Goal: Task Accomplishment & Management: Manage account settings

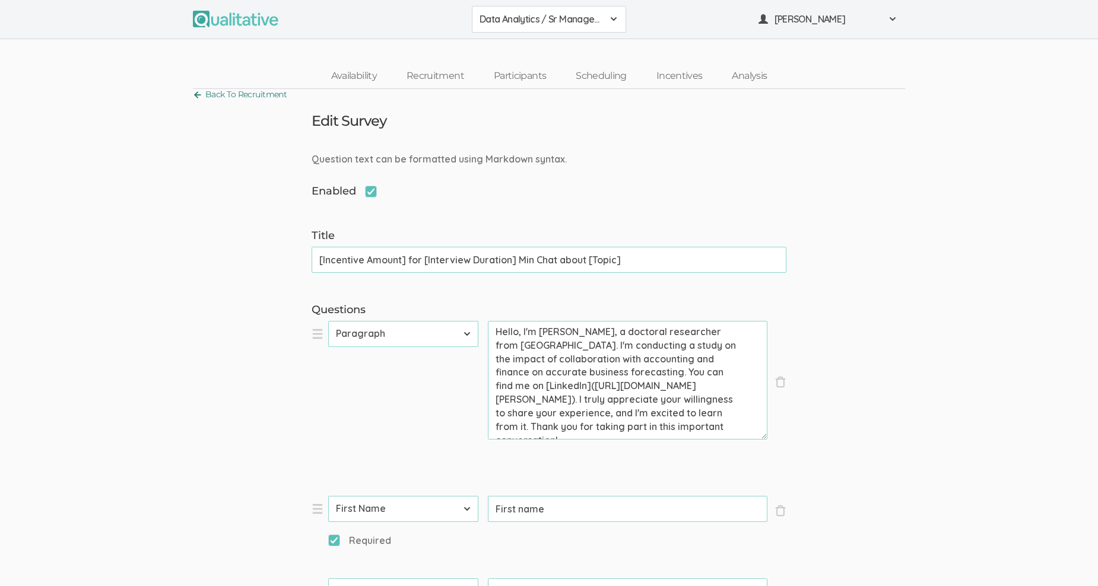
click at [195, 93] on link "Back To Recruitment" at bounding box center [240, 95] width 94 height 16
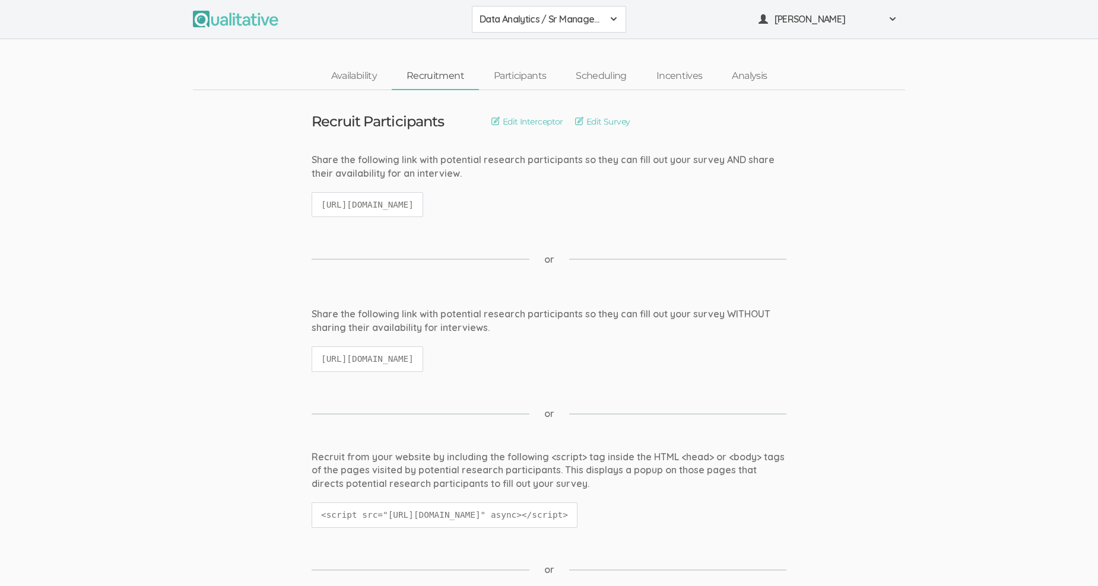
drag, startPoint x: 321, startPoint y: 202, endPoint x: 635, endPoint y: 198, distance: 314.6
click at [635, 198] on div "Share the following link with potential research participants so they can fill …" at bounding box center [549, 191] width 493 height 76
copy code "https://qualitative.io/screener/683644a0a65a03628ef4f27a"
click at [612, 15] on span at bounding box center [613, 18] width 9 height 9
click at [563, 45] on span "Data Analytics / Accounting" at bounding box center [549, 46] width 139 height 14
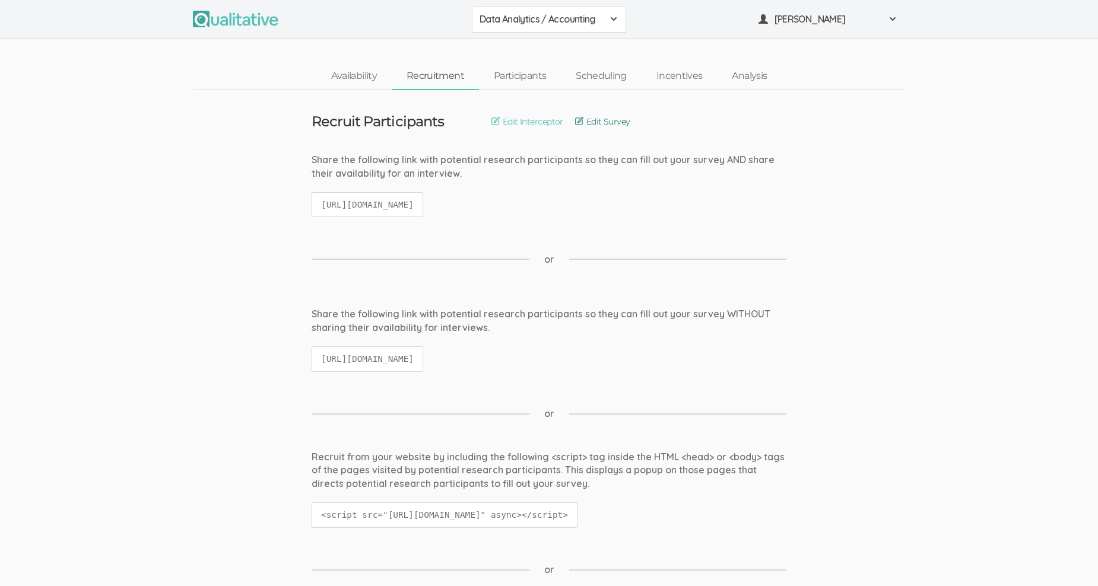
click at [583, 120] on link "Edit Survey" at bounding box center [602, 121] width 55 height 13
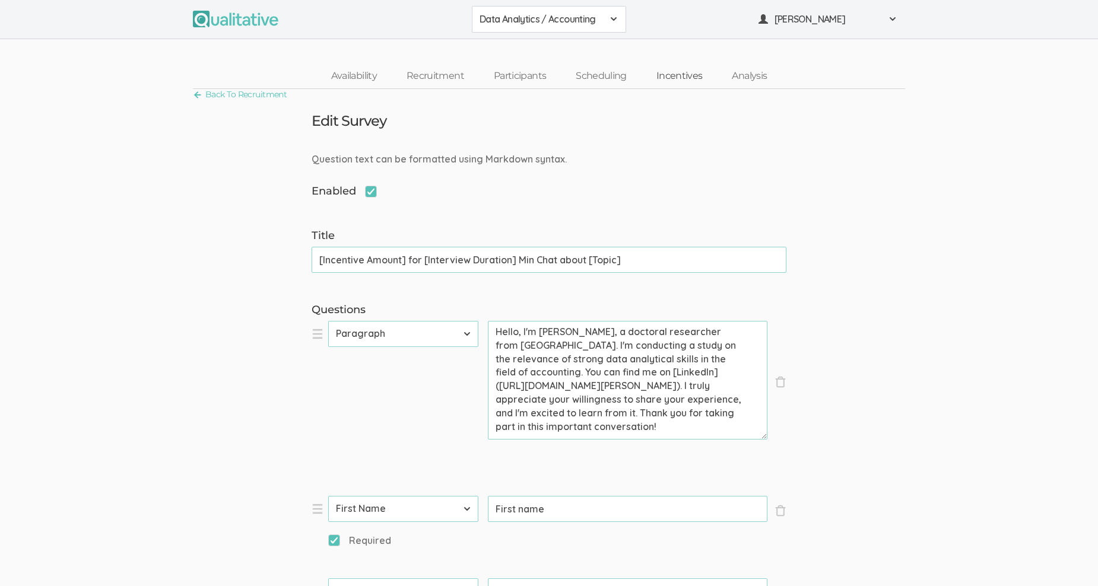
click at [677, 71] on link "Incentives" at bounding box center [680, 77] width 76 height 26
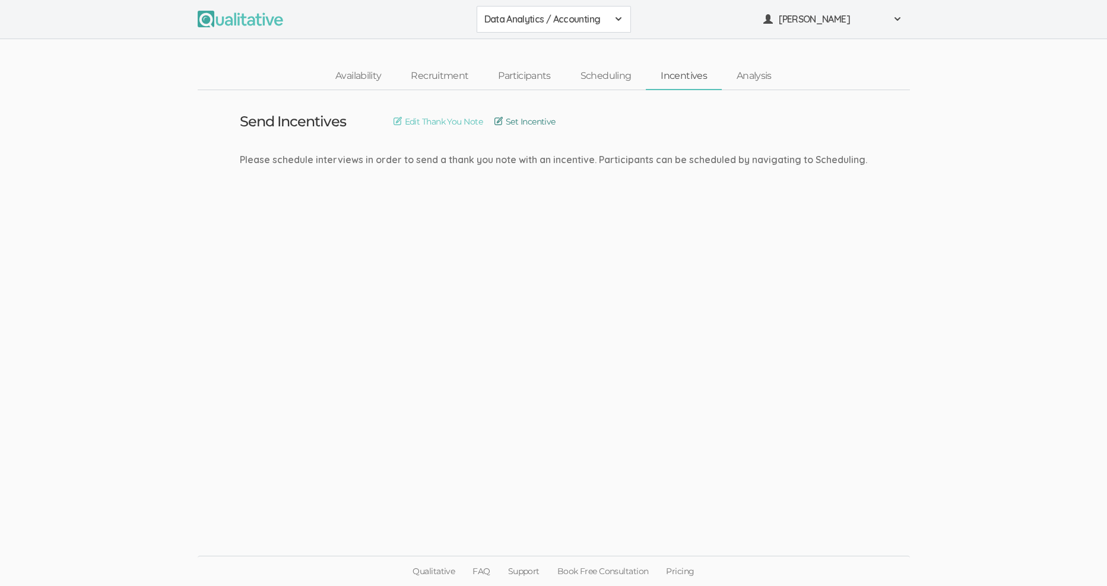
click at [528, 121] on link "Set Incentive" at bounding box center [524, 121] width 61 height 13
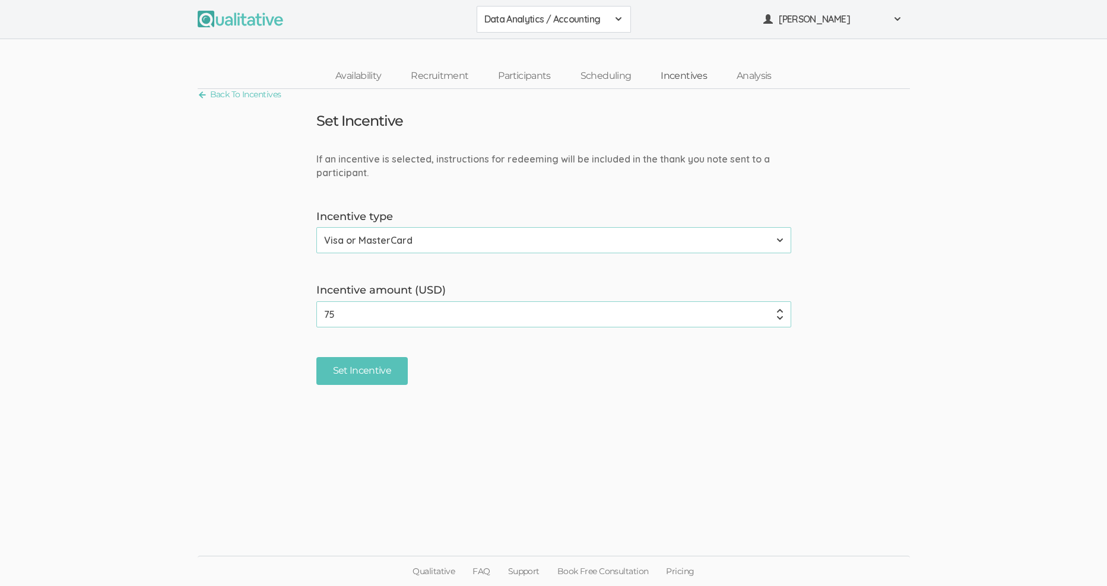
click at [680, 74] on link "Incentives" at bounding box center [684, 77] width 76 height 26
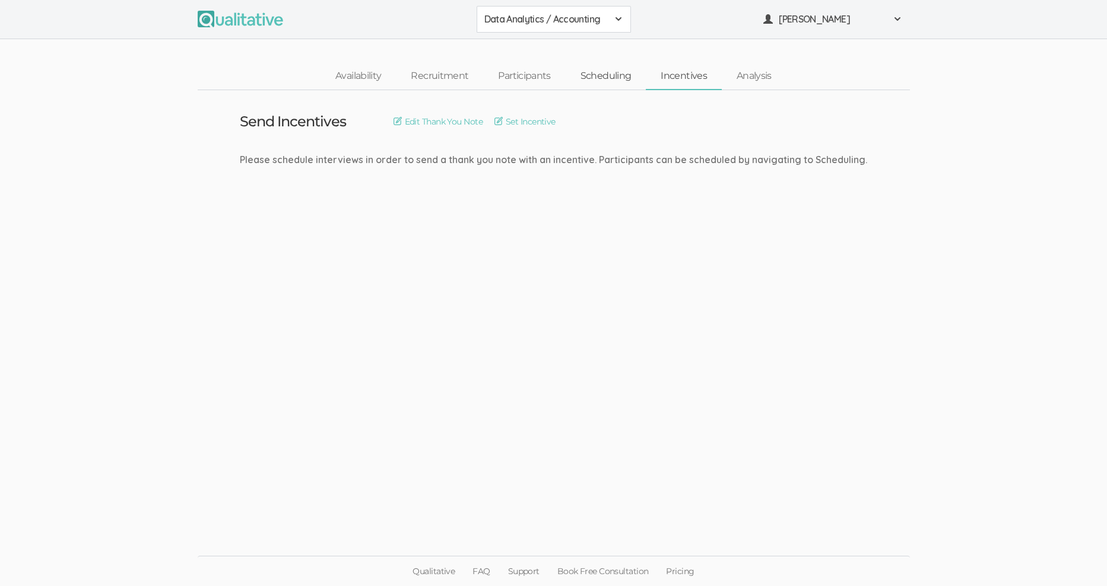
click at [595, 72] on link "Scheduling" at bounding box center [606, 77] width 81 height 26
click at [693, 120] on link "Edit Interview Reminder Text Message" at bounding box center [742, 121] width 158 height 13
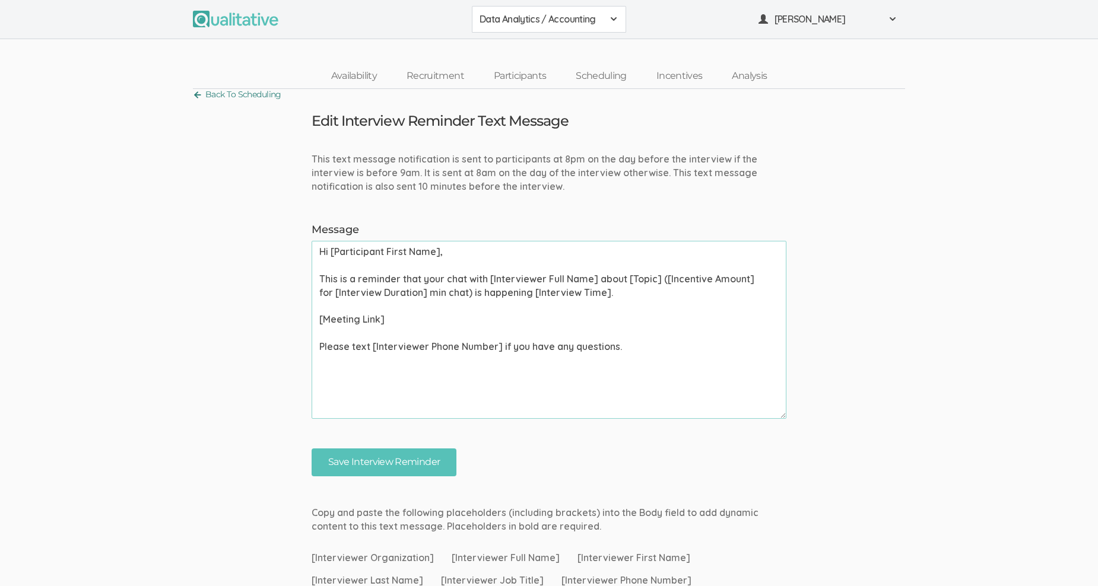
click at [215, 90] on link "Back To Scheduling" at bounding box center [237, 95] width 88 height 16
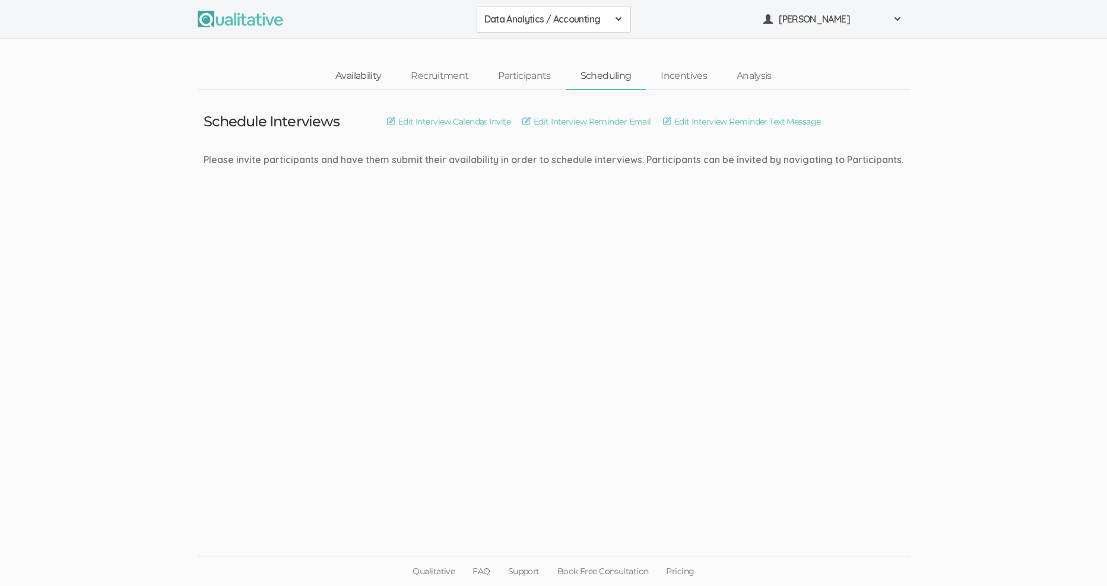
click at [364, 78] on link "Availability" at bounding box center [358, 77] width 75 height 26
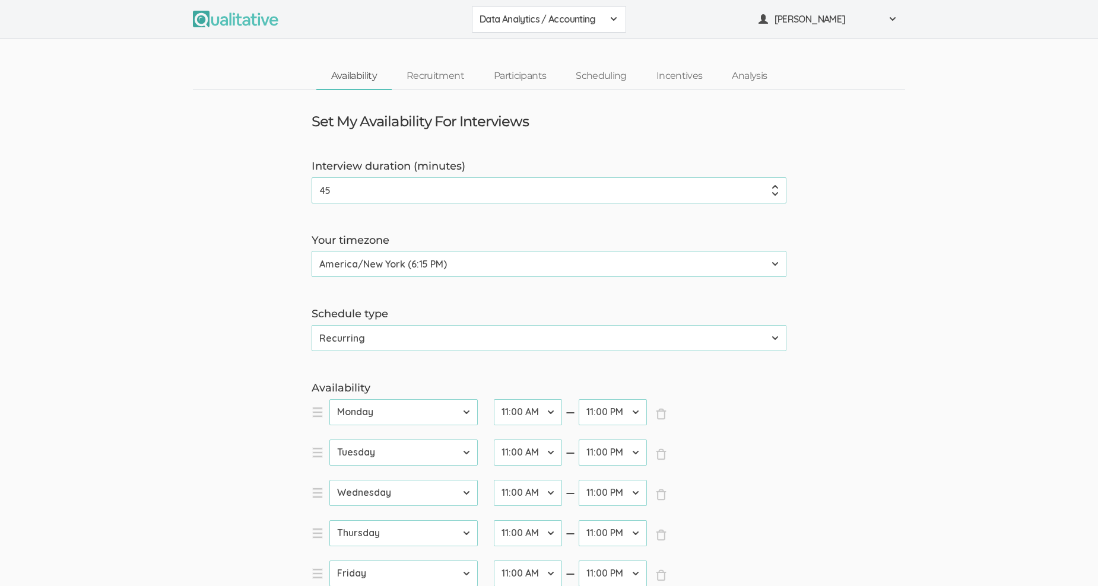
drag, startPoint x: 364, startPoint y: 184, endPoint x: 290, endPoint y: 181, distance: 74.3
click at [290, 181] on form "Interview duration (minutes) 45 (success) Your timezone Etc/GMT-14 (12:15 PM) P…" at bounding box center [549, 494] width 1098 height 671
type input "60"
click at [871, 402] on form "Interview duration (minutes) 60 (success) Your timezone Etc/GMT-14 (12:15 PM) P…" at bounding box center [549, 494] width 1098 height 671
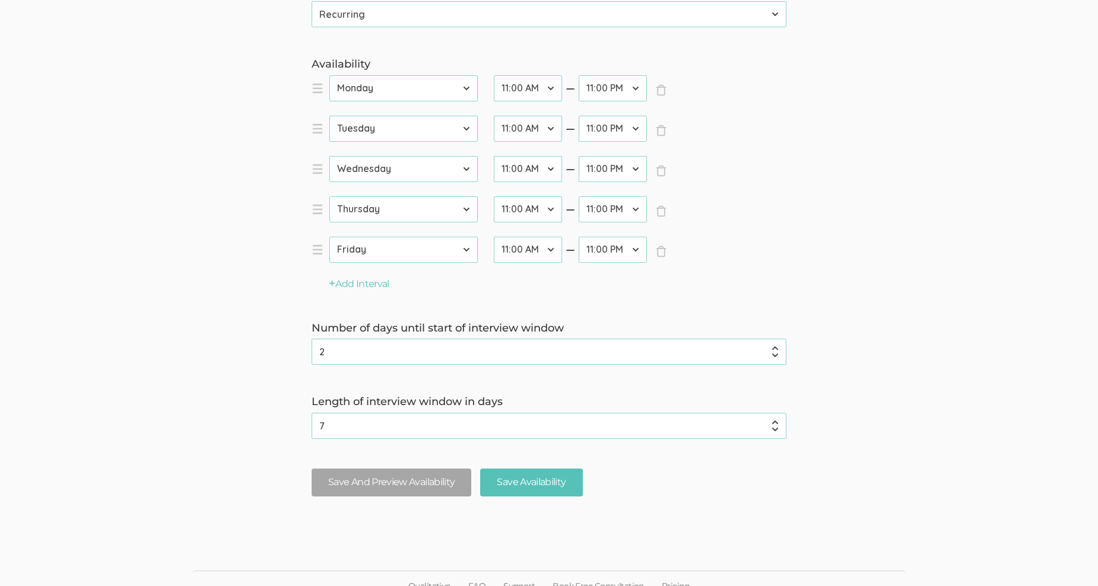
scroll to position [339, 0]
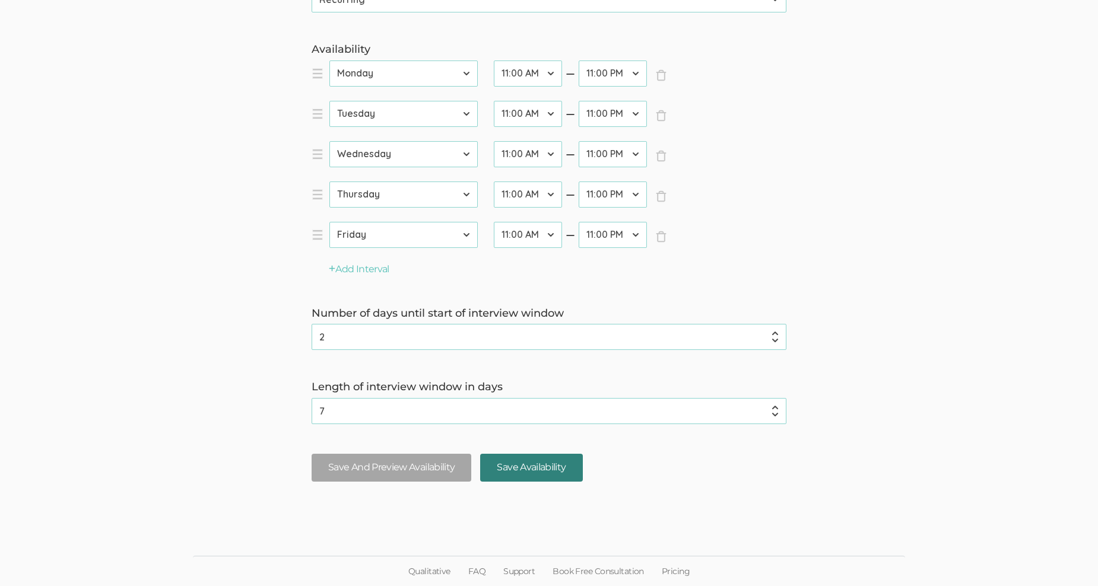
click at [564, 464] on input "Save Availability" at bounding box center [531, 468] width 102 height 28
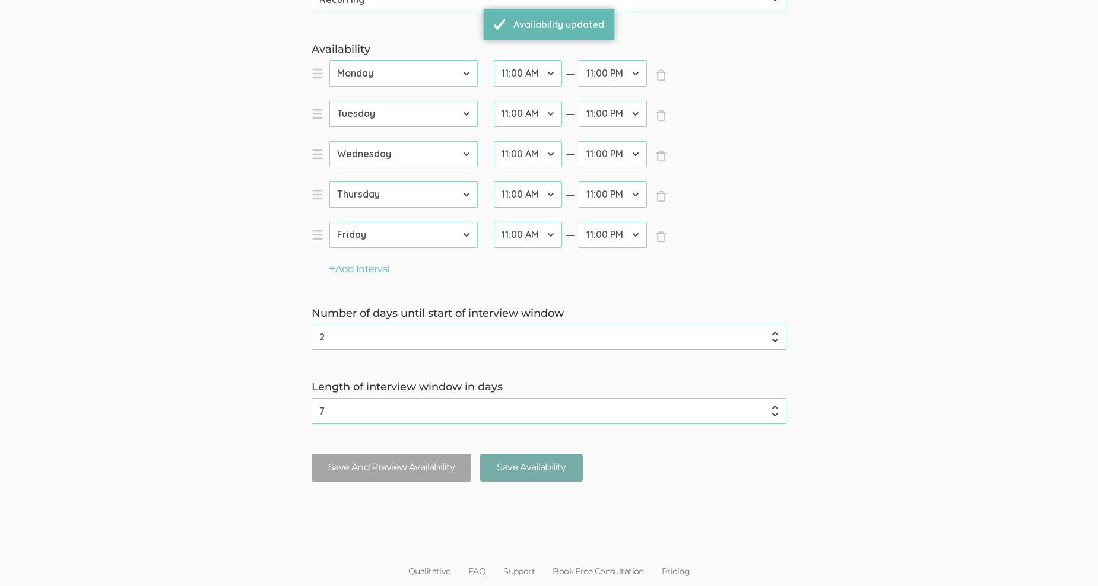
scroll to position [0, 0]
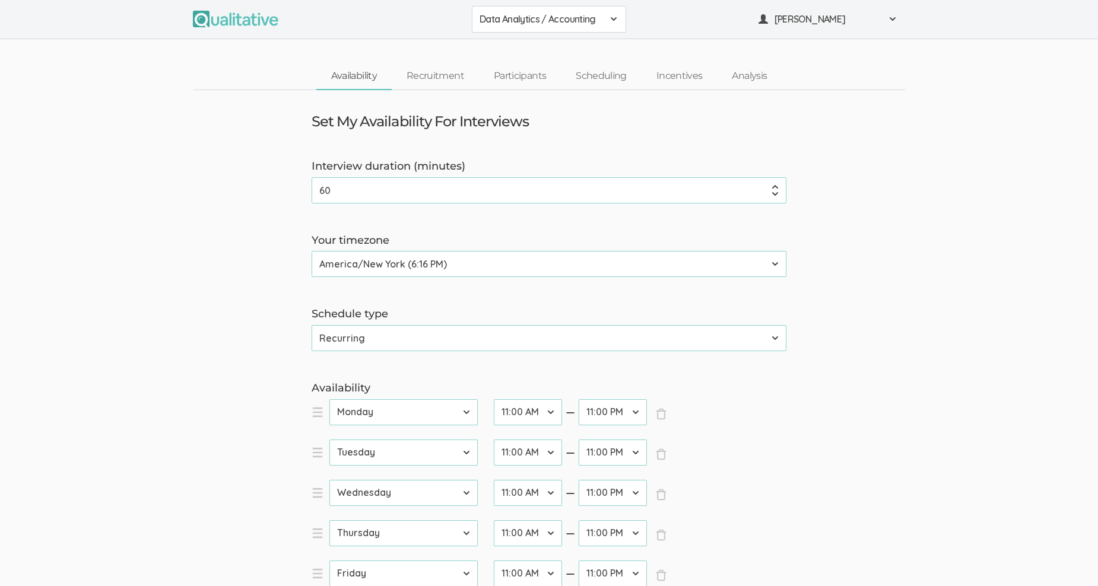
click at [600, 14] on span "Data Analytics / Accounting" at bounding box center [541, 19] width 123 height 14
click at [578, 70] on span "Data Analytics / Sr Management" at bounding box center [549, 73] width 139 height 14
drag, startPoint x: 359, startPoint y: 190, endPoint x: 290, endPoint y: 188, distance: 68.9
click at [290, 188] on form "Interview duration (minutes) 45 (success) Your timezone Etc/GMT-14 (12:16 PM) P…" at bounding box center [549, 494] width 1098 height 671
type input "60"
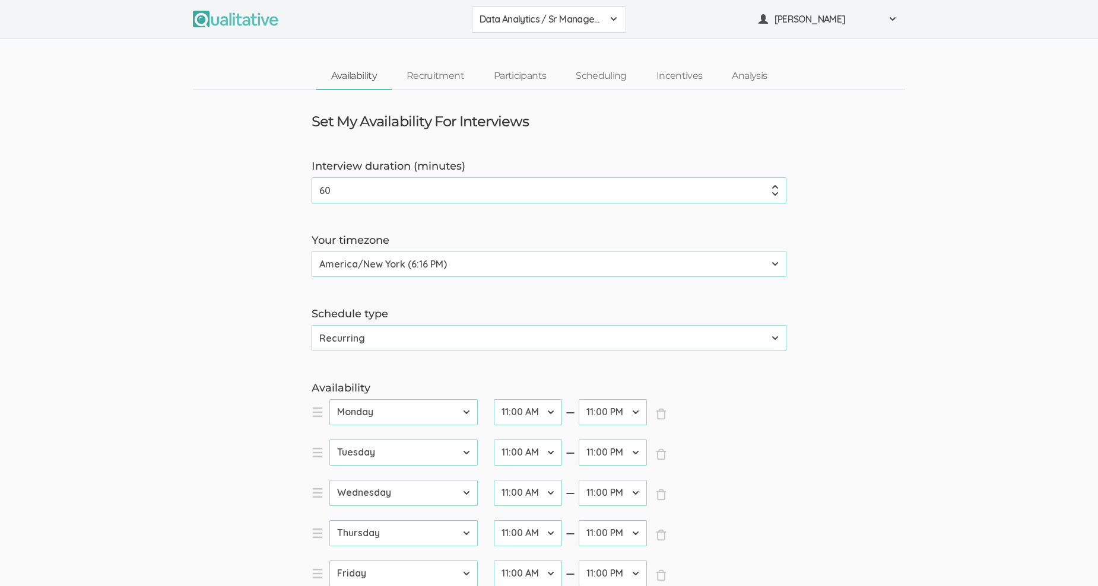
click at [833, 186] on form "Interview duration (minutes) 60 (success) Your timezone Etc/GMT-14 (12:16 PM) P…" at bounding box center [549, 494] width 1098 height 671
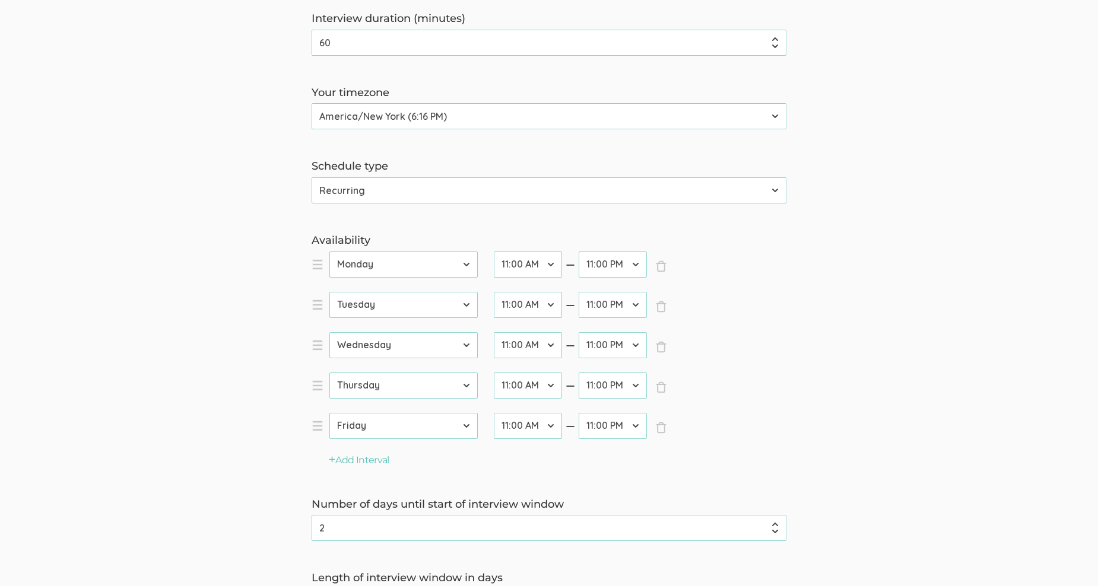
scroll to position [339, 0]
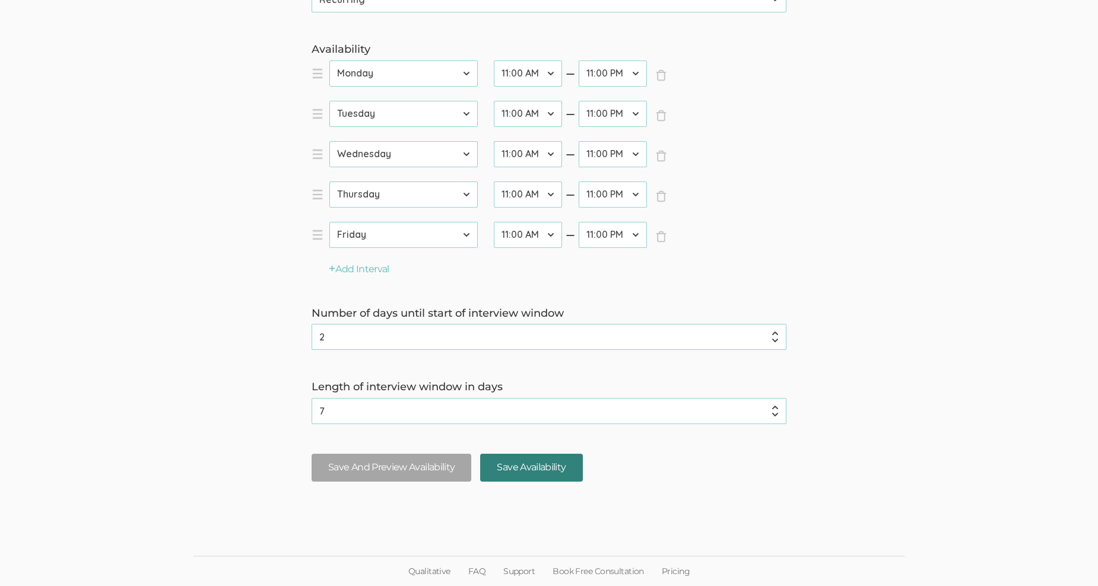
click at [548, 467] on input "Save Availability" at bounding box center [531, 468] width 102 height 28
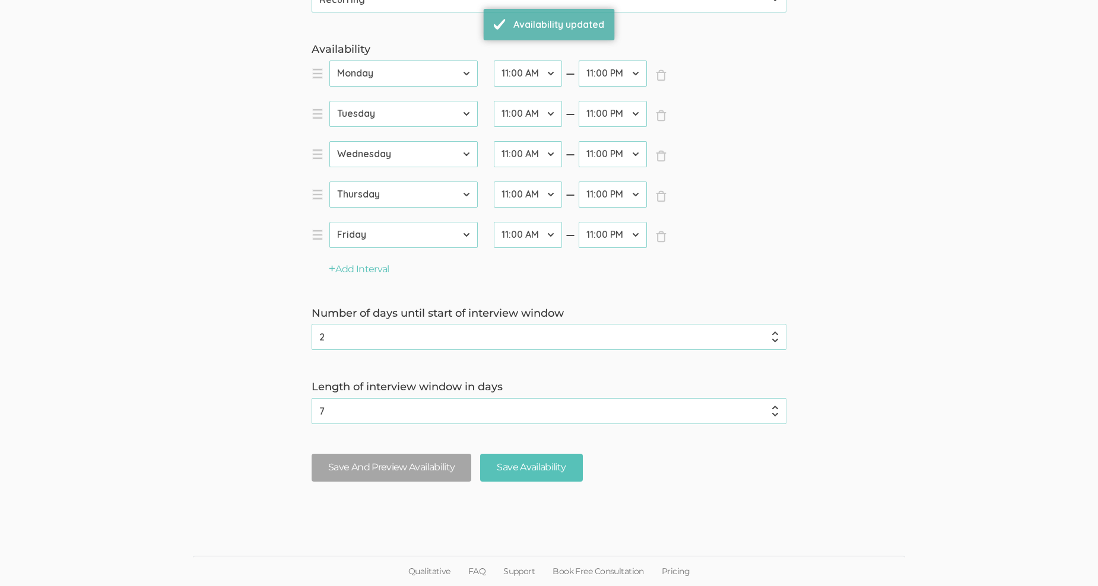
scroll to position [0, 0]
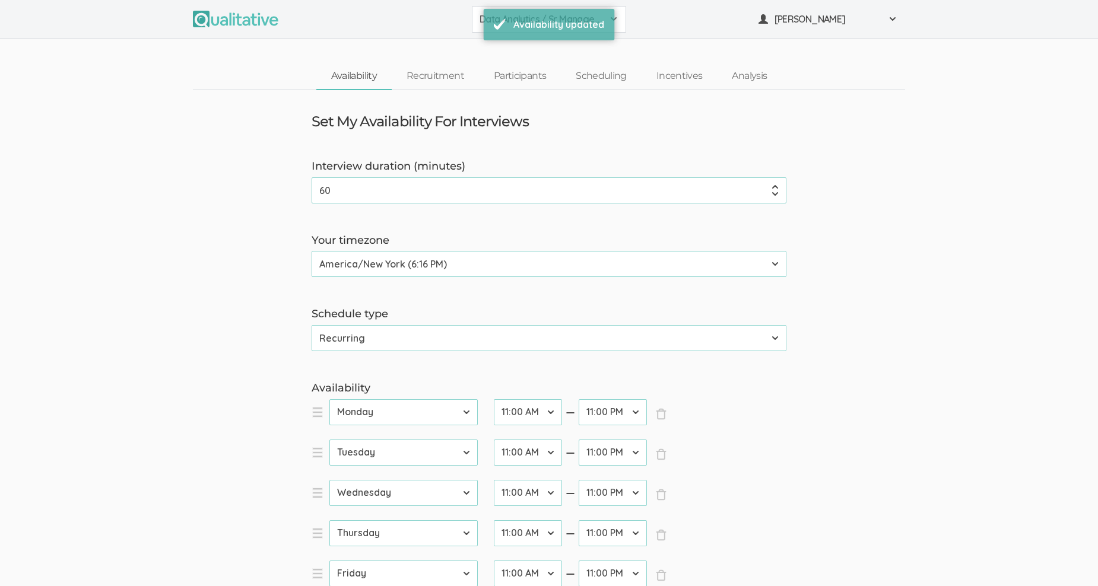
click at [617, 17] on span at bounding box center [613, 18] width 9 height 9
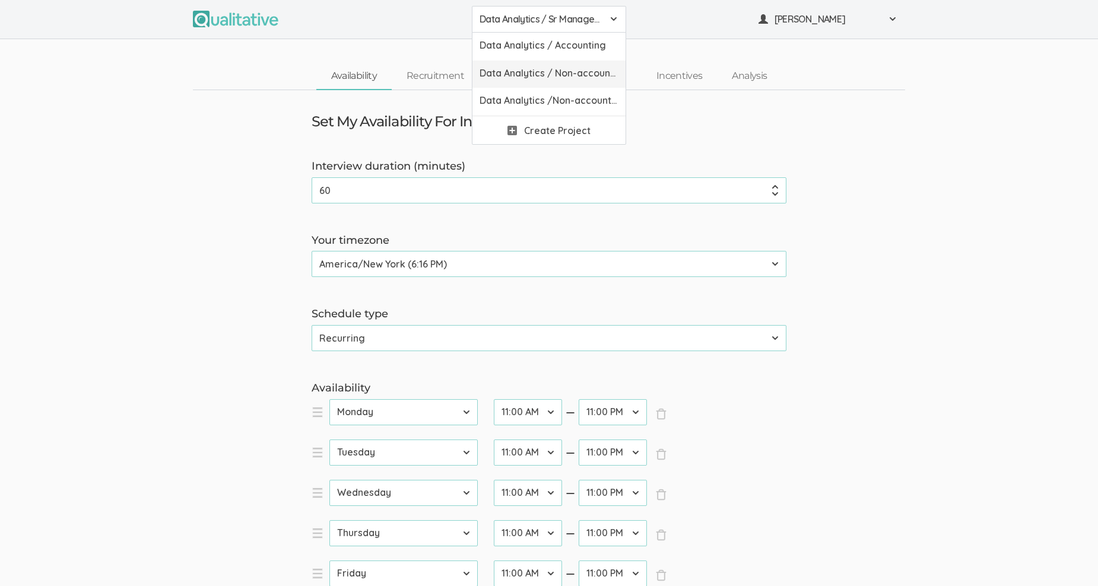
click at [592, 74] on span "Data Analytics / Non-accounting" at bounding box center [549, 73] width 139 height 14
click at [597, 17] on span "Data Analytics / Non-accounting" at bounding box center [541, 19] width 123 height 14
click at [577, 97] on span "Data Analytics /Non-accounting Survey" at bounding box center [549, 101] width 139 height 14
click at [613, 12] on div "Data Analytics /Non-accounting Survey" at bounding box center [549, 19] width 139 height 14
click at [575, 42] on span "Data Analytics / Accounting" at bounding box center [549, 46] width 139 height 14
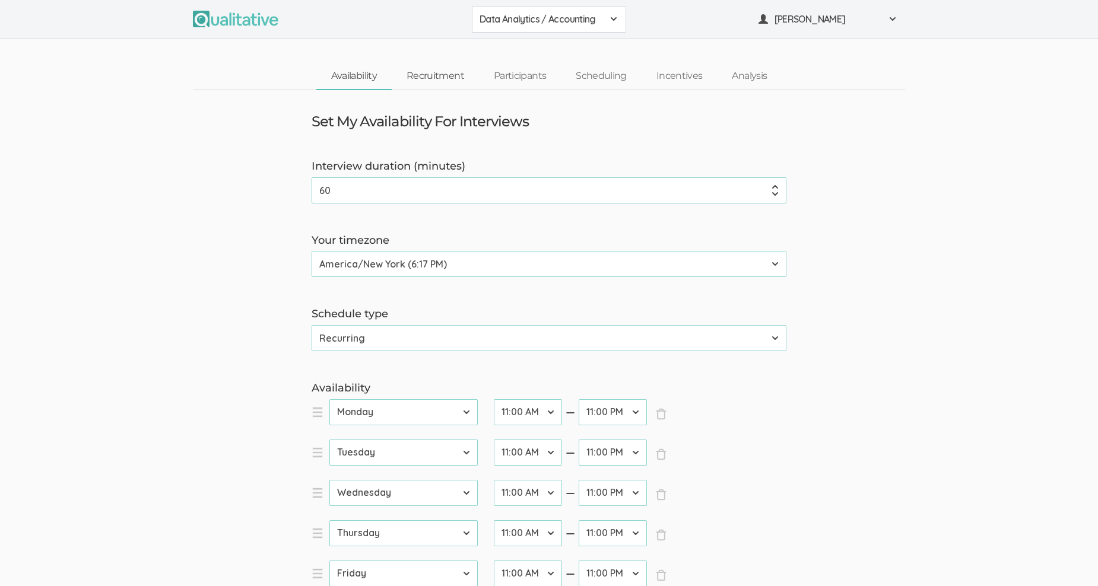
click at [409, 74] on link "Recruitment" at bounding box center [435, 77] width 87 height 26
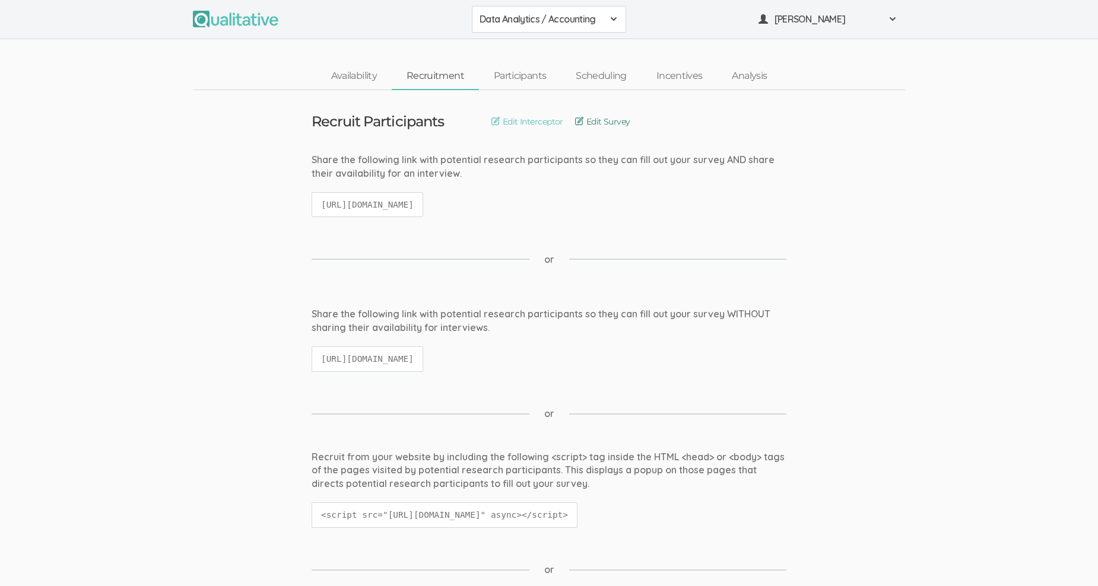
click at [581, 122] on link "Edit Survey" at bounding box center [602, 121] width 55 height 13
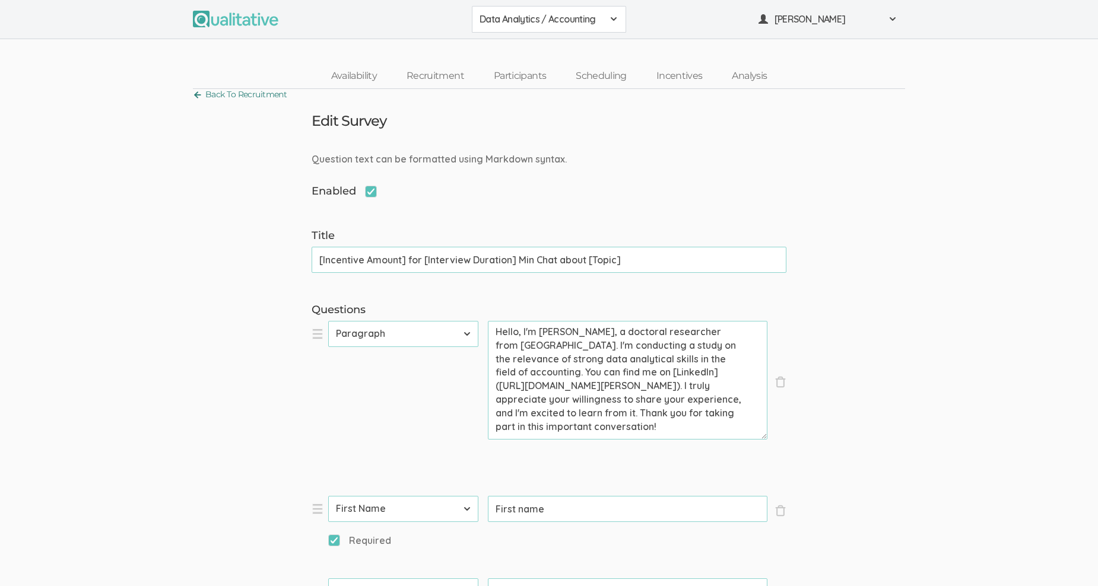
click at [198, 93] on link "Back To Recruitment" at bounding box center [240, 95] width 94 height 16
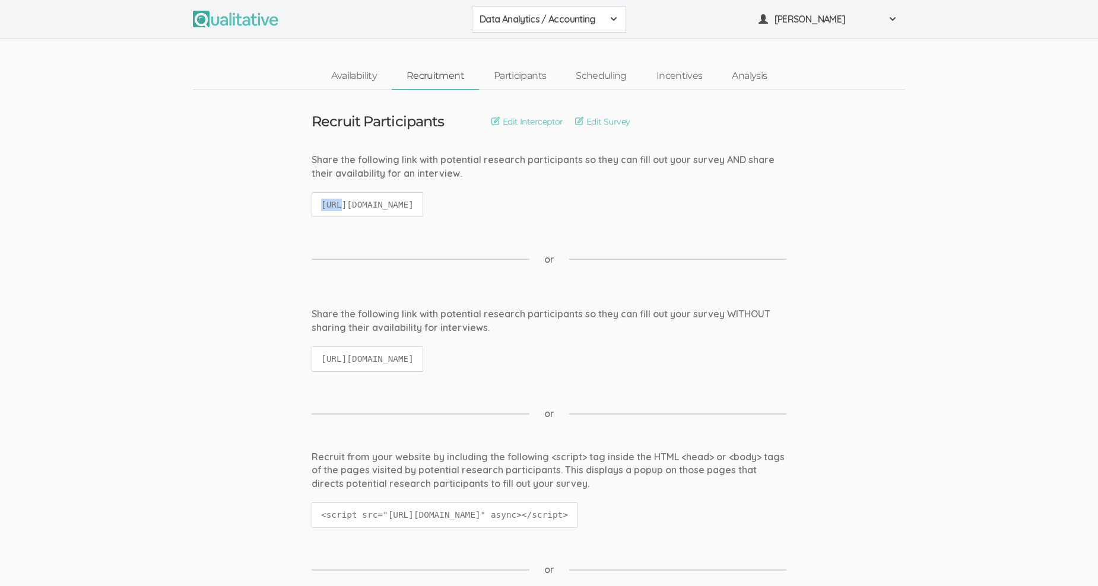
drag, startPoint x: 319, startPoint y: 201, endPoint x: 341, endPoint y: 201, distance: 22.0
click at [341, 201] on code "https://qualitative.io/screener/683632c8a65a03628ef4dac9" at bounding box center [368, 205] width 112 height 26
drag, startPoint x: 341, startPoint y: 201, endPoint x: 318, endPoint y: 202, distance: 23.2
click at [318, 202] on code "https://qualitative.io/screener/683632c8a65a03628ef4dac9" at bounding box center [368, 205] width 112 height 26
drag, startPoint x: 318, startPoint y: 203, endPoint x: 486, endPoint y: 201, distance: 167.4
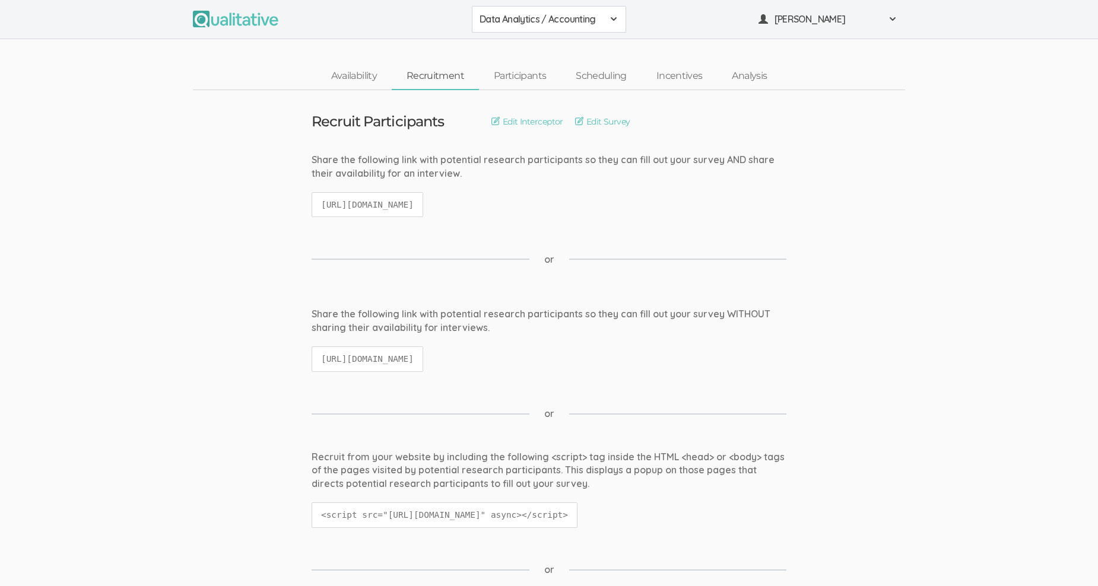
click at [423, 201] on code "https://qualitative.io/screener/683632c8a65a03628ef4dac9" at bounding box center [368, 205] width 112 height 26
click at [613, 16] on span at bounding box center [613, 18] width 9 height 9
click at [579, 70] on span "Data Analytics / Sr Management" at bounding box center [549, 73] width 139 height 14
drag, startPoint x: 319, startPoint y: 204, endPoint x: 632, endPoint y: 199, distance: 312.8
click at [632, 199] on div "Share the following link with potential research participants so they can fill …" at bounding box center [549, 191] width 493 height 76
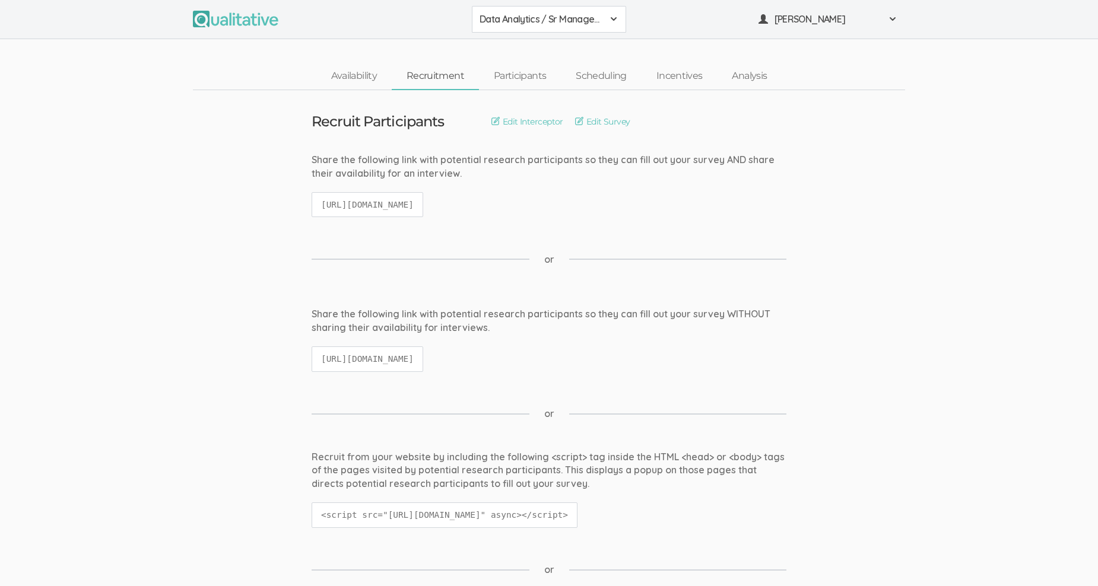
copy code "https://qualitative.io/screener/683644a0a65a03628ef4f27a"
click at [582, 117] on link "Edit Survey" at bounding box center [602, 121] width 55 height 13
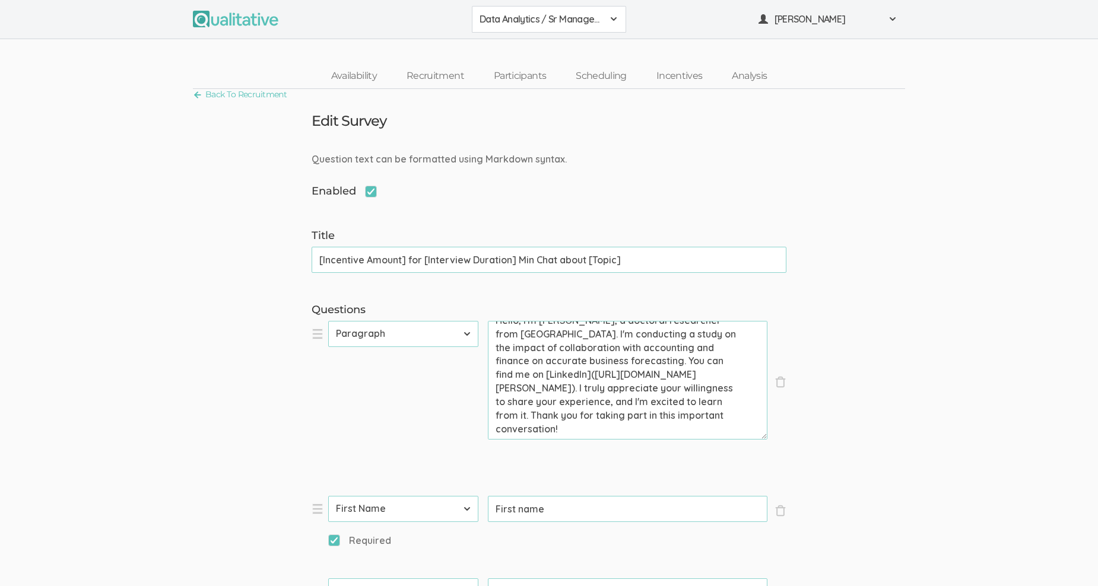
click at [610, 15] on span at bounding box center [613, 18] width 9 height 9
click at [588, 47] on span "Data Analytics / Accounting" at bounding box center [549, 46] width 139 height 14
click at [200, 93] on link "Back To Recruitment" at bounding box center [240, 95] width 94 height 16
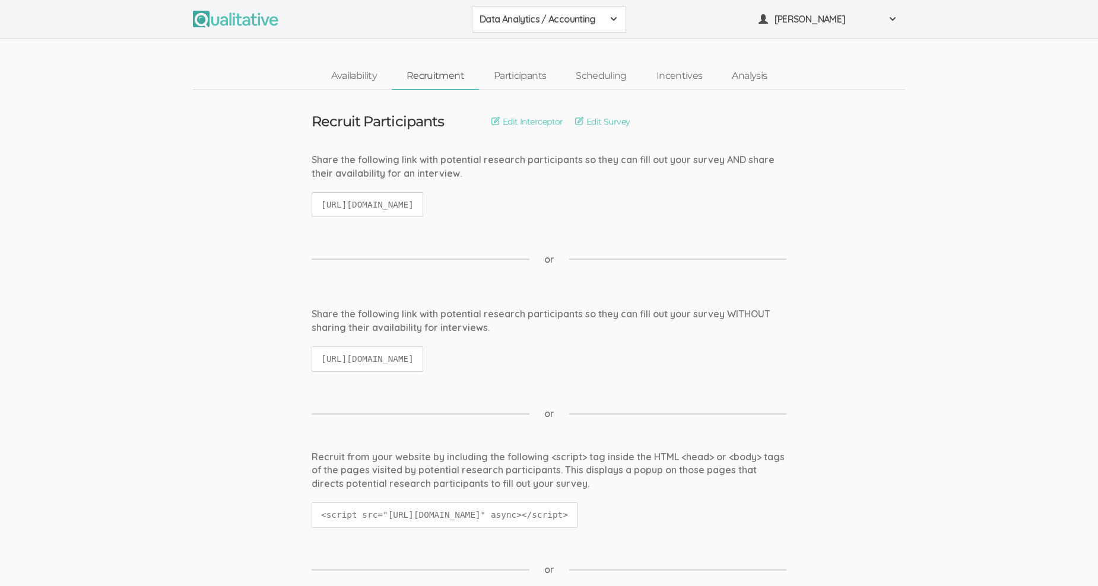
drag, startPoint x: 318, startPoint y: 202, endPoint x: 618, endPoint y: 201, distance: 299.8
click at [618, 201] on div "Share the following link with potential research participants so they can fill …" at bounding box center [549, 191] width 493 height 76
copy code "https://qualitative.io/screener/683632c8a65a03628ef4dac9"
click at [582, 118] on link "Edit Survey" at bounding box center [602, 121] width 55 height 13
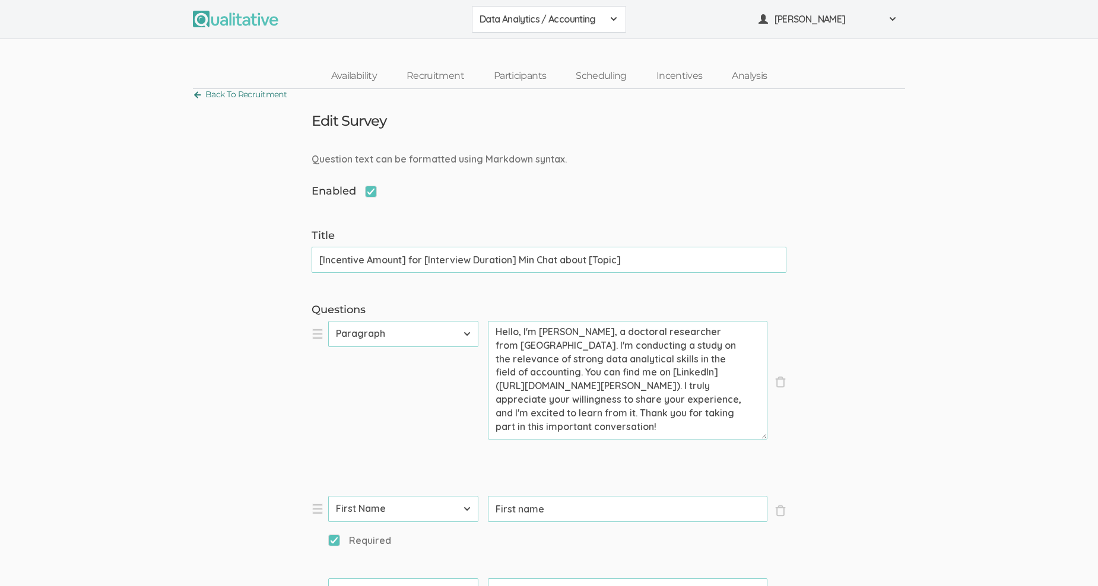
click at [198, 91] on link "Back To Recruitment" at bounding box center [240, 95] width 94 height 16
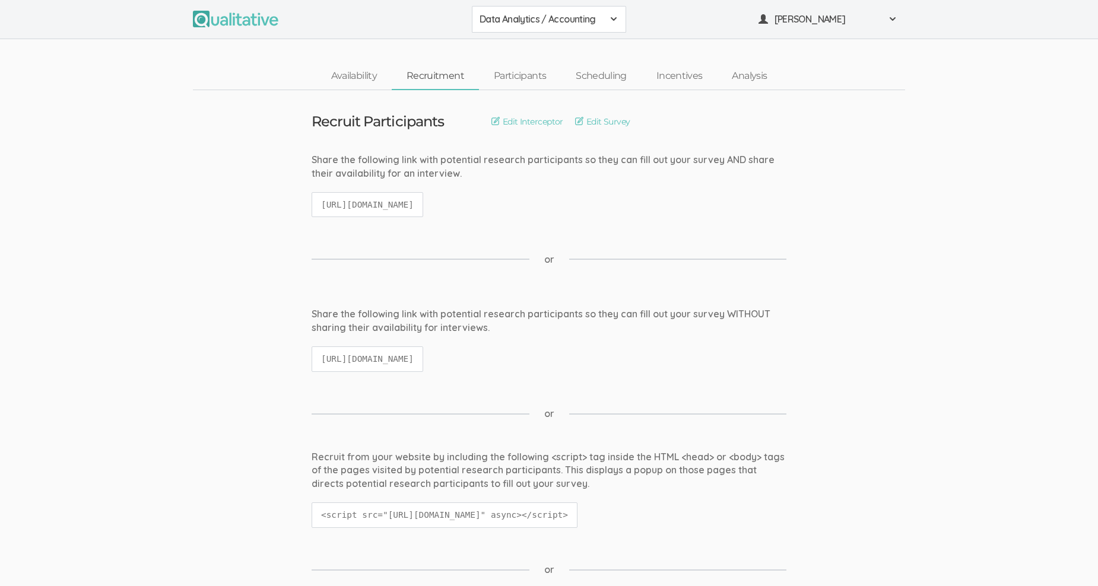
drag, startPoint x: 318, startPoint y: 204, endPoint x: 622, endPoint y: 207, distance: 304.5
click at [622, 207] on div "Share the following link with potential research participants so they can fill …" at bounding box center [549, 191] width 493 height 76
copy code "https://qualitative.io/screener/683632c8a65a03628ef4dac9"
click at [895, 12] on div "Linda Potts" at bounding box center [828, 19] width 139 height 14
click at [824, 44] on link "Project Workspace" at bounding box center [827, 45] width 153 height 24
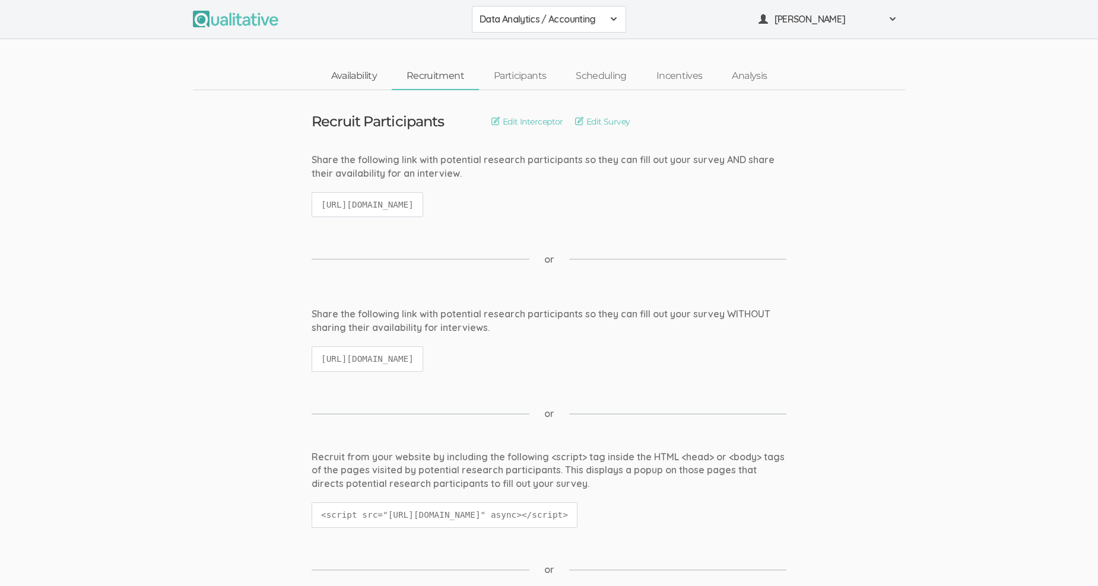
click at [357, 73] on link "Availability" at bounding box center [353, 77] width 75 height 26
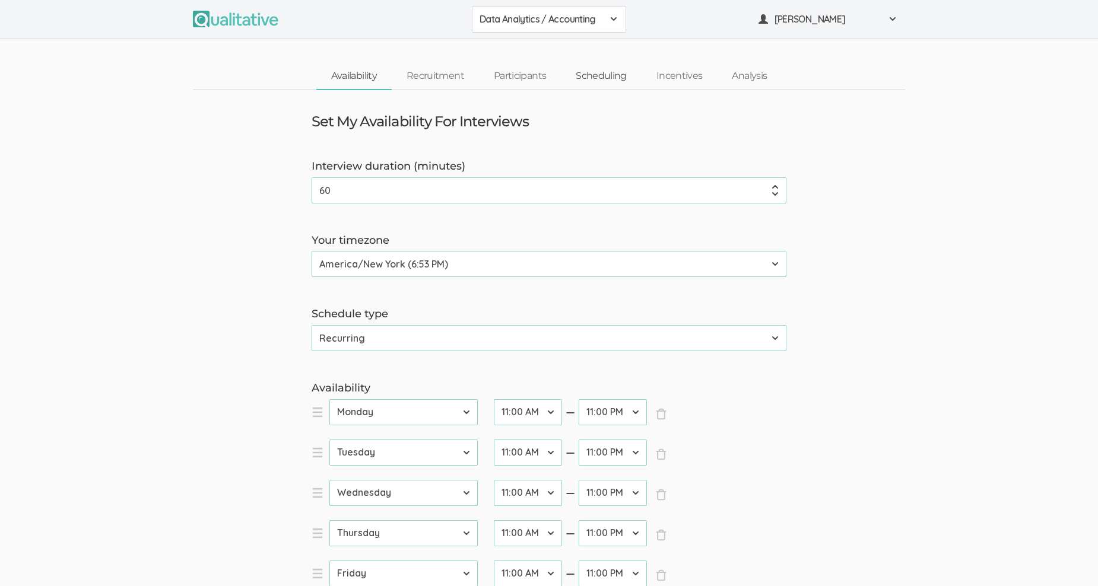
click at [607, 74] on link "Scheduling" at bounding box center [601, 77] width 81 height 26
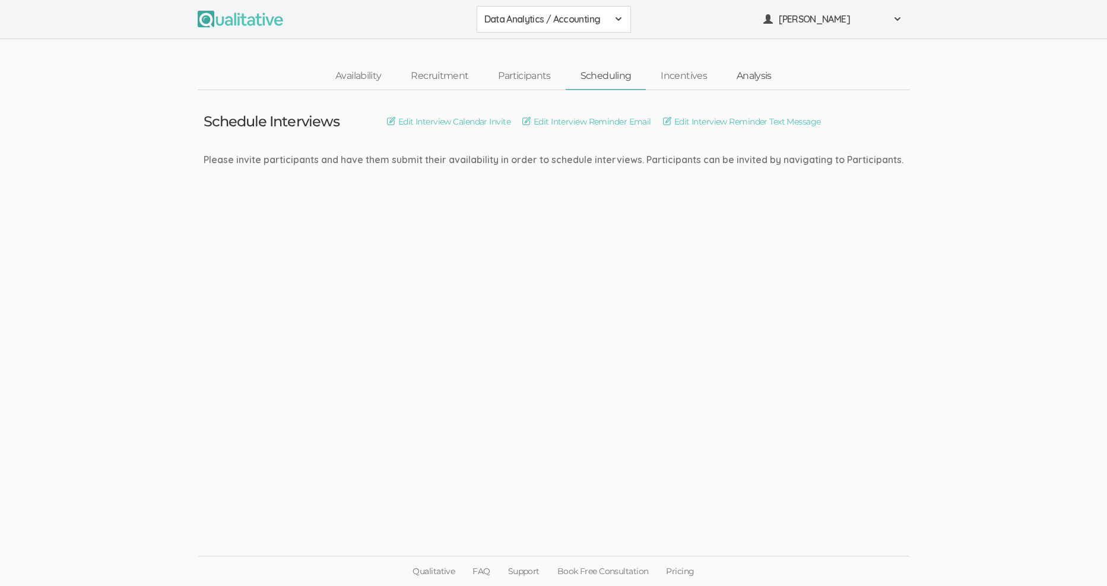
click at [763, 75] on link "Analysis" at bounding box center [754, 77] width 65 height 26
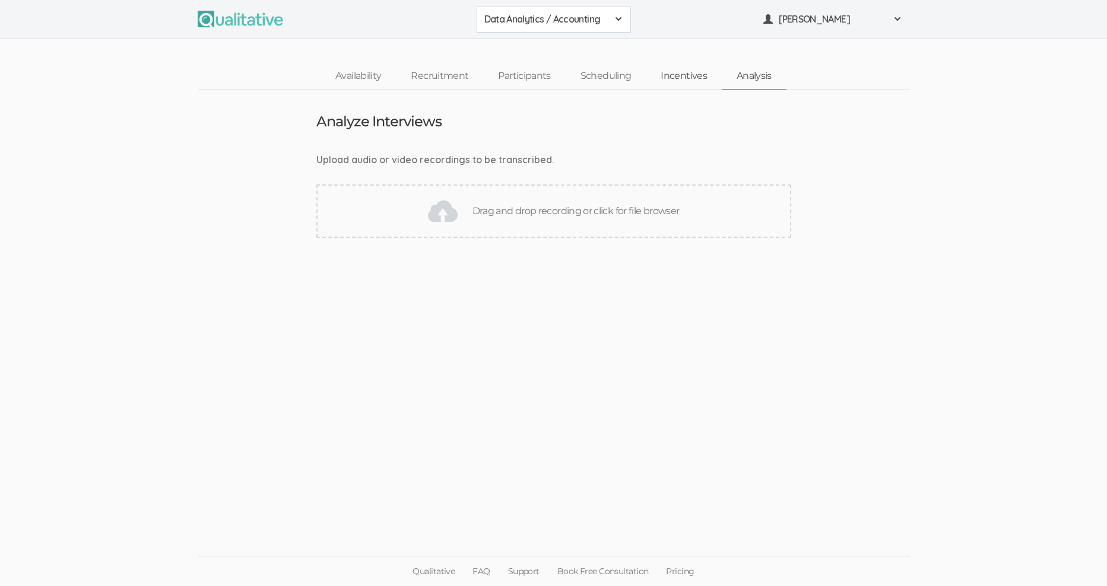
click at [680, 74] on link "Incentives" at bounding box center [684, 77] width 76 height 26
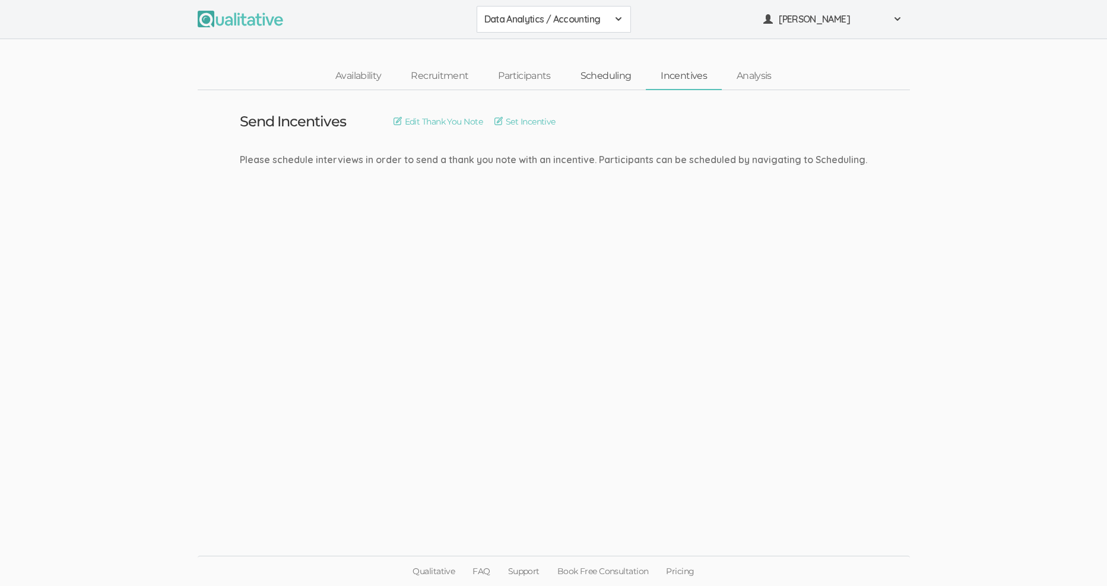
click at [613, 77] on link "Scheduling" at bounding box center [606, 77] width 81 height 26
click at [813, 21] on span "Linda Potts" at bounding box center [832, 19] width 107 height 14
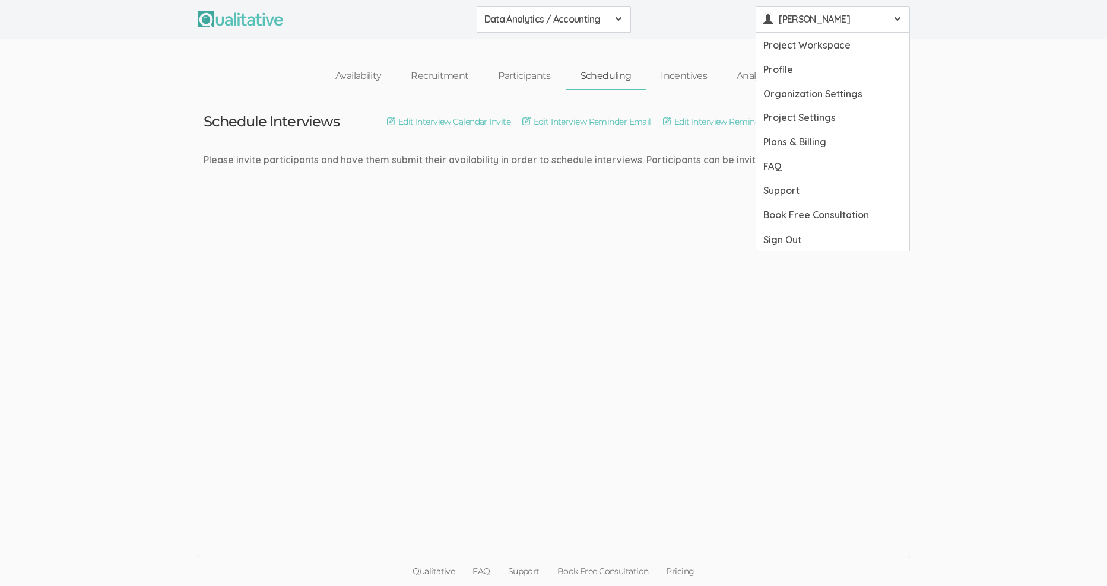
click at [608, 17] on div "Data Analytics / Accounting" at bounding box center [553, 19] width 139 height 14
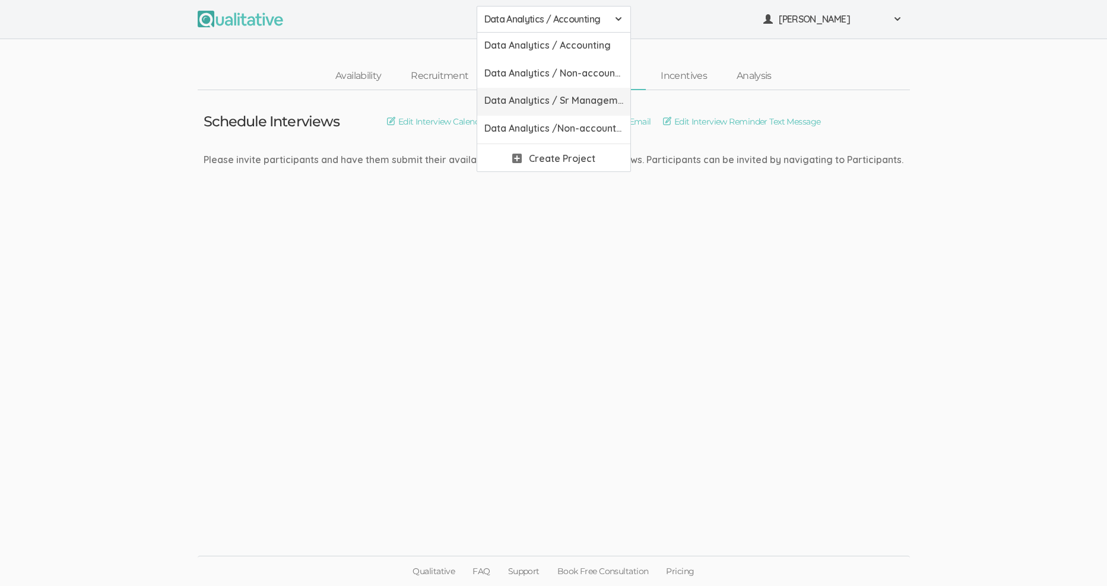
click at [591, 100] on span "Data Analytics / Sr Management" at bounding box center [553, 101] width 139 height 14
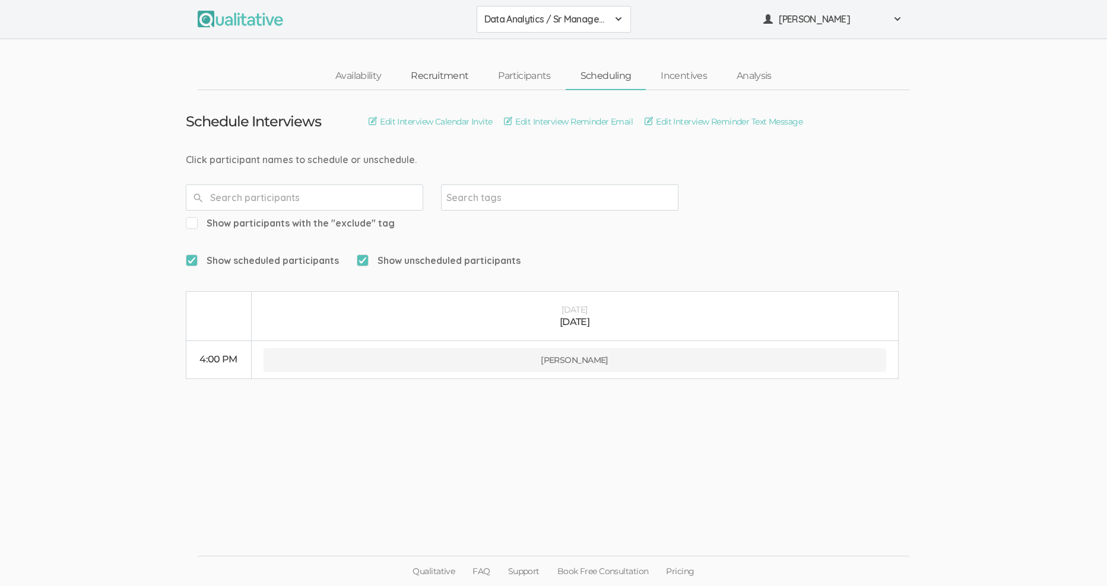
click at [442, 73] on link "Recruitment" at bounding box center [439, 77] width 87 height 26
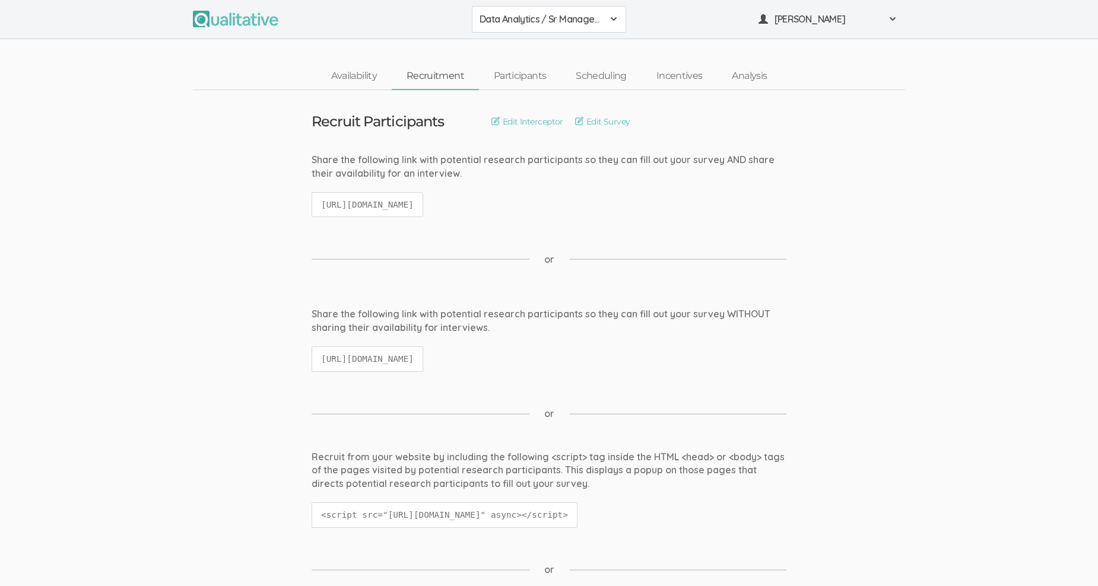
drag, startPoint x: 319, startPoint y: 202, endPoint x: 694, endPoint y: 205, distance: 375.1
click at [694, 205] on div "Share the following link with potential research participants so they can fill …" at bounding box center [549, 191] width 493 height 76
copy code "https://qualitative.io/screener/683644a0a65a03628ef4f27a"
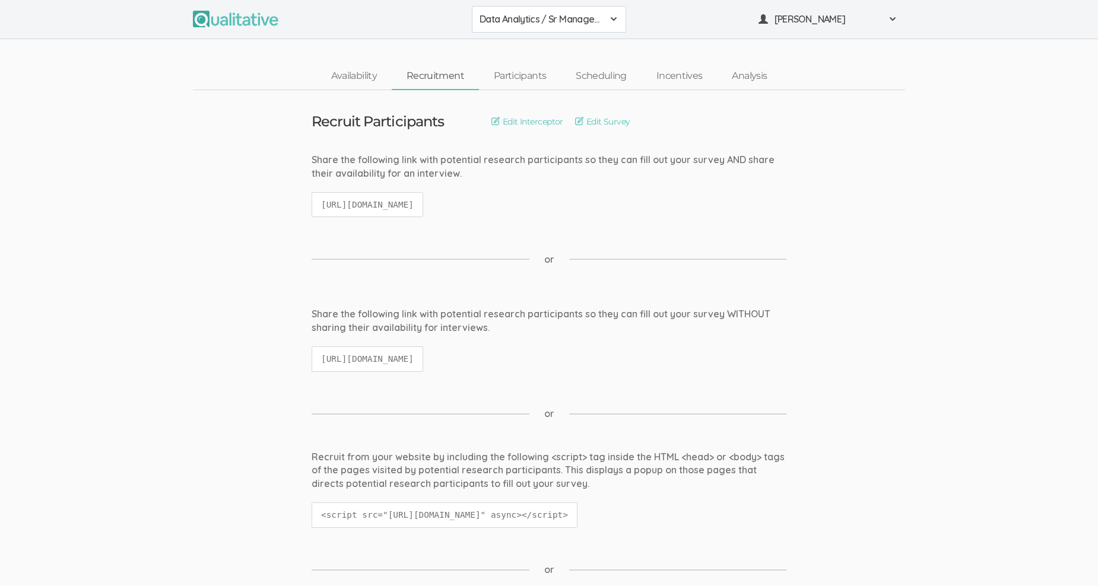
click at [612, 17] on span at bounding box center [613, 18] width 9 height 9
click at [587, 45] on span "Data Analytics / Accounting" at bounding box center [549, 46] width 139 height 14
click at [598, 71] on link "Scheduling" at bounding box center [601, 77] width 81 height 26
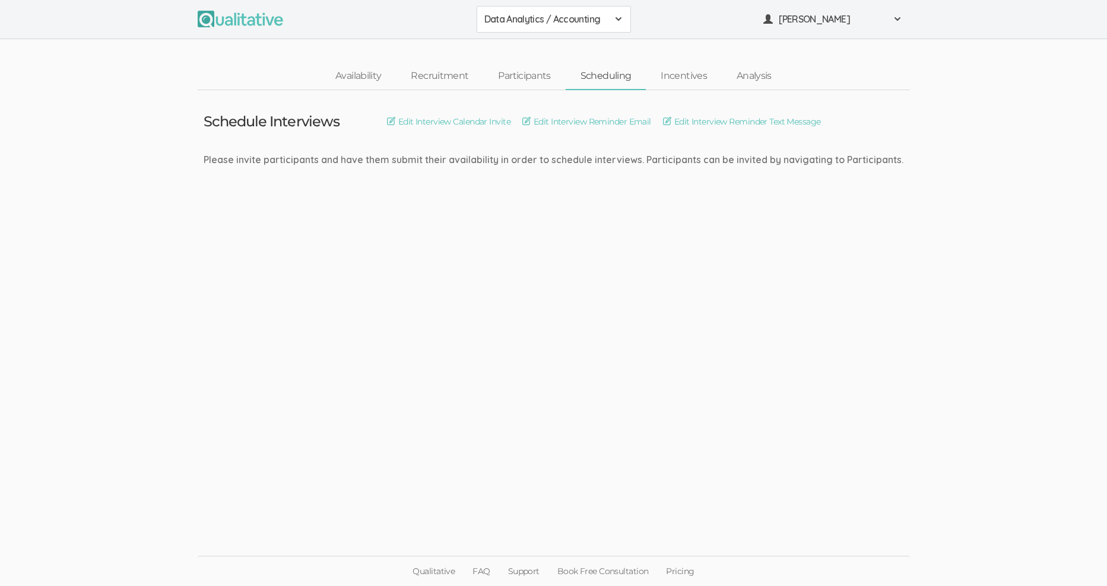
click at [596, 21] on span "Data Analytics / Accounting" at bounding box center [545, 19] width 123 height 14
click at [585, 71] on span "Data Analytics / Sr Management" at bounding box center [553, 73] width 139 height 14
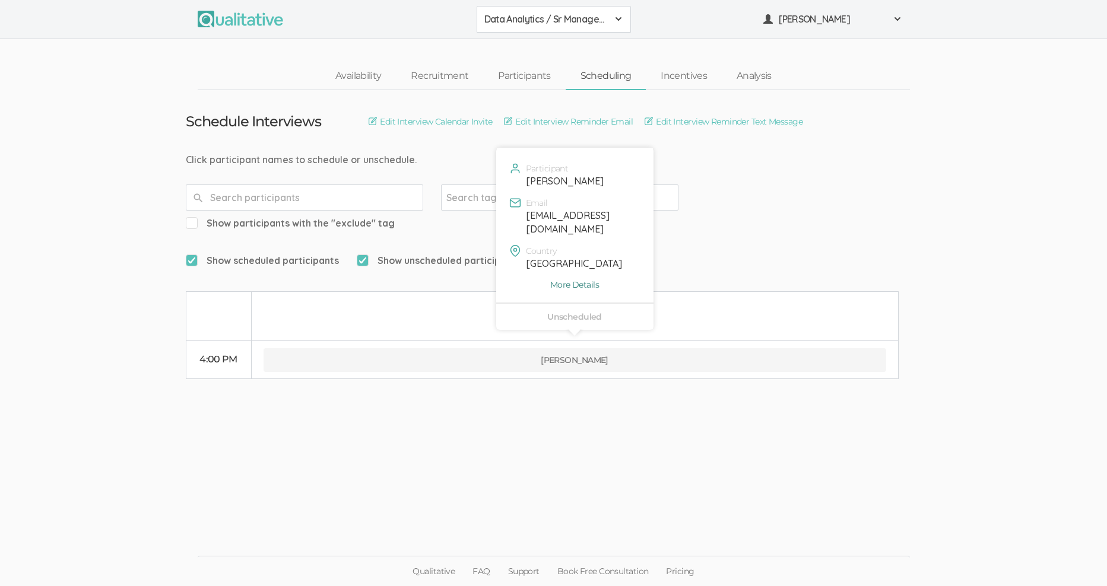
click at [591, 279] on link "More Details" at bounding box center [574, 285] width 139 height 12
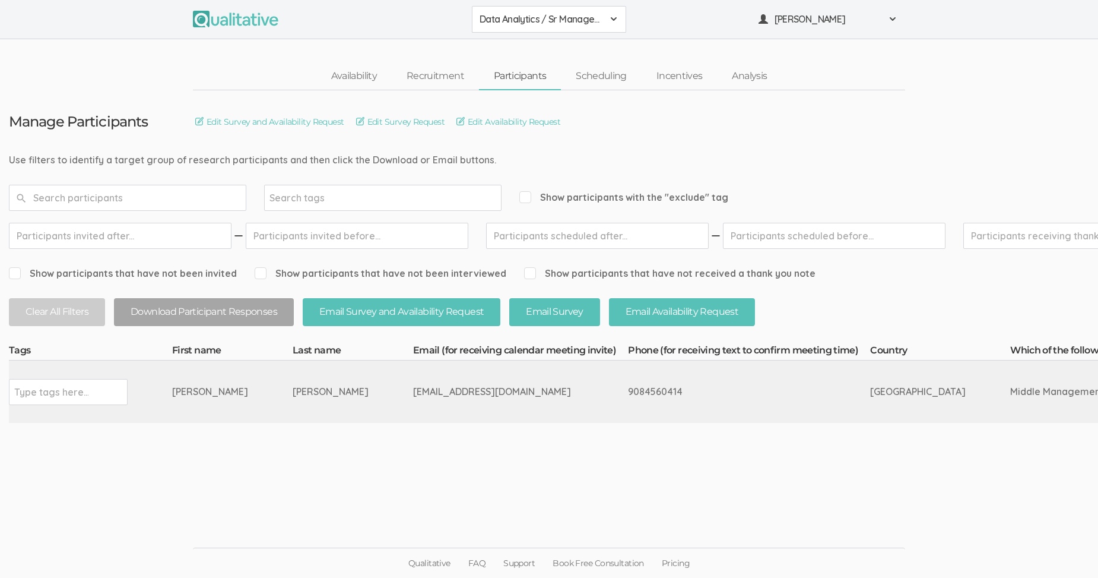
scroll to position [9, 0]
click at [82, 384] on input "text" at bounding box center [51, 391] width 74 height 15
type input "Include"
click at [363, 65] on link "Availability" at bounding box center [353, 77] width 75 height 26
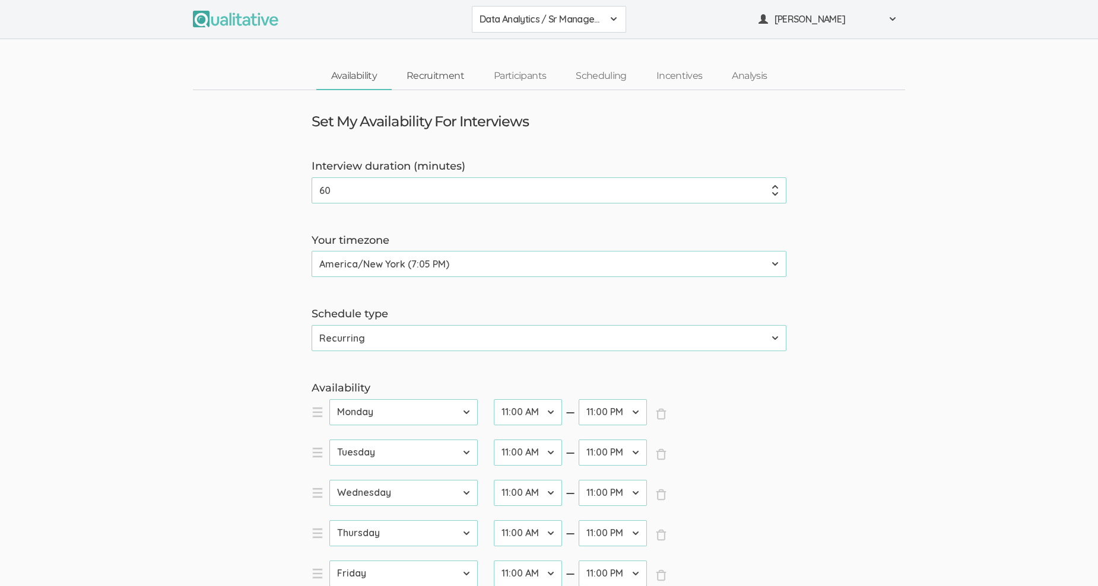
click at [450, 73] on link "Recruitment" at bounding box center [435, 77] width 87 height 26
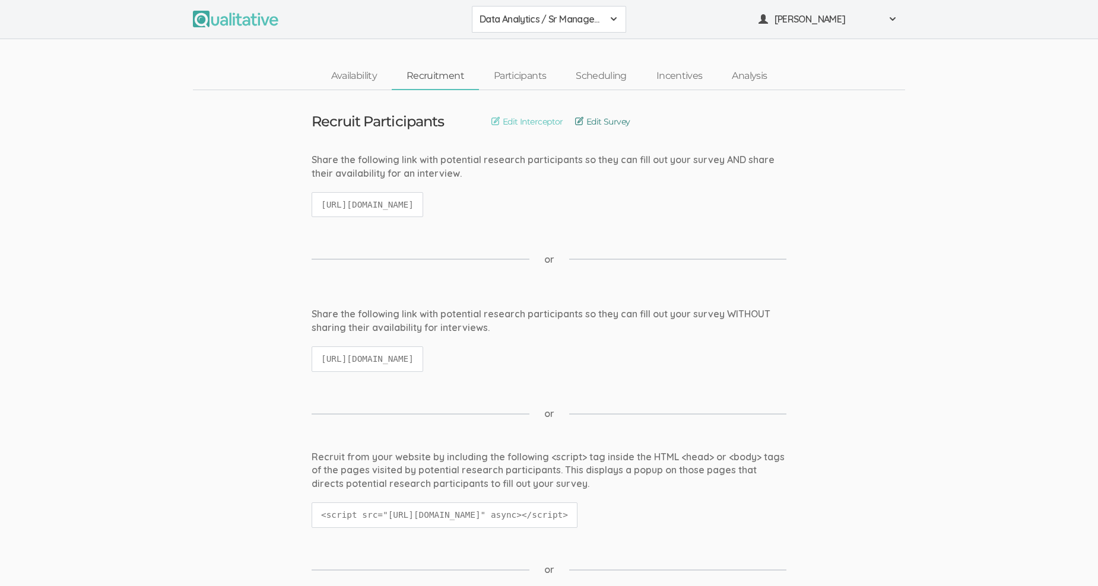
click at [595, 120] on link "Edit Survey" at bounding box center [602, 121] width 55 height 13
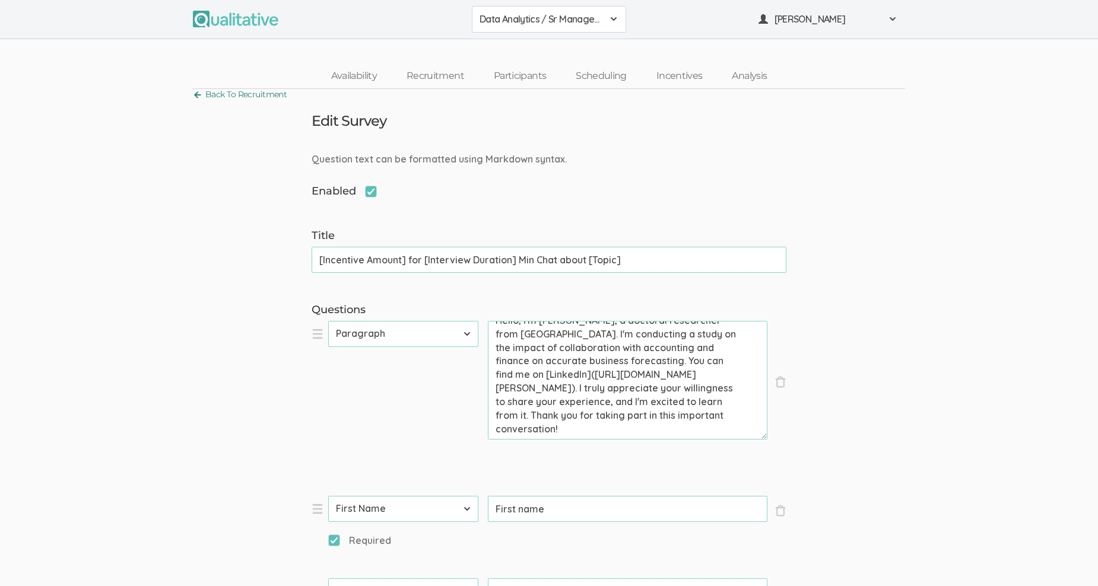
click at [195, 94] on link "Back To Recruitment" at bounding box center [240, 95] width 94 height 16
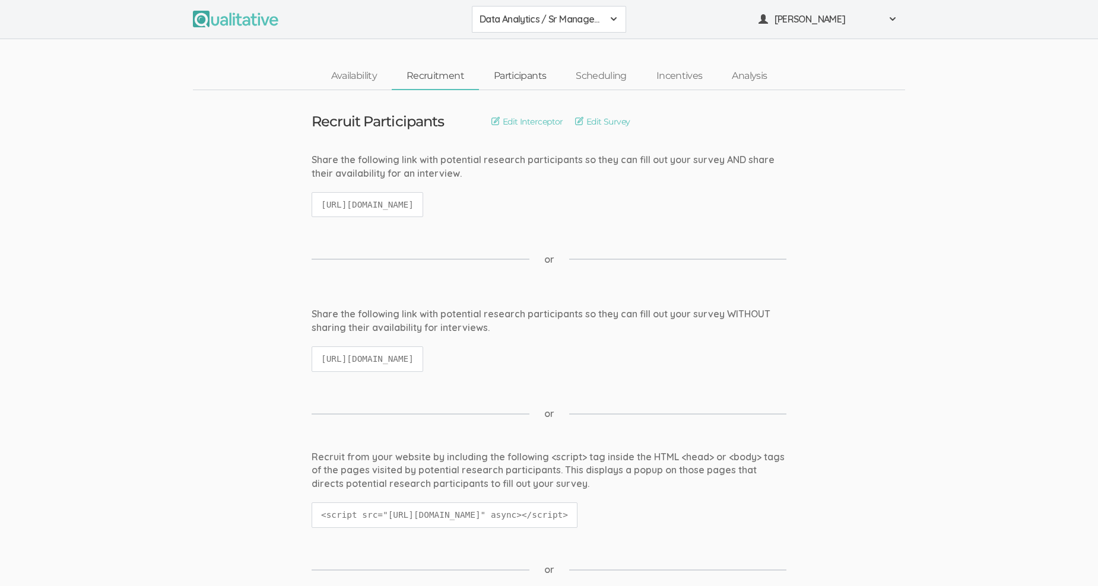
click at [522, 77] on link "Participants" at bounding box center [520, 77] width 82 height 26
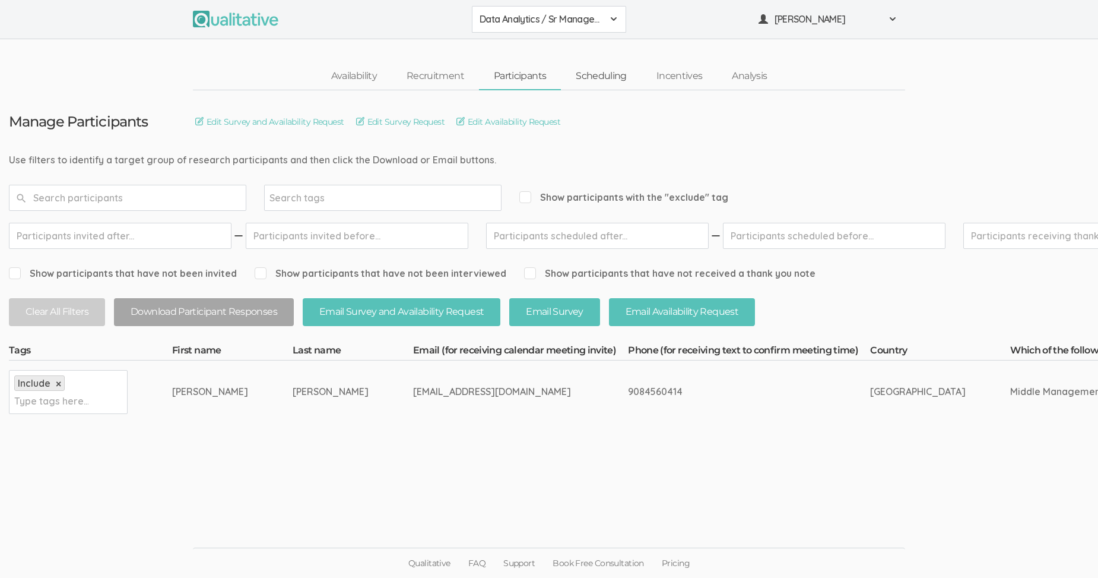
click at [608, 75] on link "Scheduling" at bounding box center [601, 77] width 81 height 26
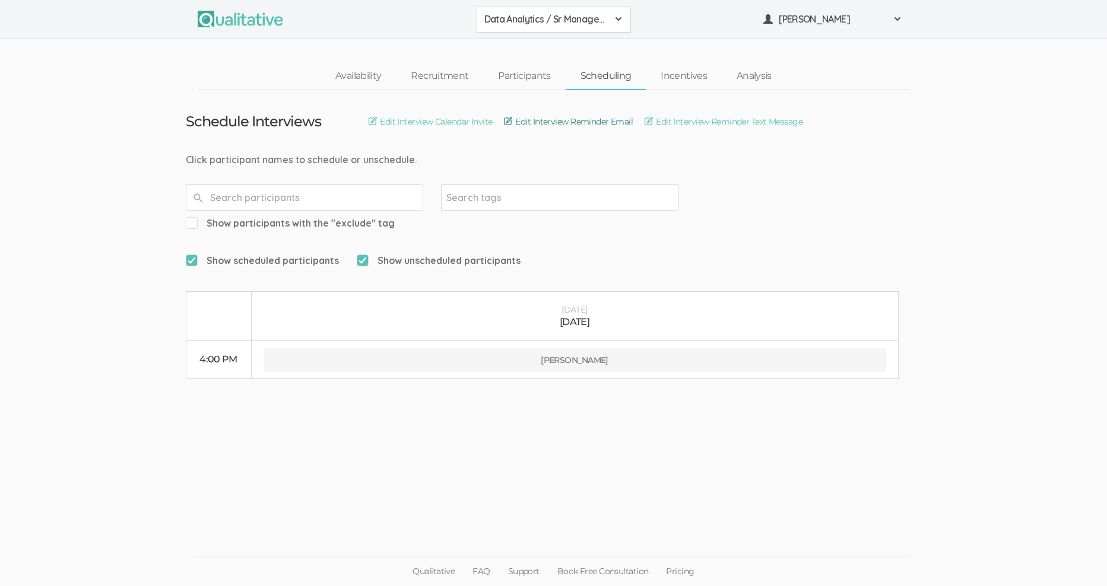
click at [523, 117] on link "Edit Interview Reminder Email" at bounding box center [568, 121] width 129 height 13
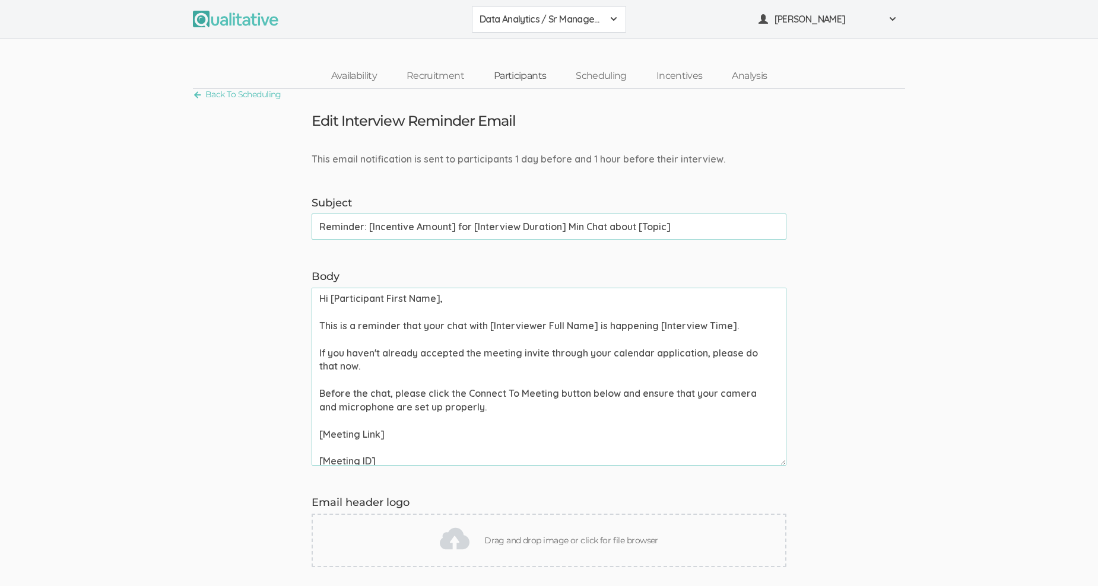
click at [518, 78] on link "Participants" at bounding box center [520, 77] width 82 height 26
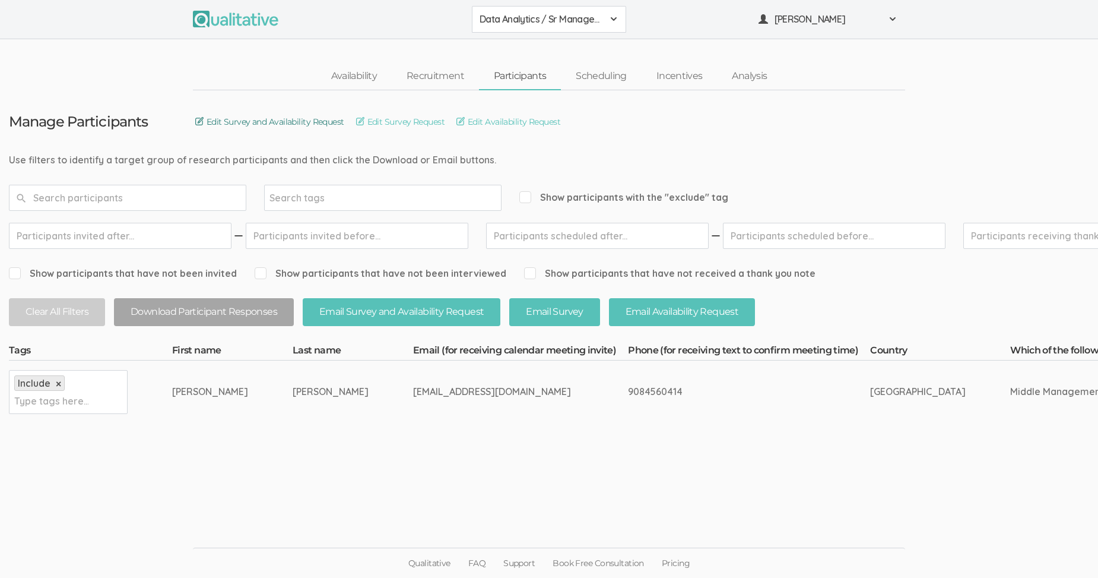
click at [202, 119] on link "Edit Survey and Availability Request" at bounding box center [269, 121] width 149 height 13
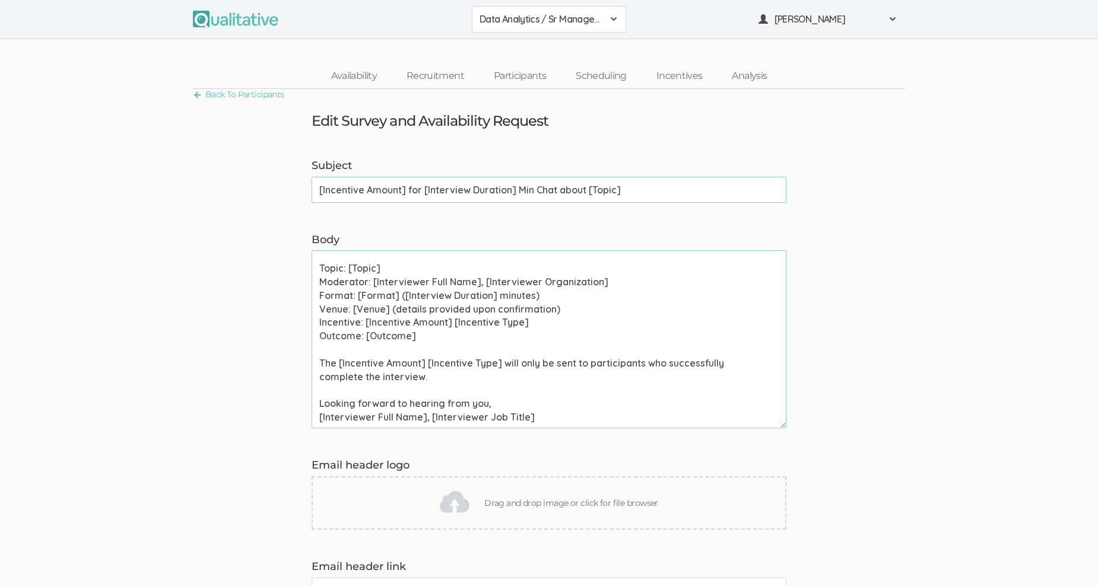
scroll to position [18, 0]
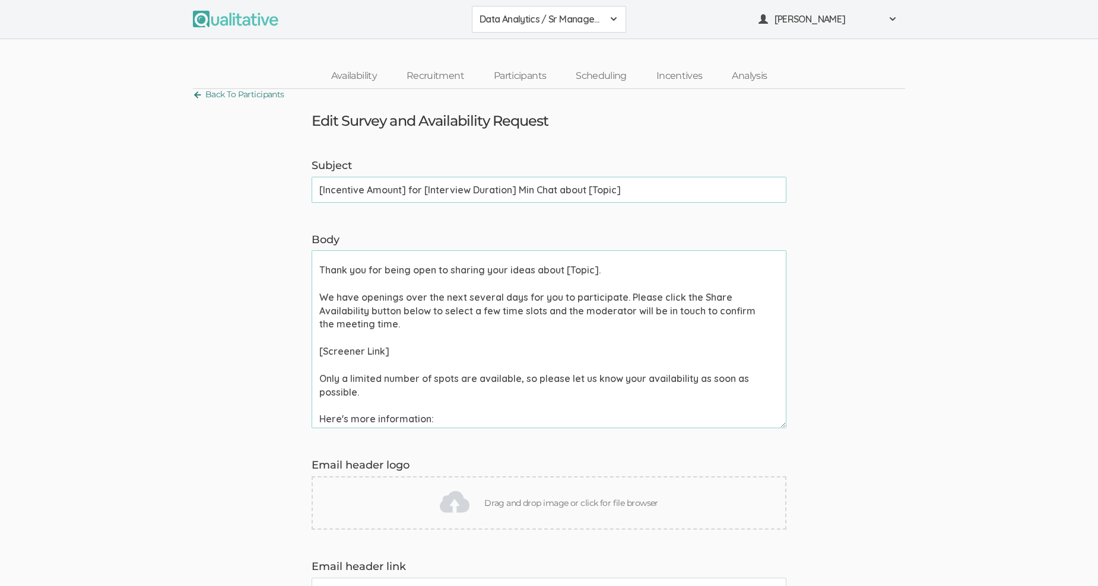
click at [195, 92] on link "Back To Participants" at bounding box center [238, 95] width 91 height 16
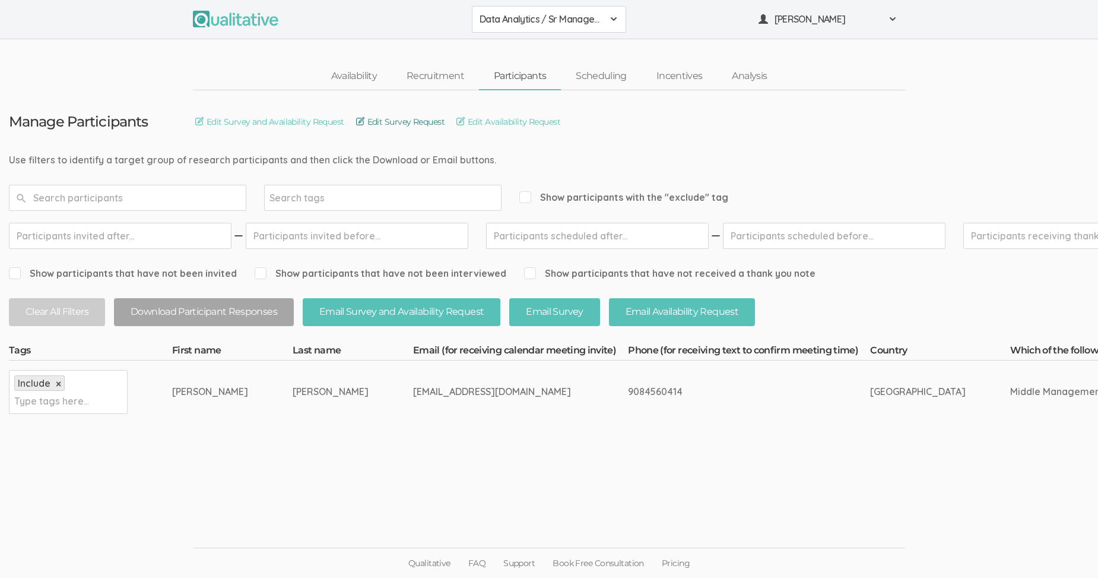
click at [361, 119] on link "Edit Survey Request" at bounding box center [400, 121] width 88 height 13
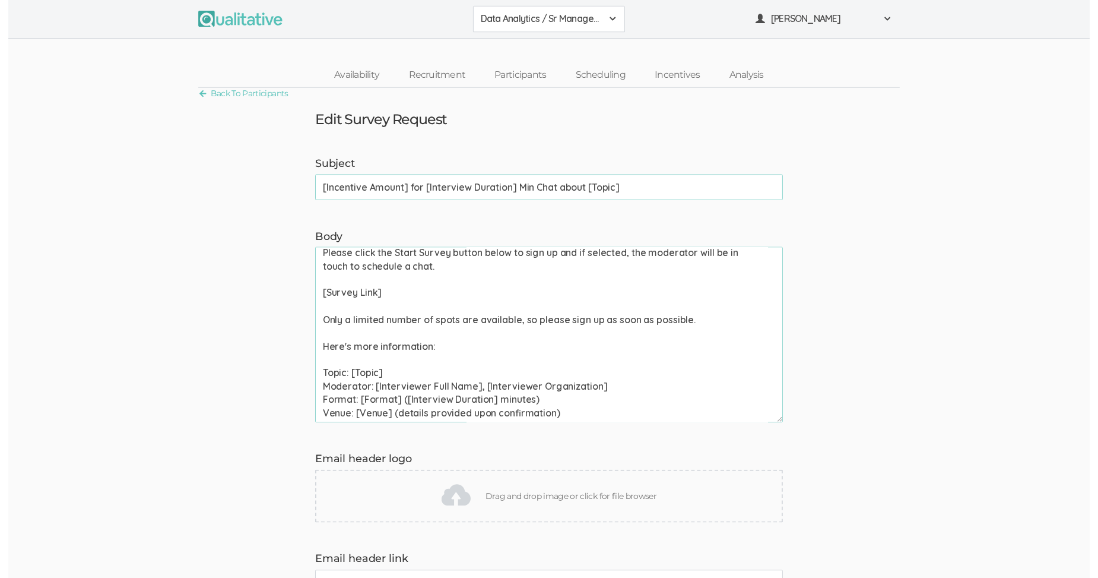
scroll to position [169, 0]
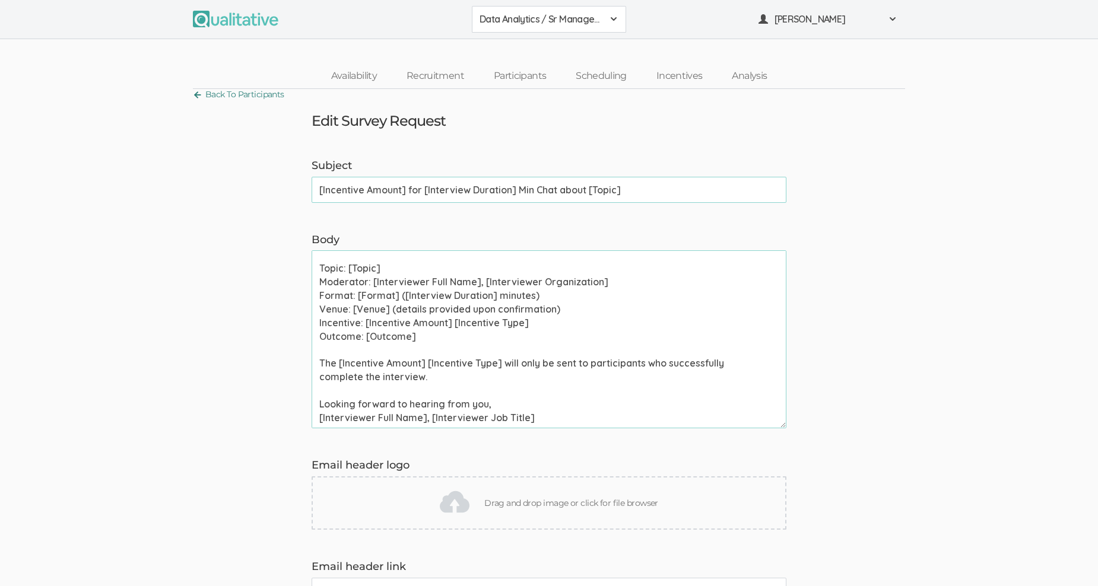
click at [199, 92] on link "Back To Participants" at bounding box center [238, 95] width 91 height 16
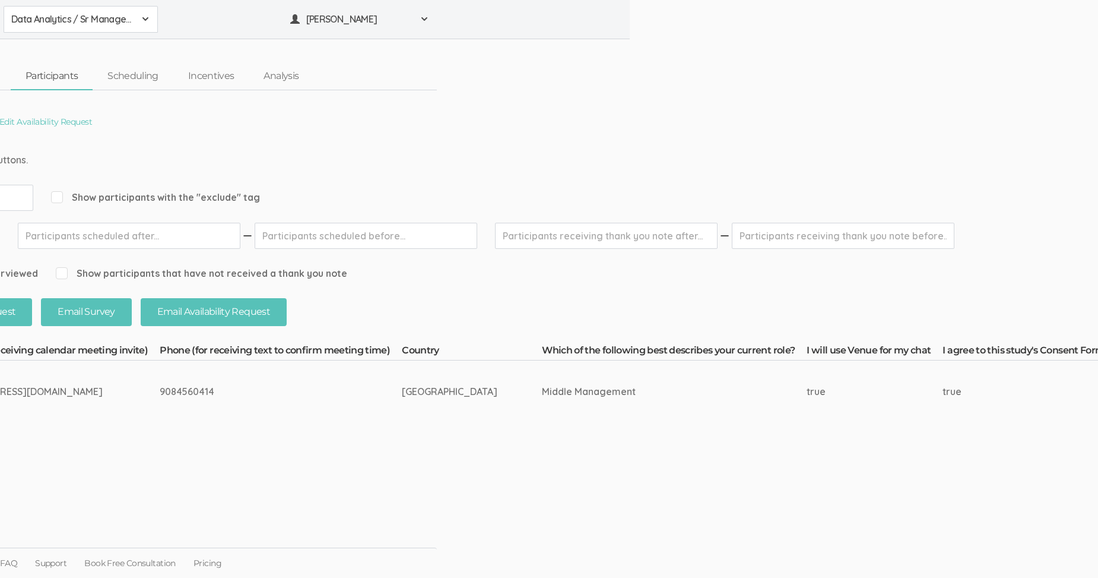
scroll to position [9, 0]
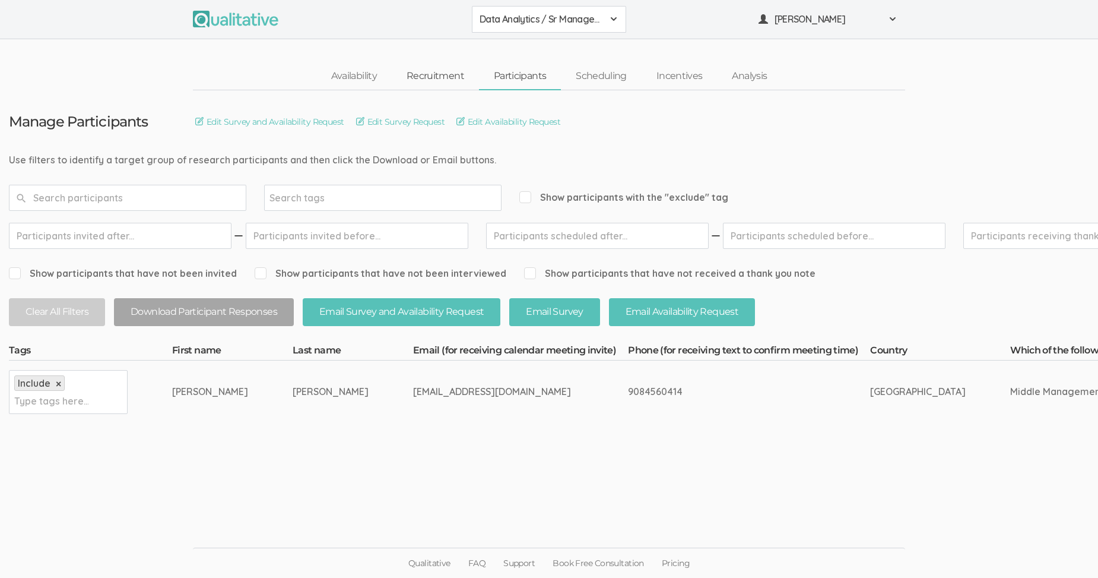
click at [436, 64] on link "Recruitment" at bounding box center [435, 77] width 87 height 26
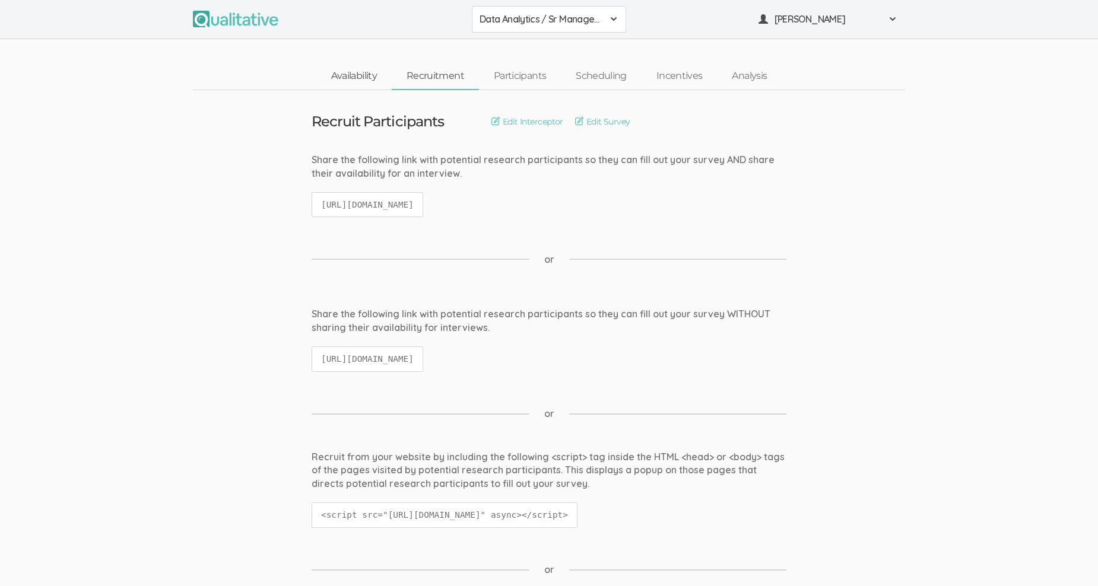
click at [362, 68] on link "Availability" at bounding box center [353, 77] width 75 height 26
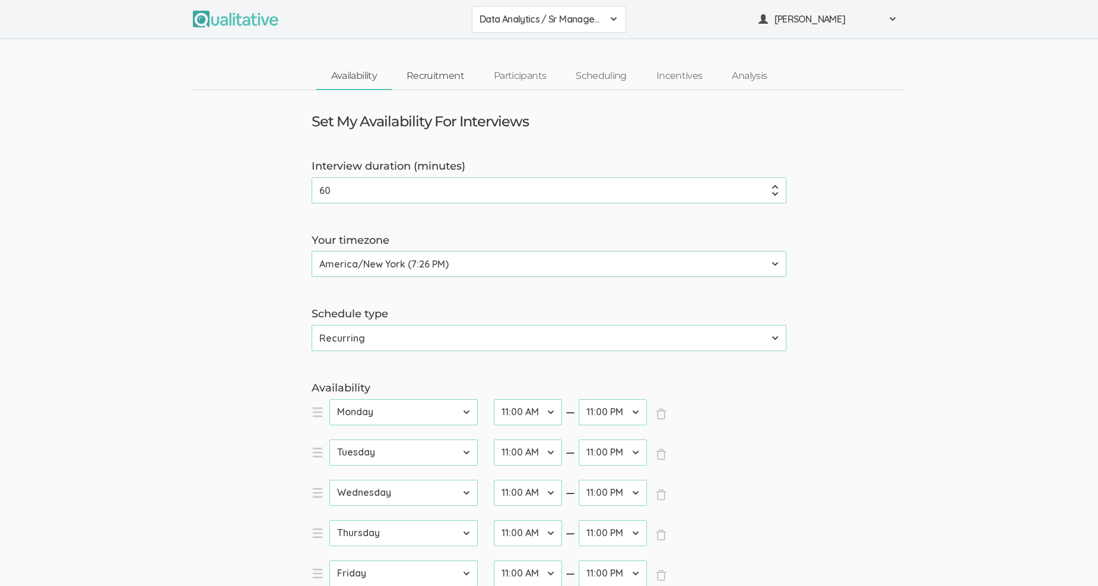
click at [435, 75] on link "Recruitment" at bounding box center [435, 77] width 87 height 26
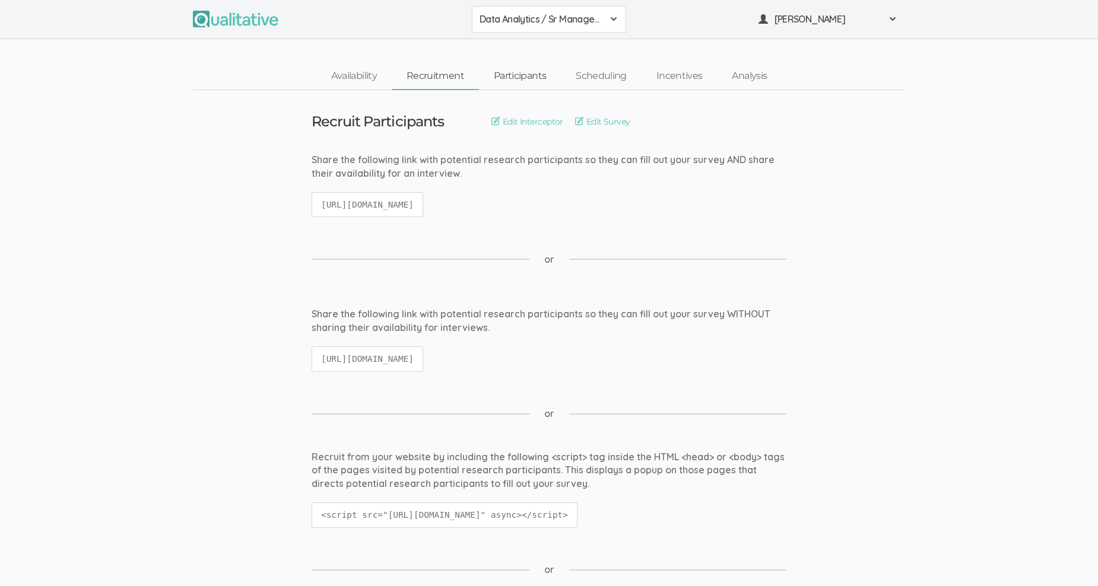
click at [533, 75] on link "Participants" at bounding box center [520, 77] width 82 height 26
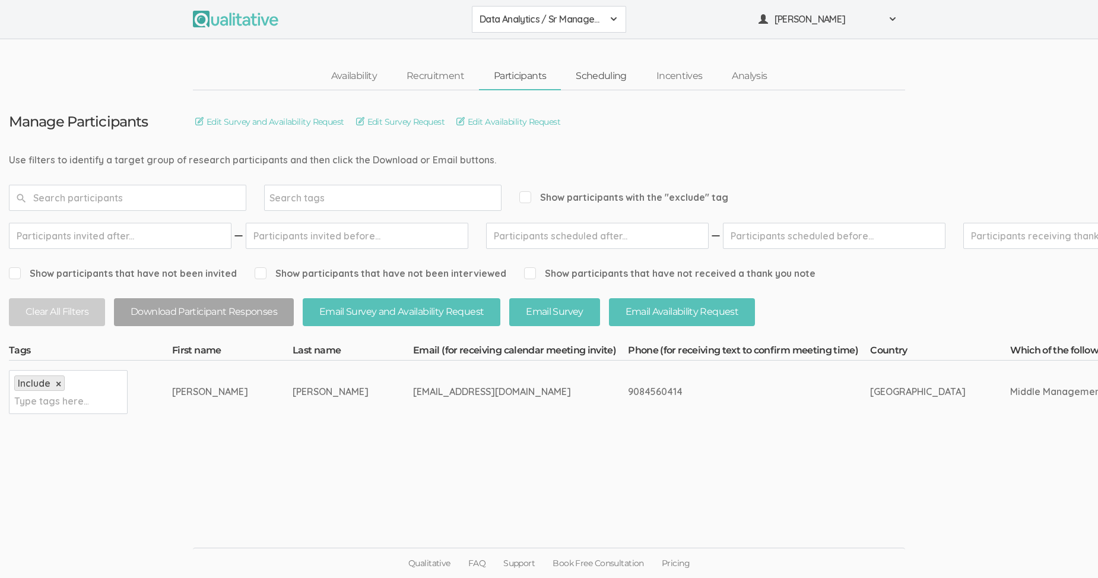
click at [602, 76] on link "Scheduling" at bounding box center [601, 77] width 81 height 26
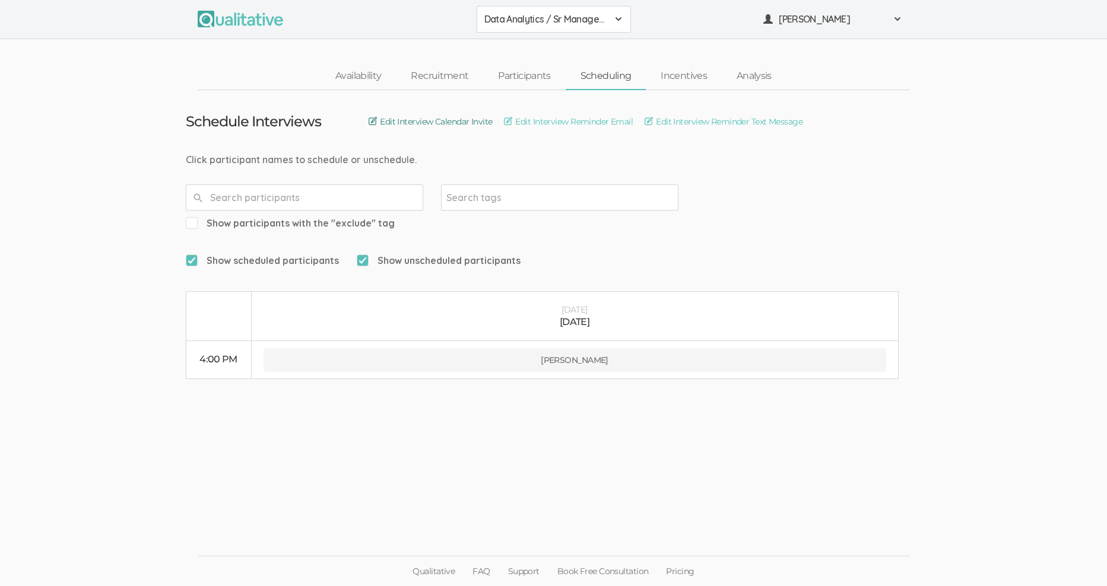
click at [371, 120] on link "Edit Interview Calendar Invite" at bounding box center [430, 121] width 123 height 13
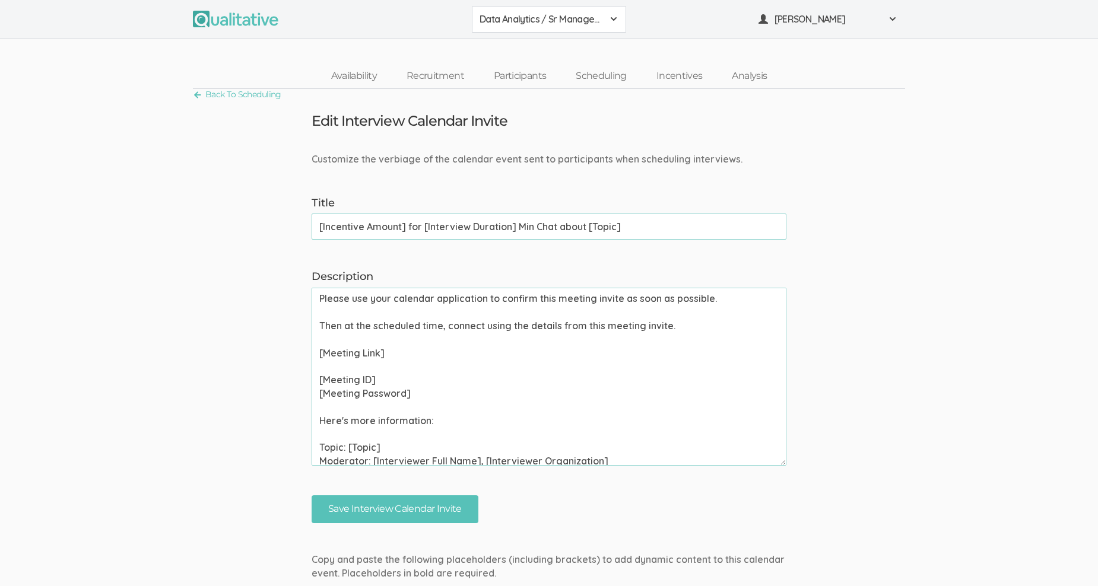
click at [610, 15] on span at bounding box center [613, 18] width 9 height 9
click at [589, 43] on span "Data Analytics / Accounting" at bounding box center [549, 46] width 139 height 14
click at [442, 75] on link "Recruitment" at bounding box center [435, 77] width 87 height 26
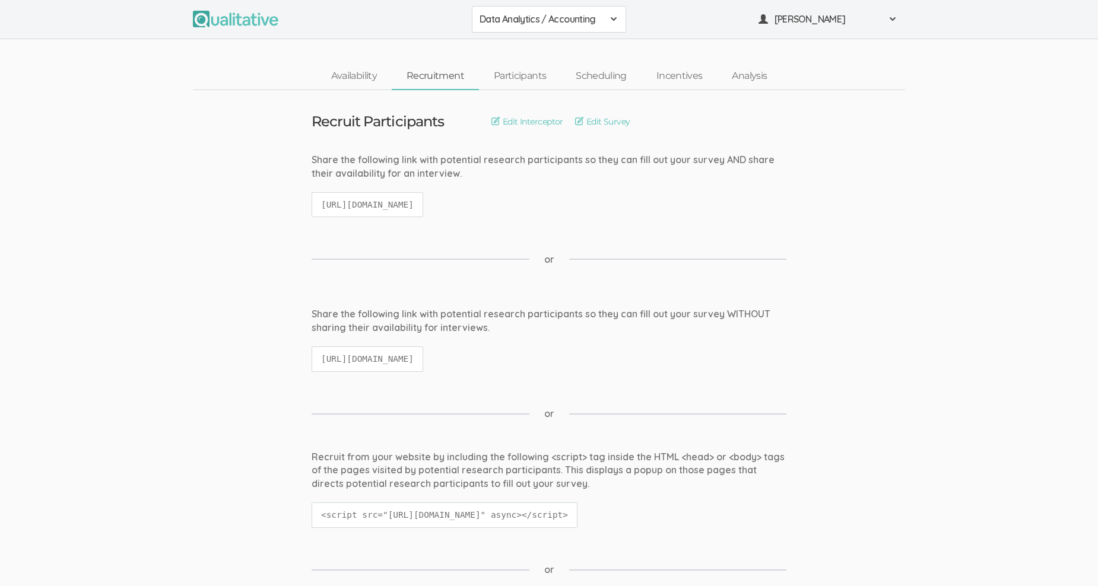
drag, startPoint x: 318, startPoint y: 204, endPoint x: 629, endPoint y: 204, distance: 311.0
click at [629, 204] on div "Share the following link with potential research participants so they can fill …" at bounding box center [549, 191] width 493 height 76
copy code "https://qualitative.io/screener/683632c8a65a03628ef4dac9"
click at [610, 120] on link "Edit Survey" at bounding box center [602, 121] width 55 height 13
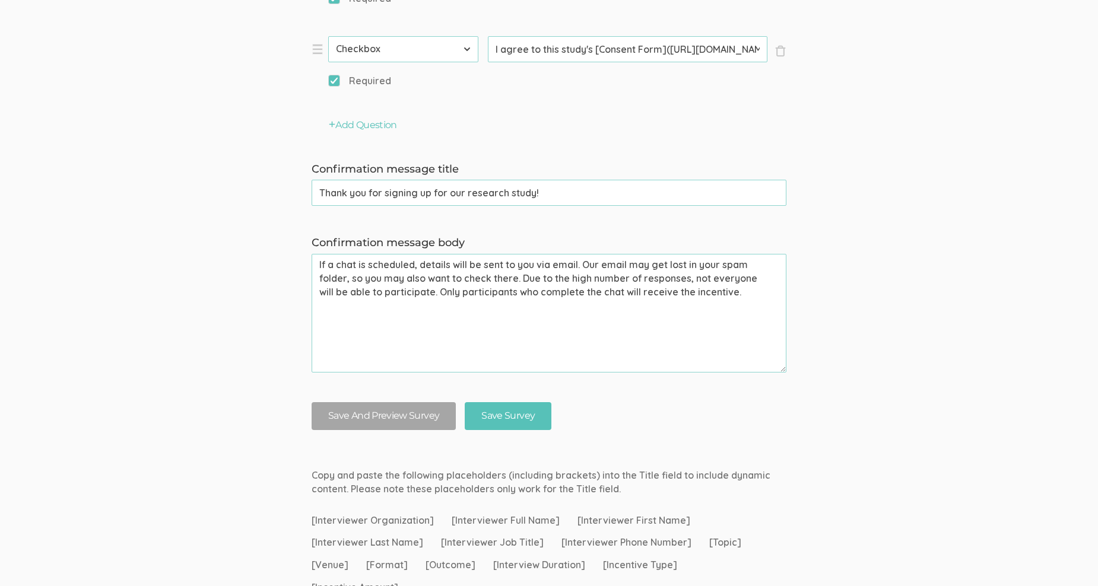
scroll to position [1353, 0]
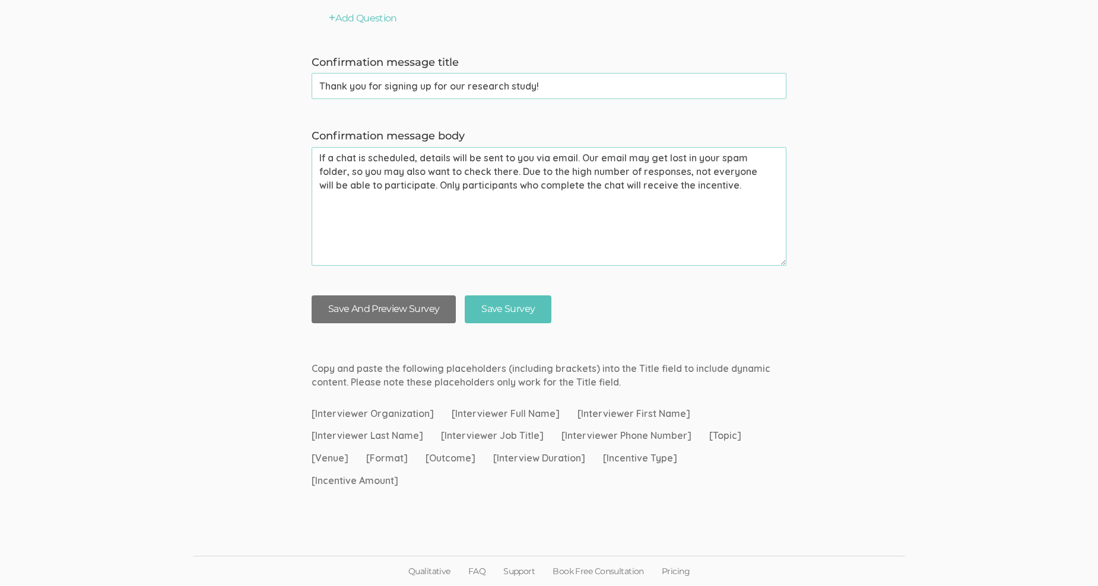
click at [401, 306] on button "Save And Preview Survey" at bounding box center [384, 310] width 144 height 28
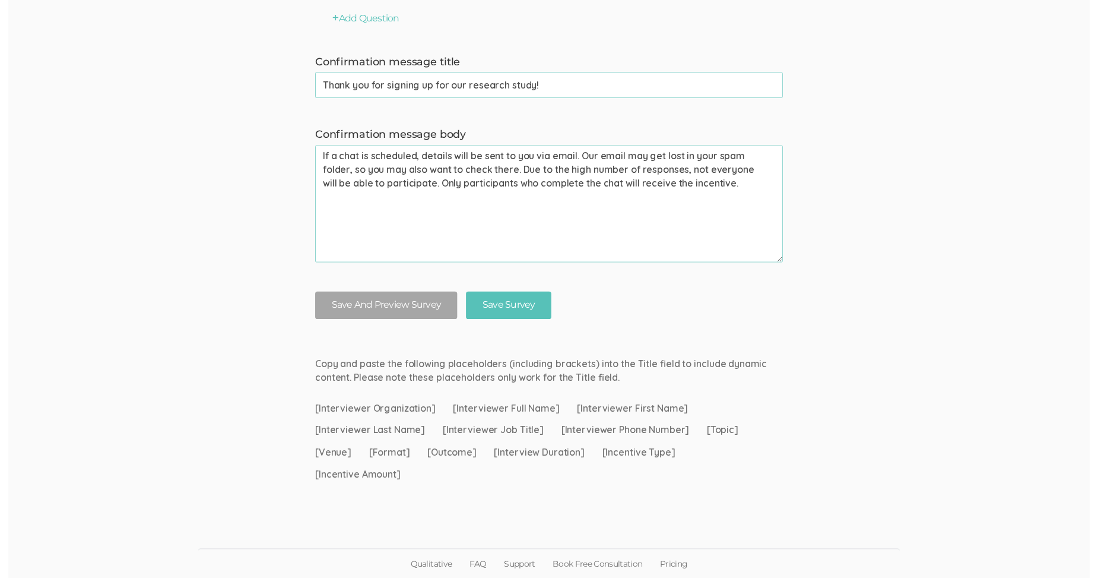
scroll to position [0, 0]
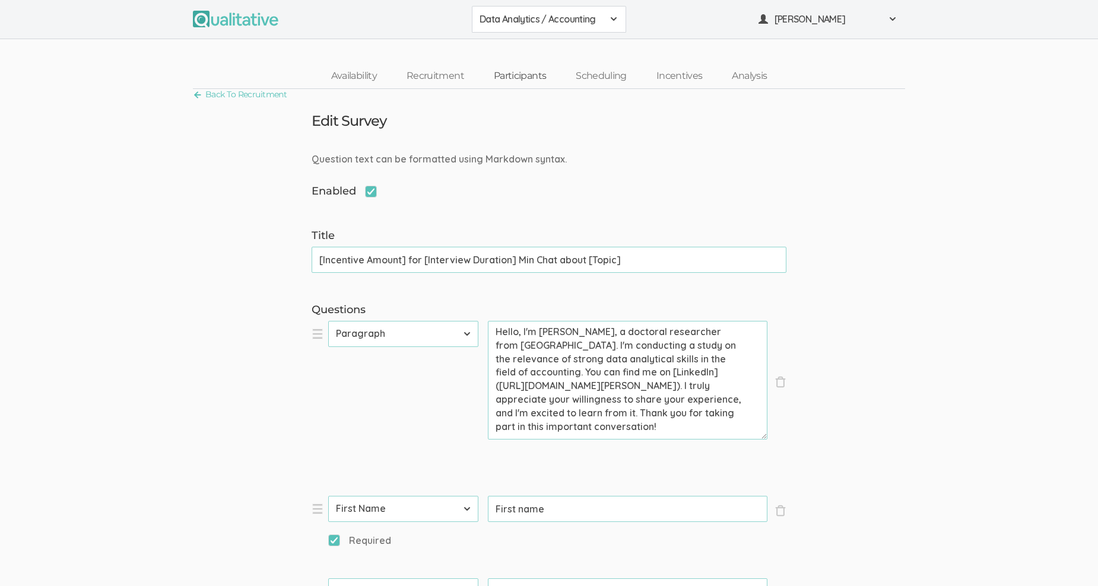
click at [524, 75] on link "Participants" at bounding box center [520, 77] width 82 height 26
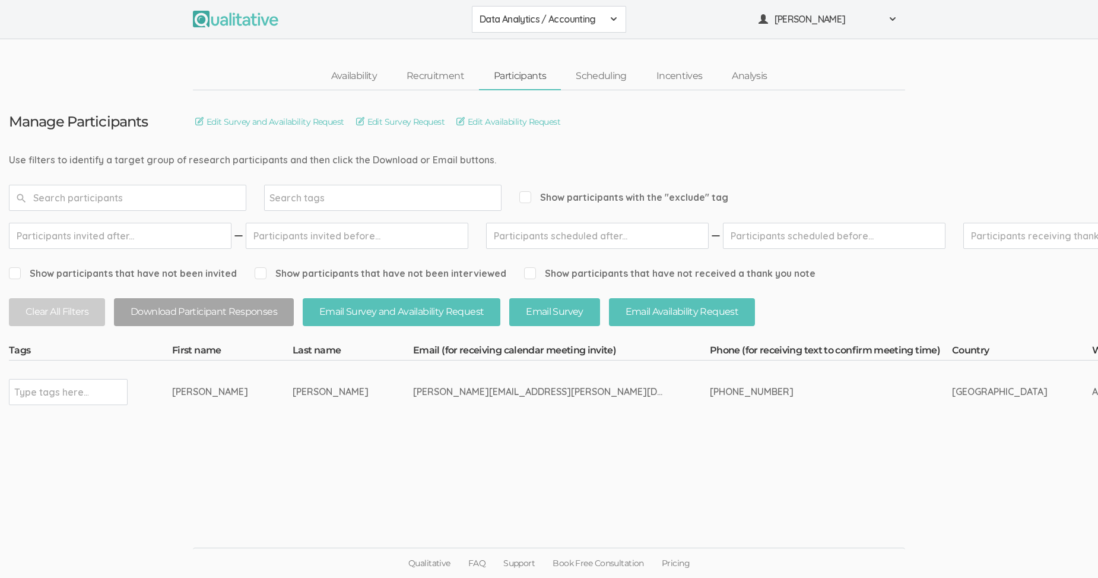
click at [569, 16] on span "Data Analytics / Accounting" at bounding box center [541, 19] width 123 height 14
click at [581, 71] on span "Data Analytics / Sr Management" at bounding box center [549, 73] width 139 height 14
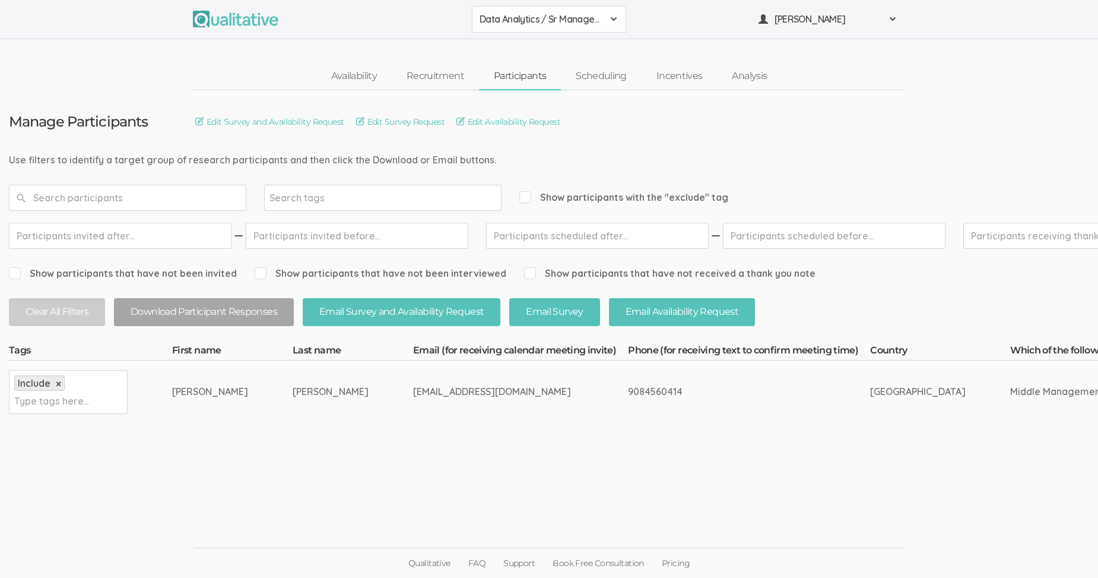
click at [581, 19] on span "Data Analytics / Sr Management" at bounding box center [541, 19] width 123 height 14
click at [580, 45] on span "Data Analytics / Accounting" at bounding box center [549, 46] width 139 height 14
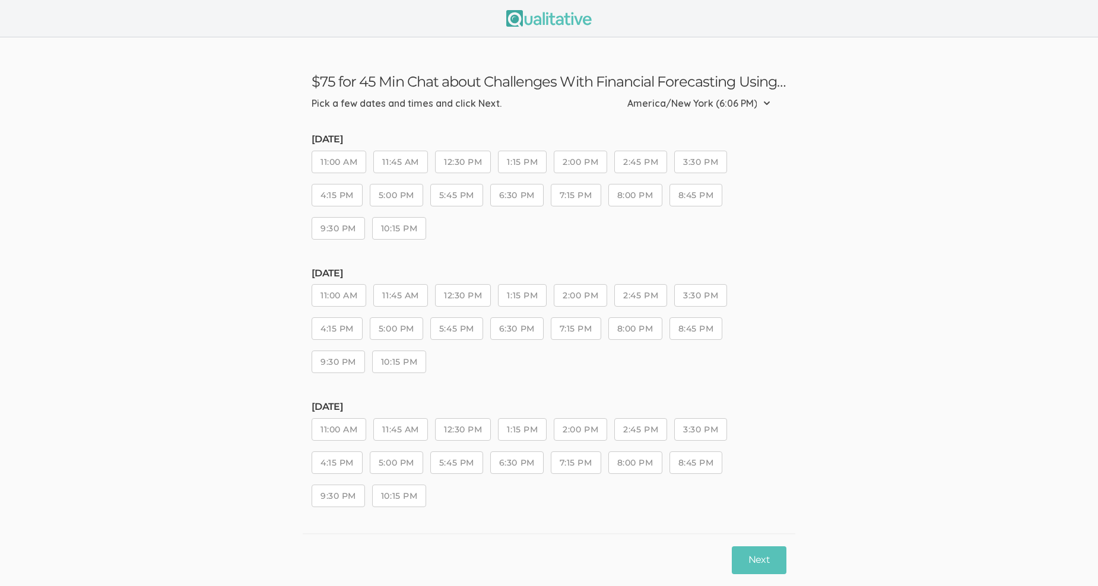
click at [456, 193] on button "5:45 PM" at bounding box center [456, 195] width 53 height 23
click at [762, 558] on button "Next" at bounding box center [759, 561] width 55 height 28
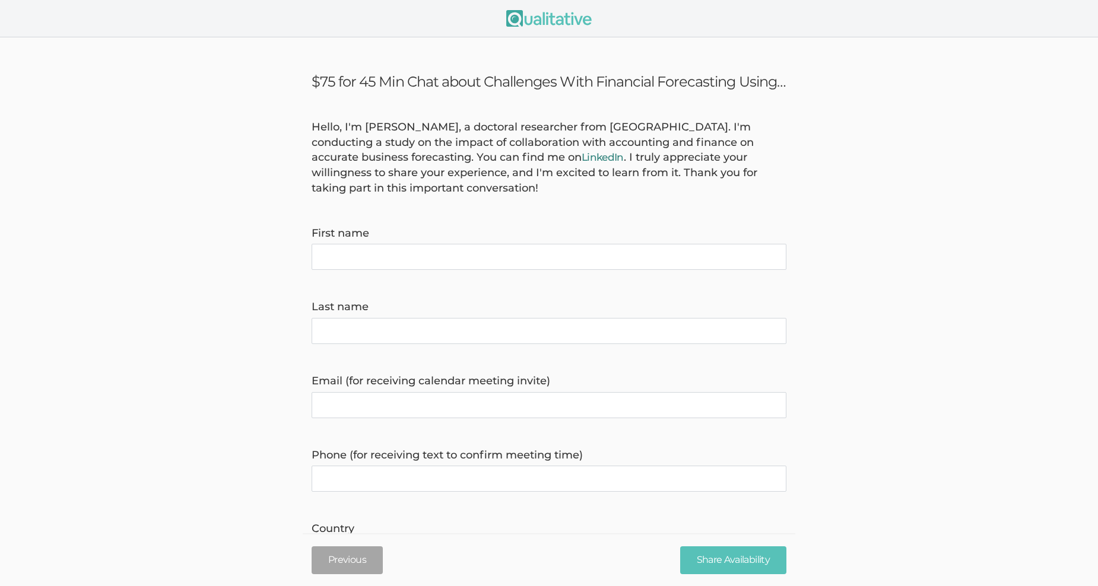
click at [582, 156] on link "LinkedIn" at bounding box center [603, 157] width 42 height 12
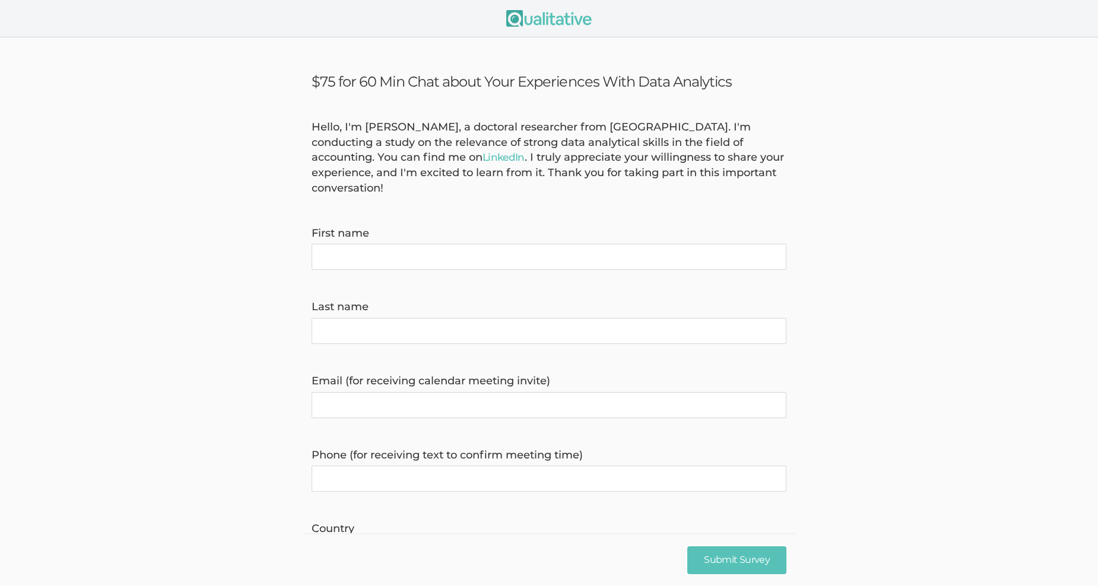
click at [854, 173] on form "Hello, I'm Linda Potts, a doctoral researcher from Liberty University. I'm cond…" at bounding box center [549, 450] width 1098 height 661
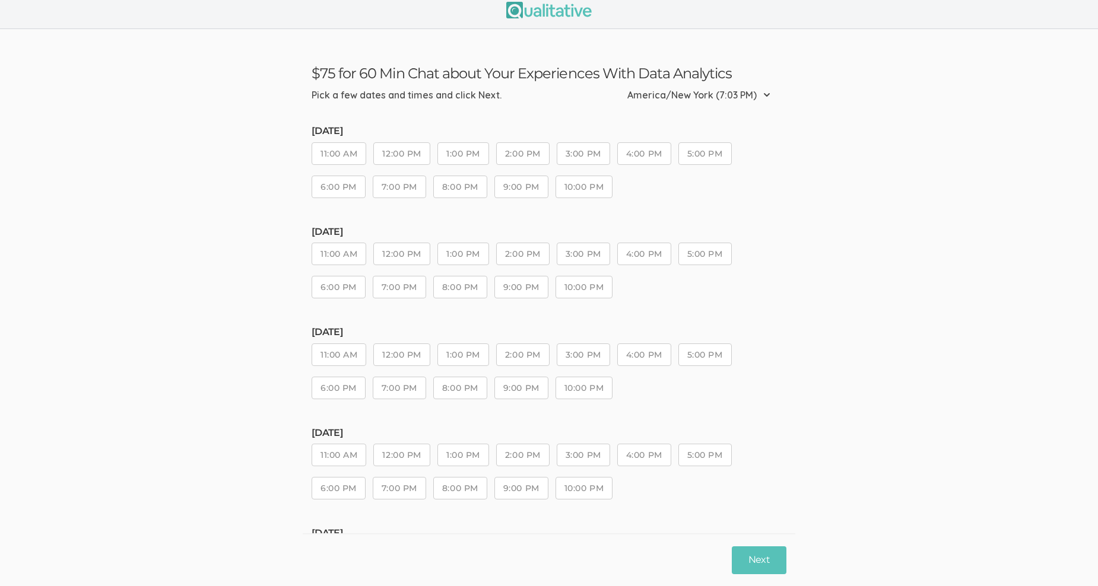
scroll to position [104, 0]
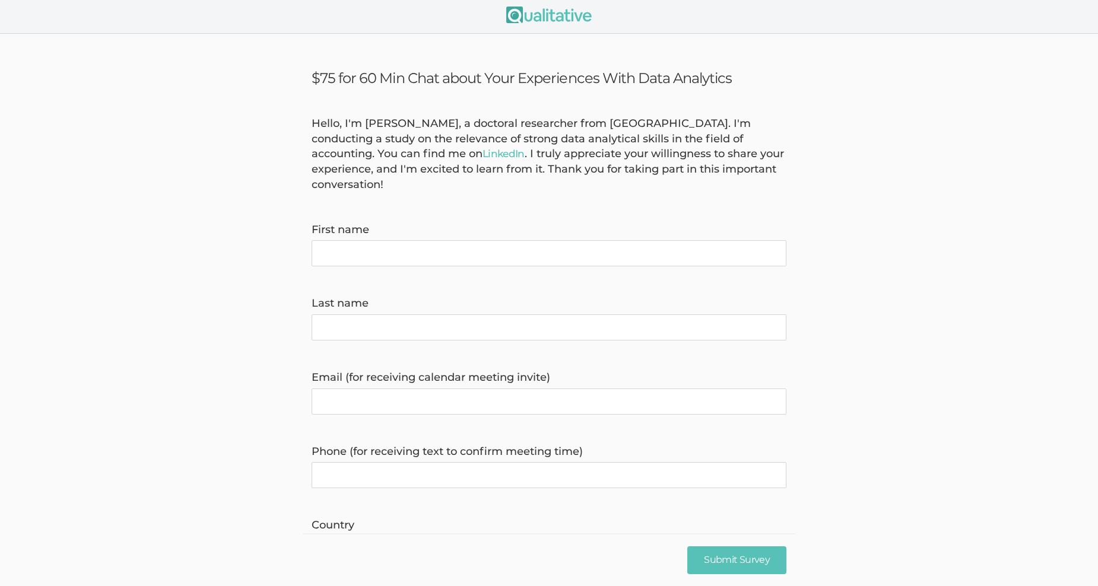
scroll to position [59, 0]
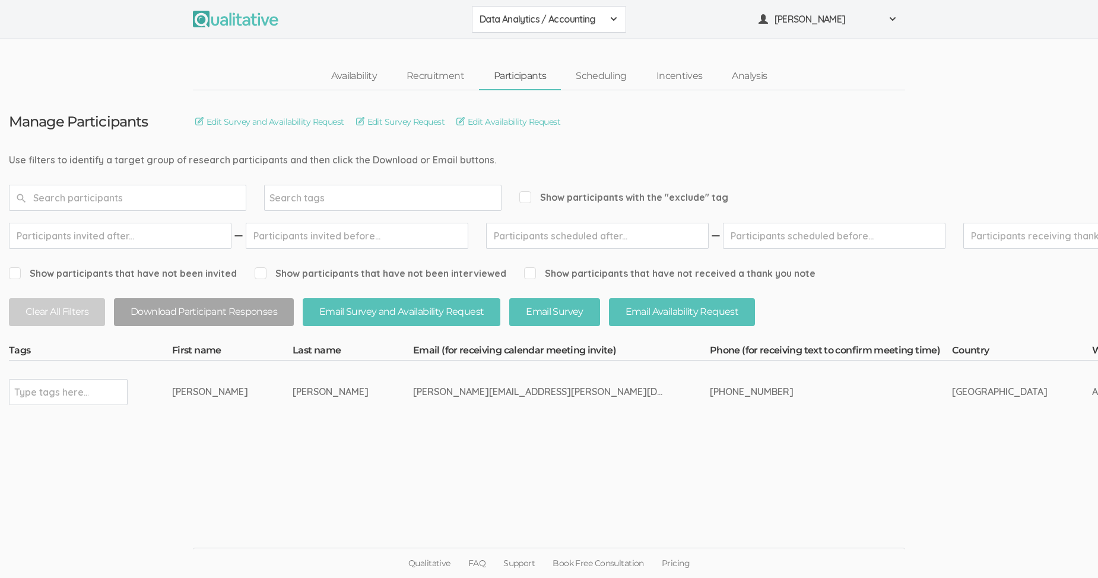
scroll to position [0, 1274]
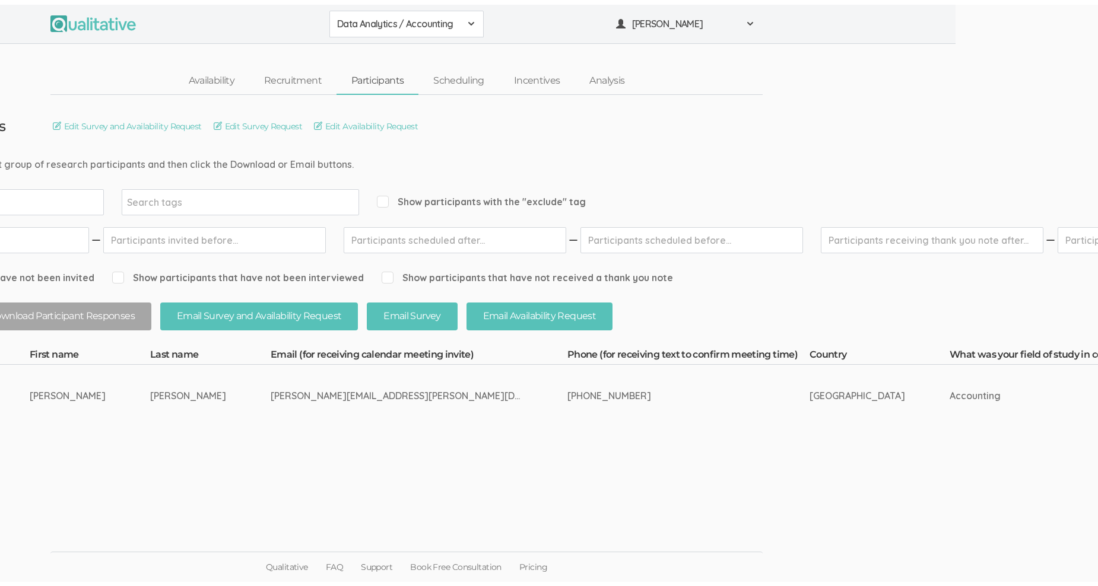
scroll to position [0, 0]
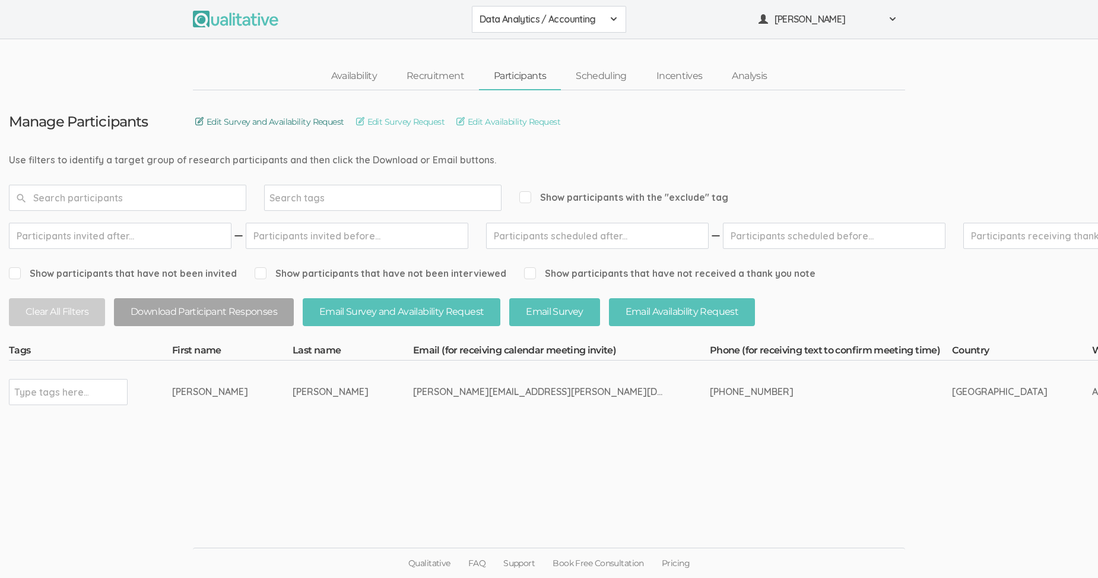
click at [207, 119] on link "Edit Survey and Availability Request" at bounding box center [269, 121] width 149 height 13
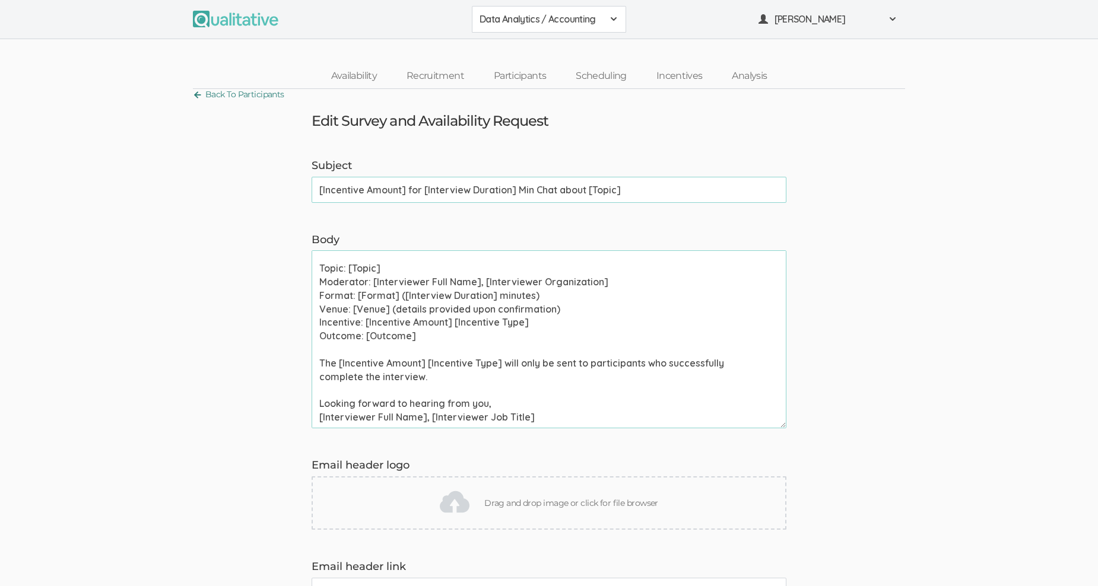
click at [199, 91] on link "Back To Participants" at bounding box center [238, 95] width 91 height 16
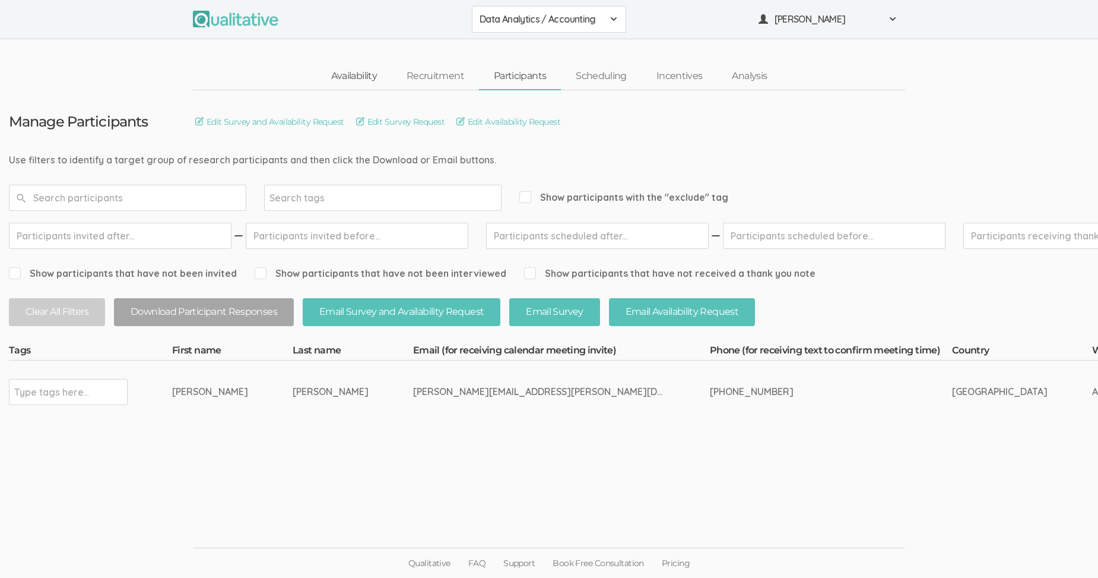
click at [359, 72] on link "Availability" at bounding box center [353, 77] width 75 height 26
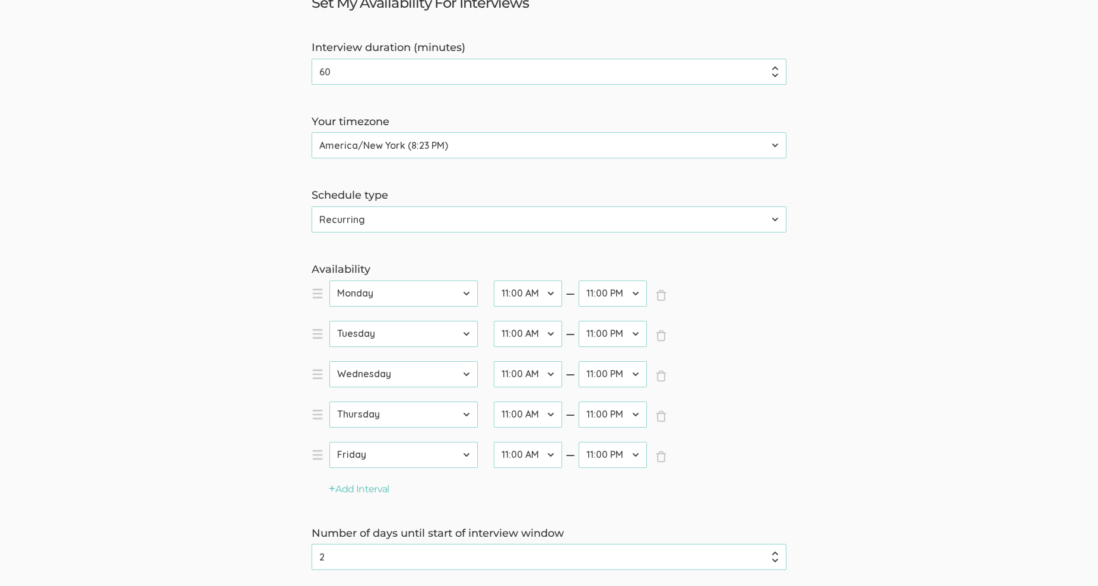
scroll to position [178, 0]
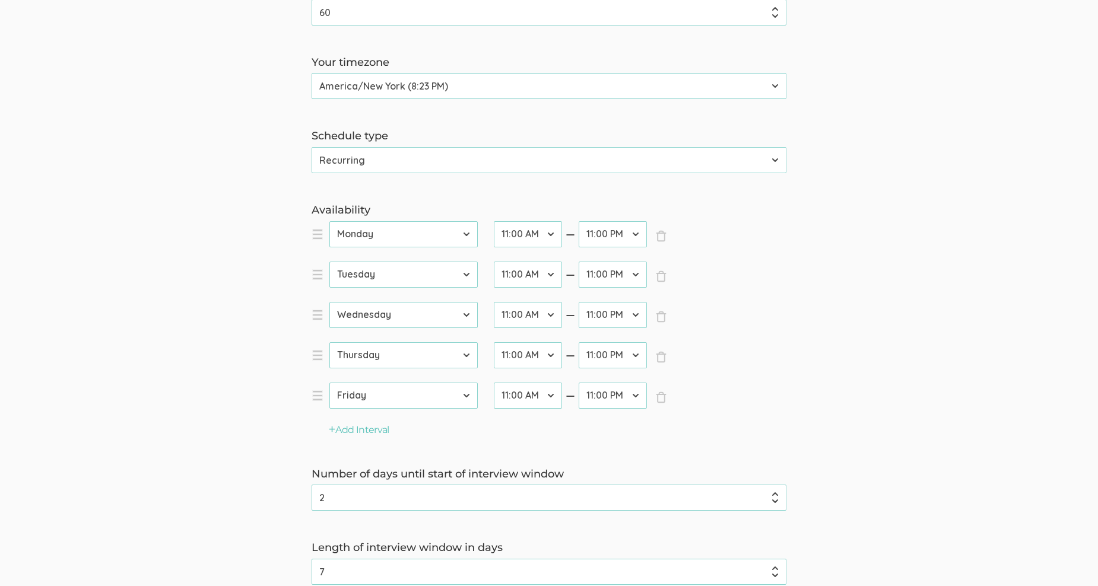
click at [548, 234] on select "12:00 AM 12:30 AM 1:00 AM 1:30 AM 2:00 AM 2:30 AM 3:00 AM 3:30 AM 4:00 AM 4:30 …" at bounding box center [528, 234] width 68 height 26
select select "24"
click at [494, 221] on select "12:00 AM 12:30 AM 1:00 AM 1:30 AM 2:00 AM 2:30 AM 3:00 AM 3:30 AM 4:00 AM 4:30 …" at bounding box center [528, 234] width 68 height 26
click at [539, 271] on select "12:00 AM 12:30 AM 1:00 AM 1:30 AM 2:00 AM 2:30 AM 3:00 AM 3:30 AM 4:00 AM 4:30 …" at bounding box center [528, 275] width 68 height 26
select select "24"
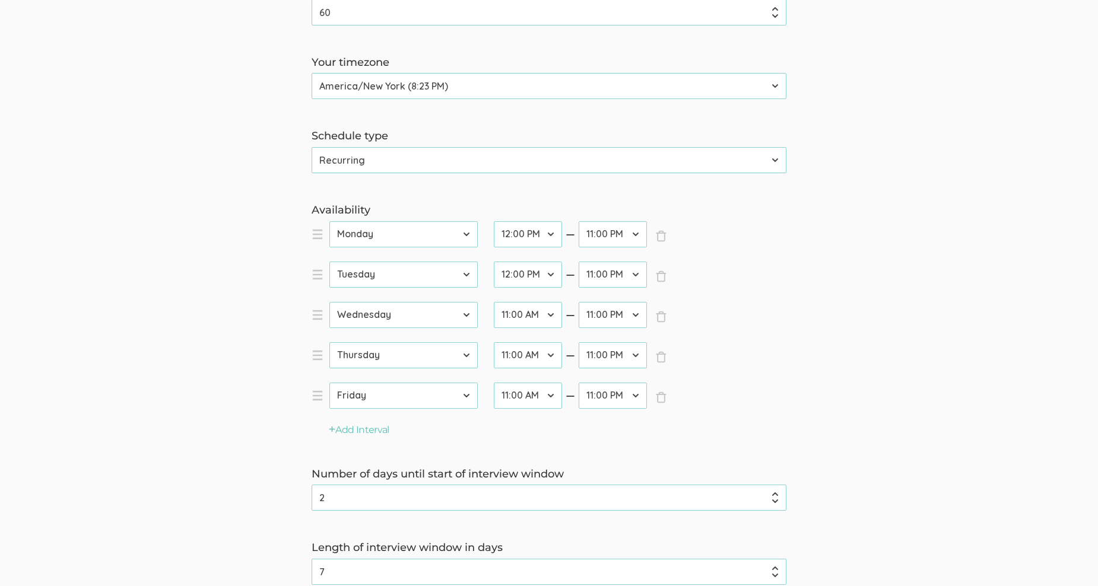
click at [494, 262] on select "12:00 AM 12:30 AM 1:00 AM 1:30 AM 2:00 AM 2:30 AM 3:00 AM 3:30 AM 4:00 AM 4:30 …" at bounding box center [528, 275] width 68 height 26
click at [544, 306] on select "12:00 AM 12:30 AM 1:00 AM 1:30 AM 2:00 AM 2:30 AM 3:00 AM 3:30 AM 4:00 AM 4:30 …" at bounding box center [528, 315] width 68 height 26
select select "24"
click at [494, 302] on select "12:00 AM 12:30 AM 1:00 AM 1:30 AM 2:00 AM 2:30 AM 3:00 AM 3:30 AM 4:00 AM 4:30 …" at bounding box center [528, 315] width 68 height 26
click at [533, 233] on select "12:00 AM 12:30 AM 1:00 AM 1:30 AM 2:00 AM 2:30 AM 3:00 AM 3:30 AM 4:00 AM 4:30 …" at bounding box center [528, 234] width 68 height 26
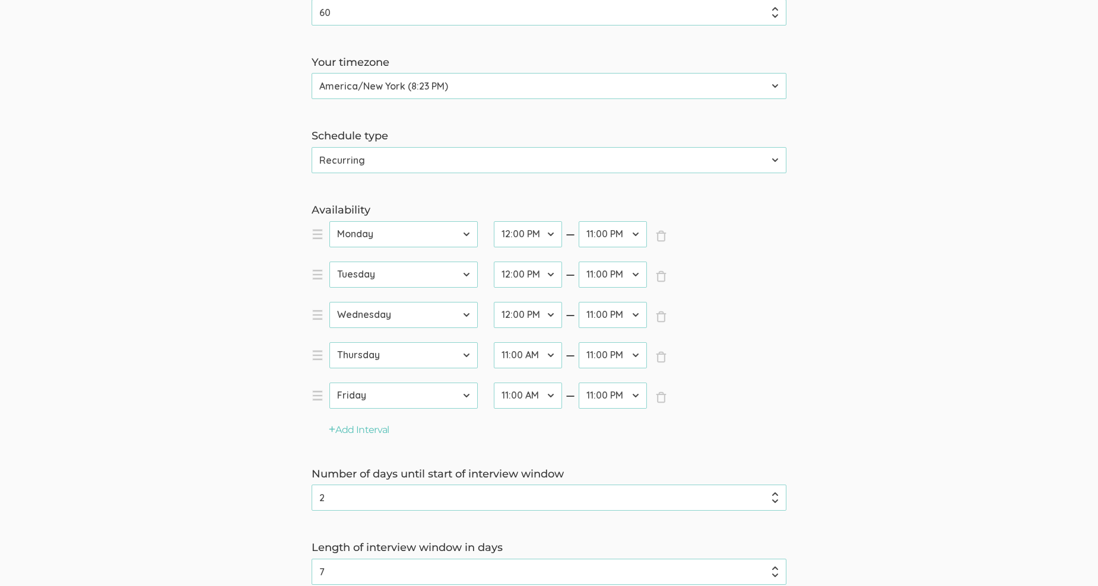
select select "23"
click at [494, 221] on select "12:00 AM 12:30 AM 1:00 AM 1:30 AM 2:00 AM 2:30 AM 3:00 AM 3:30 AM 4:00 AM 4:30 …" at bounding box center [528, 234] width 68 height 26
click at [541, 274] on select "12:00 AM 12:30 AM 1:00 AM 1:30 AM 2:00 AM 2:30 AM 3:00 AM 3:30 AM 4:00 AM 4:30 …" at bounding box center [528, 275] width 68 height 26
select select "22"
click at [494, 262] on select "12:00 AM 12:30 AM 1:00 AM 1:30 AM 2:00 AM 2:30 AM 3:00 AM 3:30 AM 4:00 AM 4:30 …" at bounding box center [528, 275] width 68 height 26
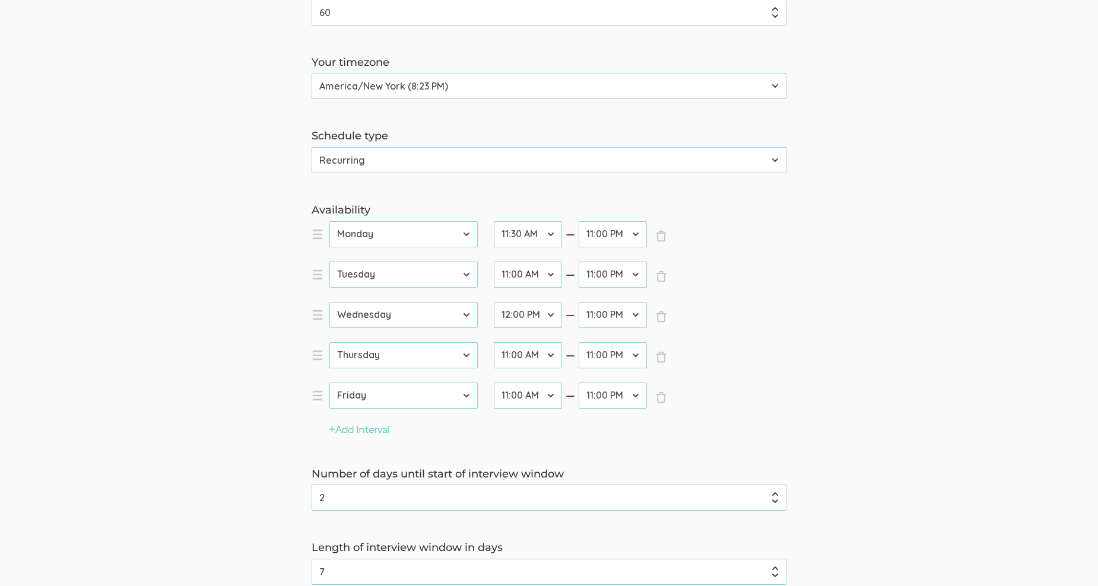
click at [527, 234] on select "12:00 AM 12:30 AM 1:00 AM 1:30 AM 2:00 AM 2:30 AM 3:00 AM 3:30 AM 4:00 AM 4:30 …" at bounding box center [528, 234] width 68 height 26
select select "22"
click at [494, 221] on select "12:00 AM 12:30 AM 1:00 AM 1:30 AM 2:00 AM 2:30 AM 3:00 AM 3:30 AM 4:00 AM 4:30 …" at bounding box center [528, 234] width 68 height 26
click at [538, 313] on select "12:00 AM 12:30 AM 1:00 AM 1:30 AM 2:00 AM 2:30 AM 3:00 AM 3:30 AM 4:00 AM 4:30 …" at bounding box center [528, 315] width 68 height 26
select select "22"
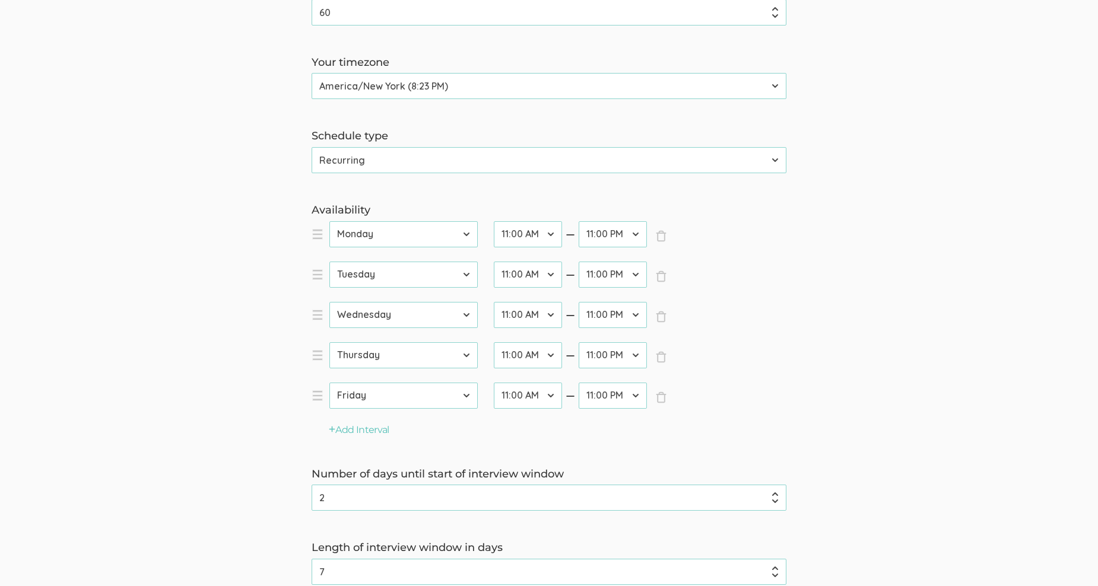
click at [494, 302] on select "12:00 AM 12:30 AM 1:00 AM 1:30 AM 2:00 AM 2:30 AM 3:00 AM 3:30 AM 4:00 AM 4:30 …" at bounding box center [528, 315] width 68 height 26
click at [727, 334] on ol "× Close day Sunday Monday Tuesday Wednesday Thursday Friday Saturday startTime …" at bounding box center [549, 322] width 475 height 202
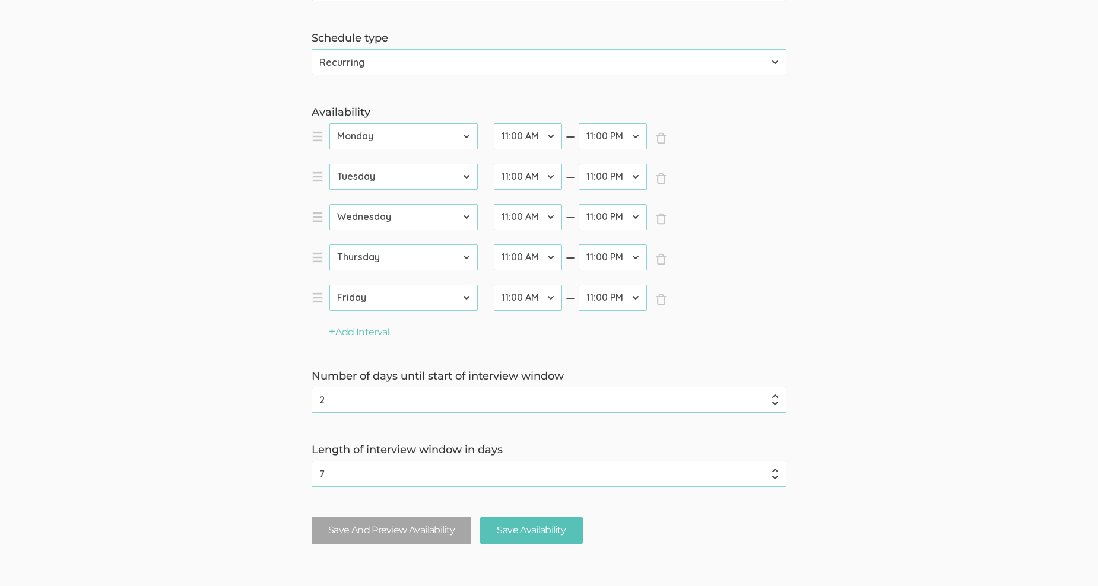
scroll to position [297, 0]
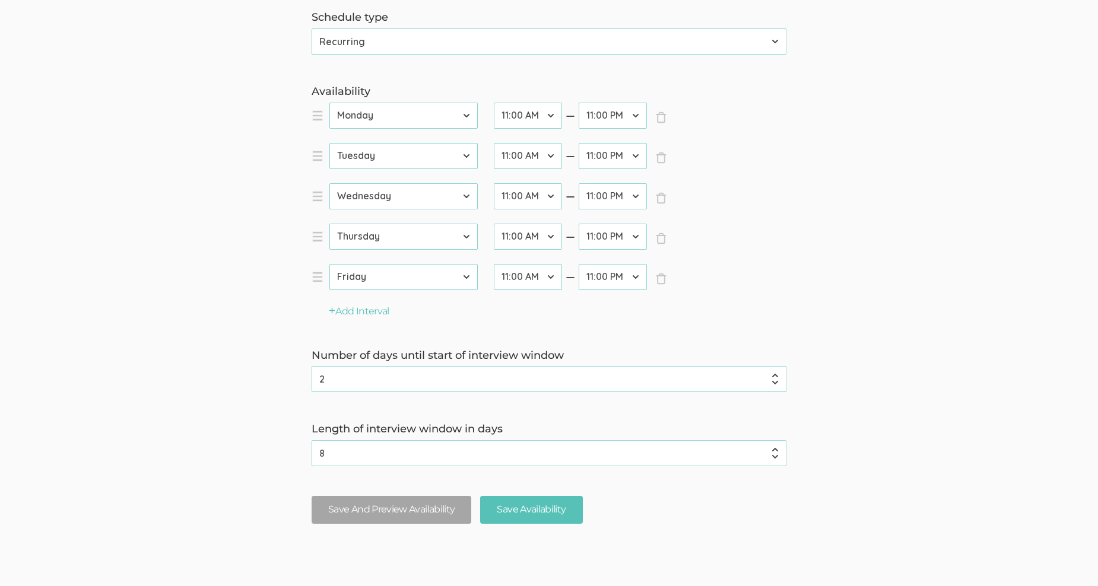
click at [773, 446] on input "8" at bounding box center [549, 453] width 475 height 26
click at [772, 446] on input "9" at bounding box center [549, 453] width 475 height 26
click at [774, 459] on input "8" at bounding box center [549, 453] width 475 height 26
type input "7"
click at [774, 458] on input "7" at bounding box center [549, 453] width 475 height 26
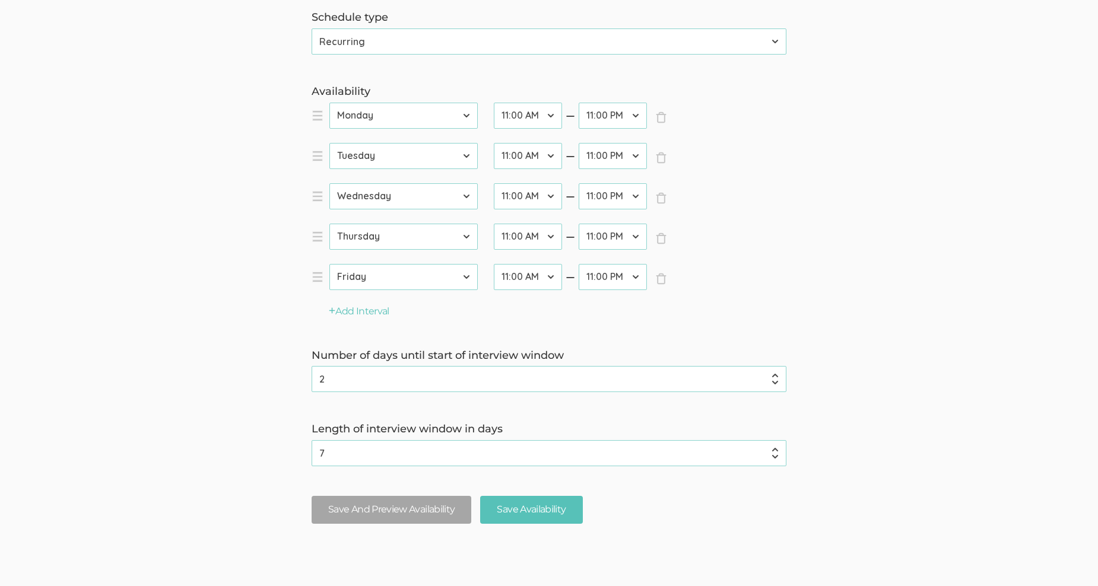
click at [882, 328] on form "Interview duration (minutes) 60 (success) Your timezone Etc/GMT-14 (2:23 PM) Pa…" at bounding box center [549, 197] width 1098 height 671
click at [415, 513] on button "Save And Preview Availability" at bounding box center [392, 510] width 160 height 28
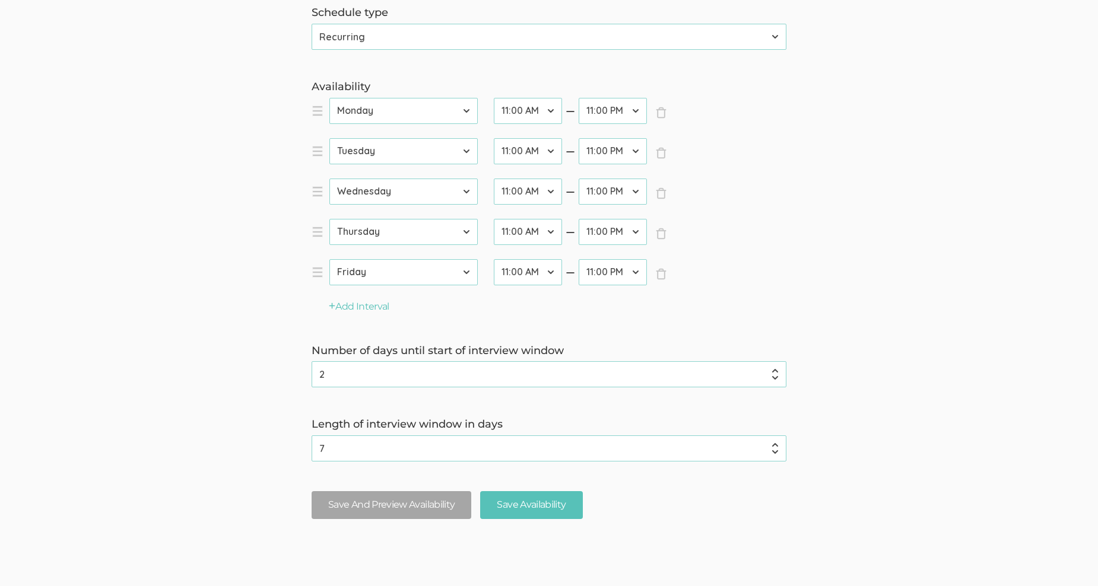
scroll to position [339, 0]
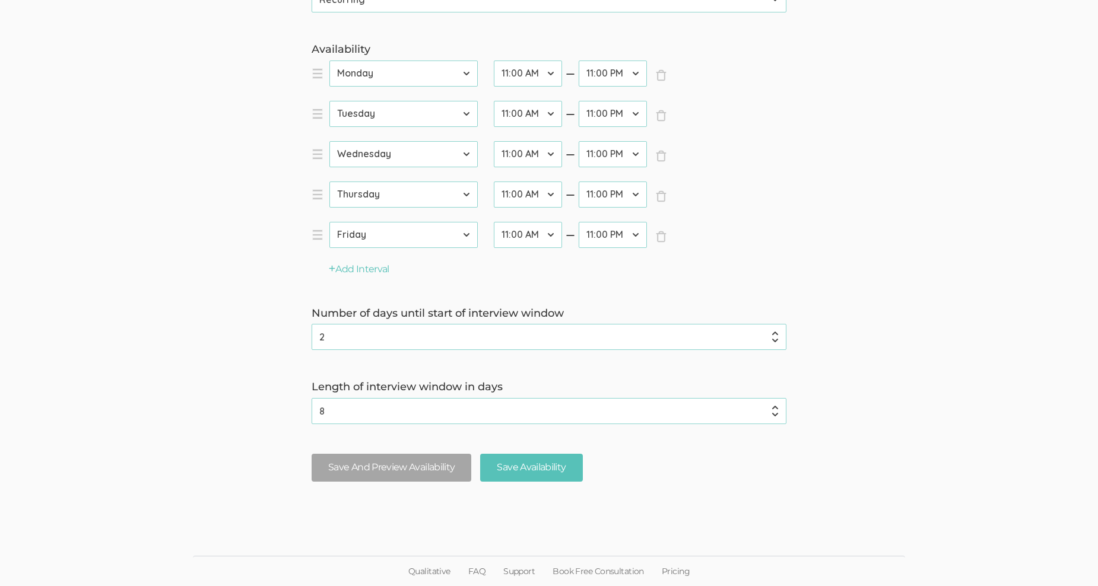
click at [775, 407] on input "8" at bounding box center [549, 411] width 475 height 26
click at [775, 407] on input "9" at bounding box center [549, 411] width 475 height 26
type input "10"
click at [775, 407] on input "10" at bounding box center [549, 411] width 475 height 26
click at [530, 470] on input "Save Availability" at bounding box center [531, 468] width 102 height 28
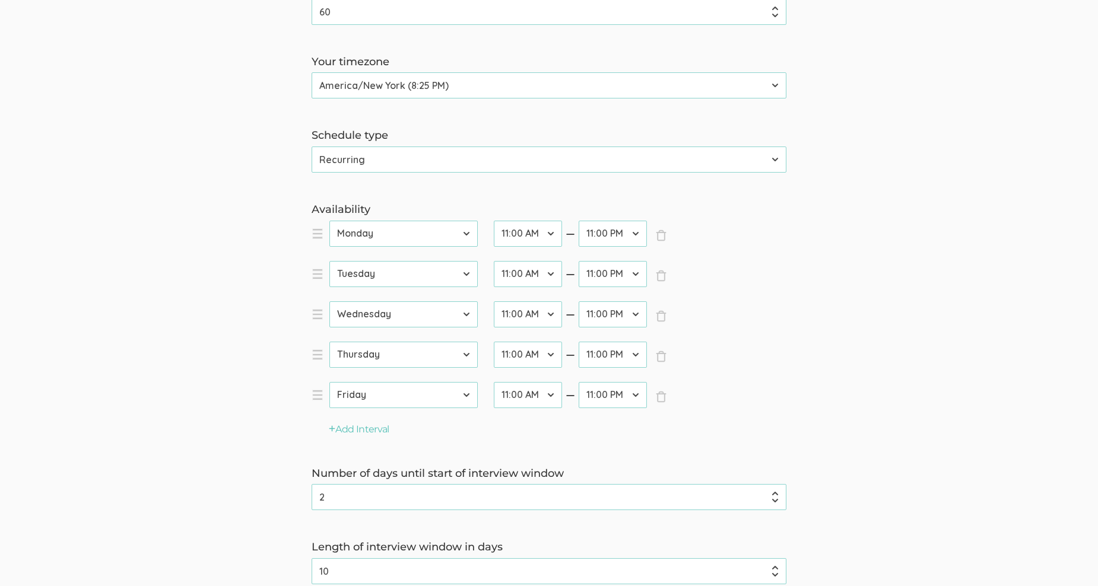
scroll to position [297, 0]
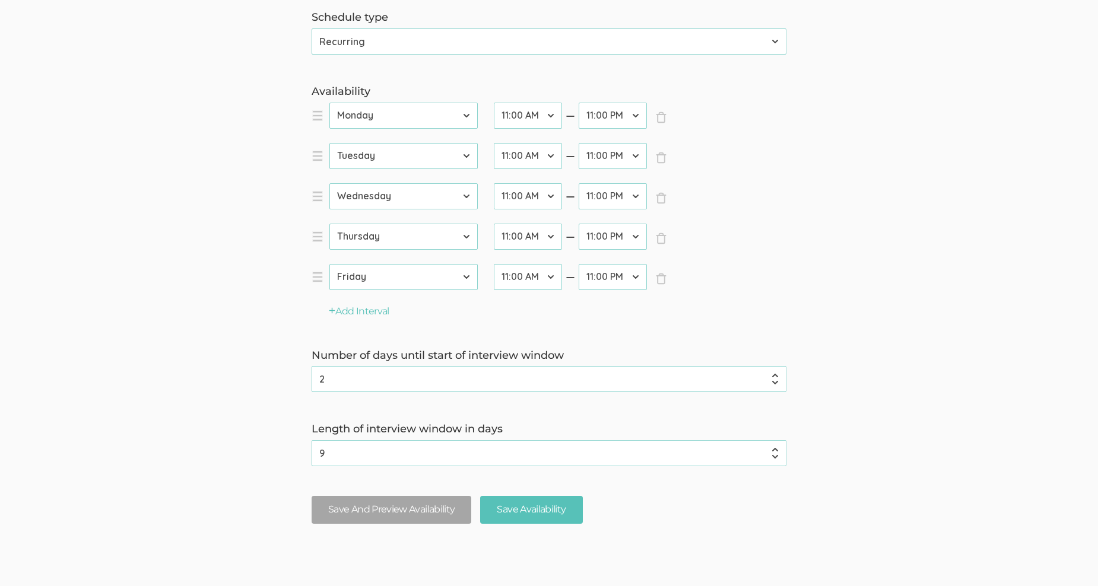
click at [772, 456] on input "9" at bounding box center [549, 453] width 475 height 26
click at [772, 455] on input "5" at bounding box center [549, 453] width 475 height 26
click at [772, 455] on input "4" at bounding box center [549, 453] width 475 height 26
click at [774, 447] on input "5" at bounding box center [549, 453] width 475 height 26
click at [774, 447] on input "6" at bounding box center [549, 453] width 475 height 26
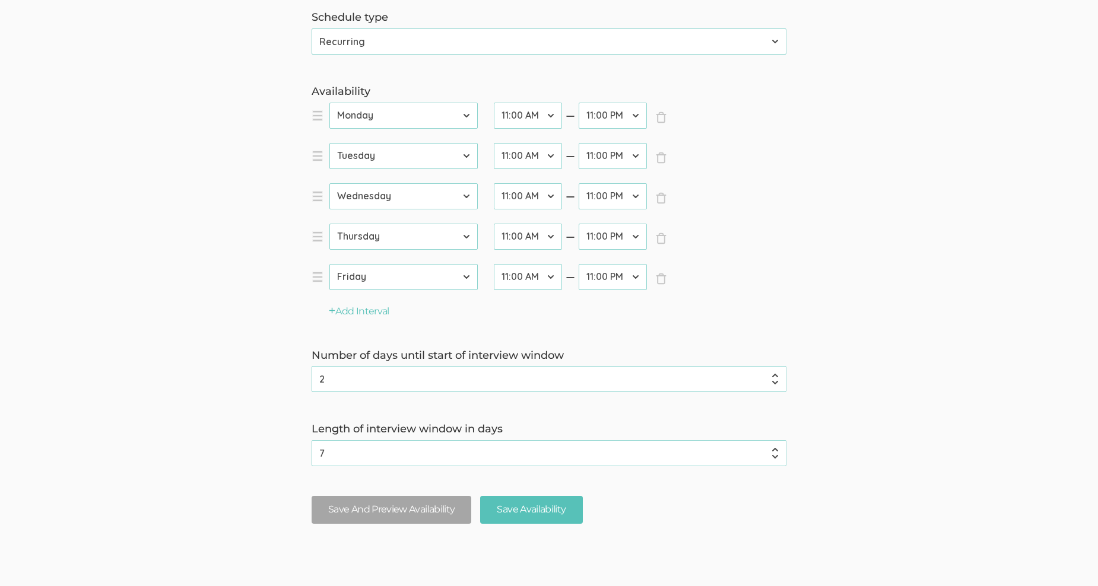
type input "7"
click at [774, 447] on input "7" at bounding box center [549, 453] width 475 height 26
click at [548, 513] on input "Save Availability" at bounding box center [531, 510] width 102 height 28
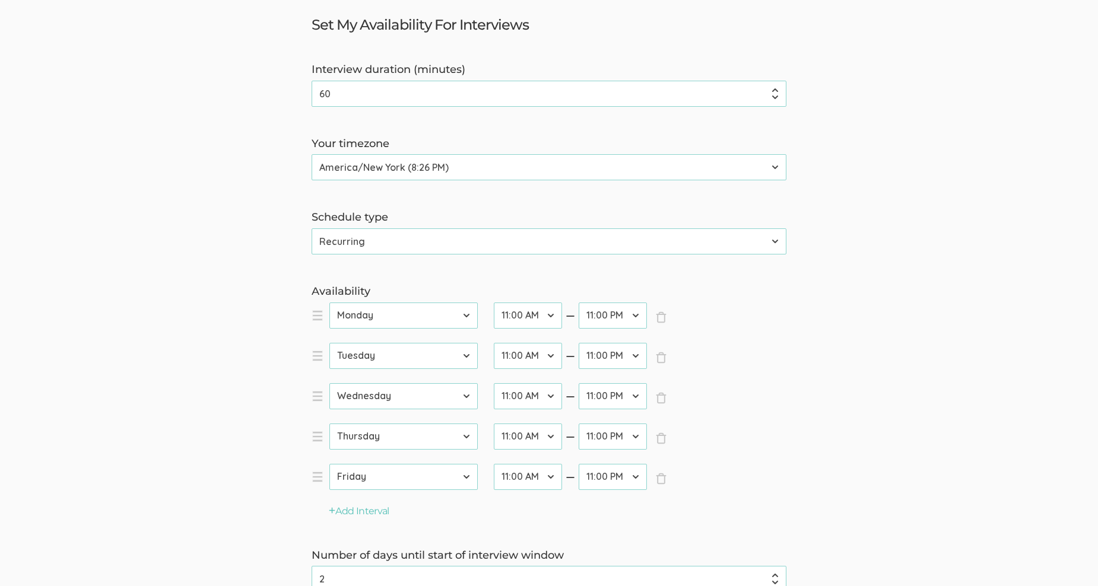
scroll to position [0, 0]
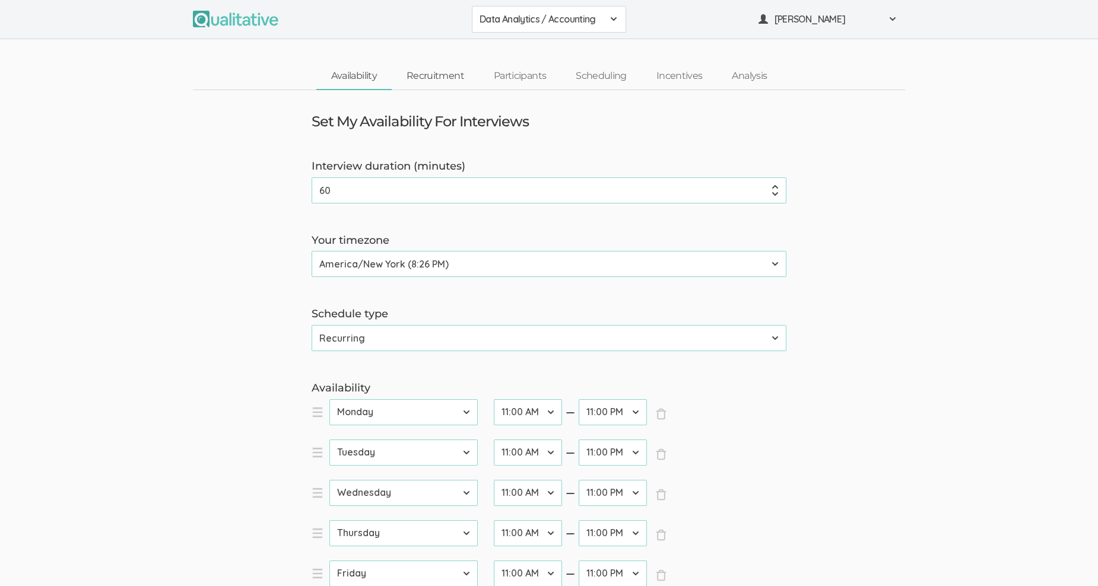
click at [434, 74] on link "Recruitment" at bounding box center [435, 77] width 87 height 26
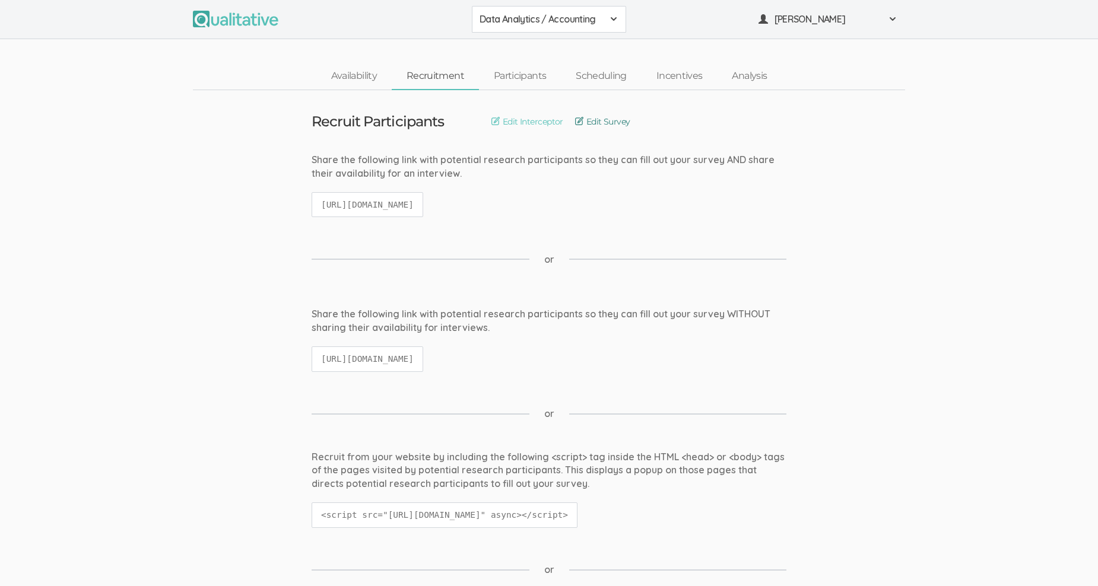
click at [590, 118] on link "Edit Survey" at bounding box center [602, 121] width 55 height 13
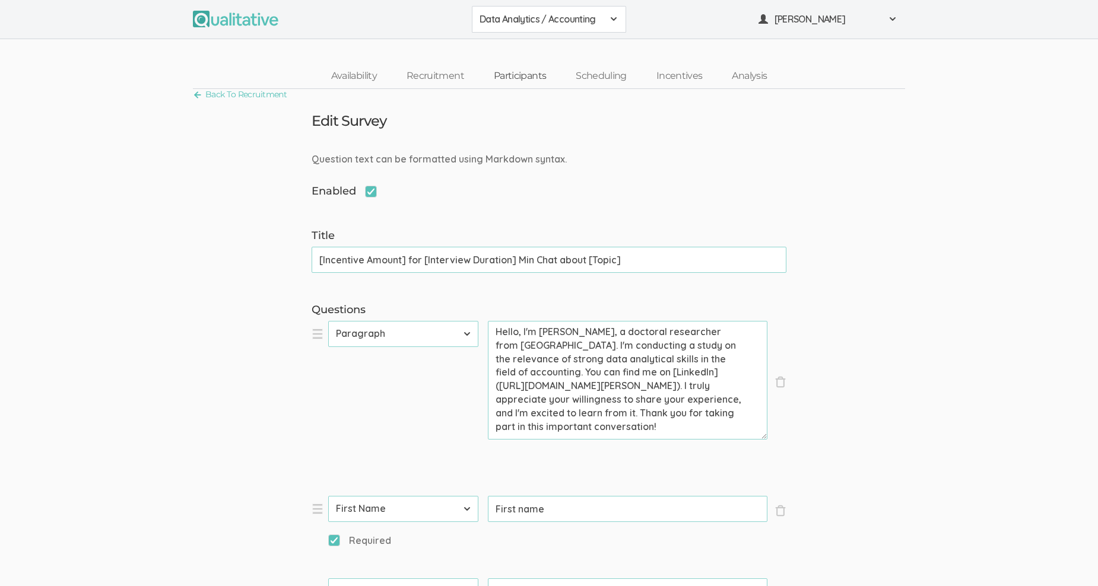
click at [535, 75] on link "Participants" at bounding box center [520, 77] width 82 height 26
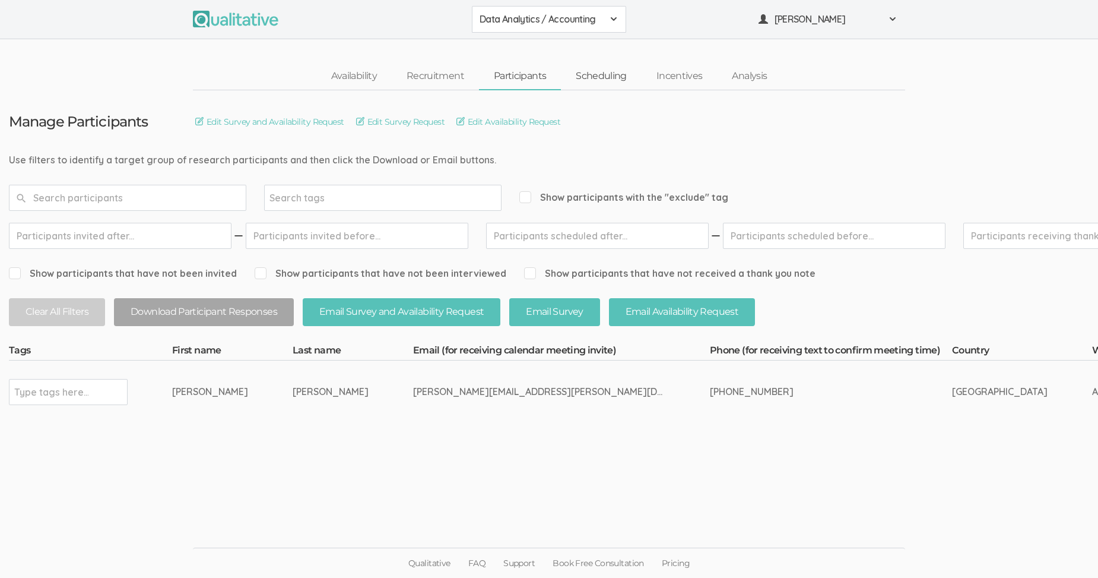
click at [620, 74] on link "Scheduling" at bounding box center [601, 77] width 81 height 26
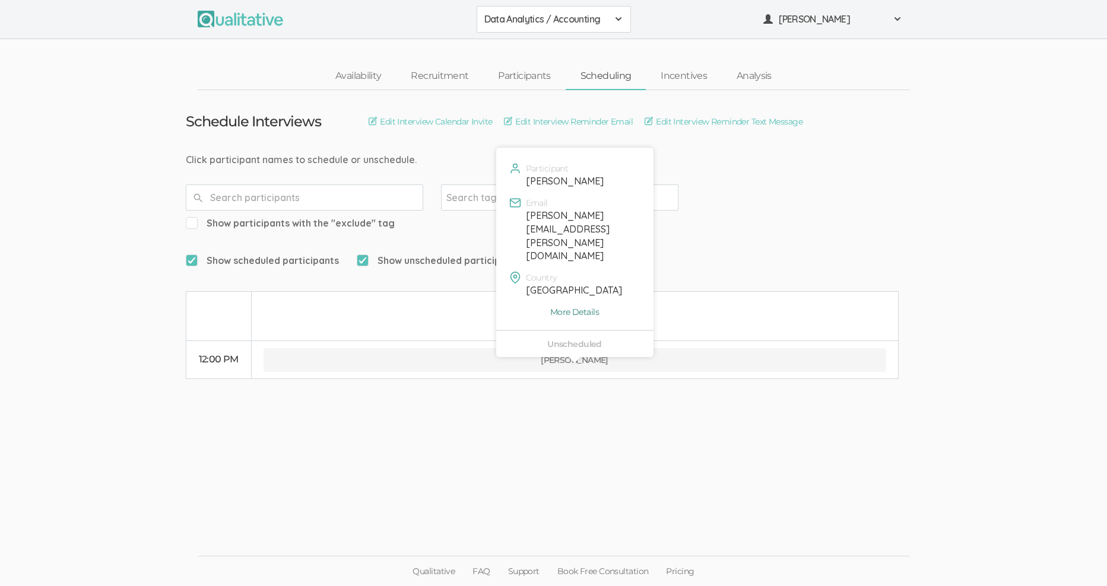
click at [591, 306] on link "More Details" at bounding box center [574, 312] width 139 height 12
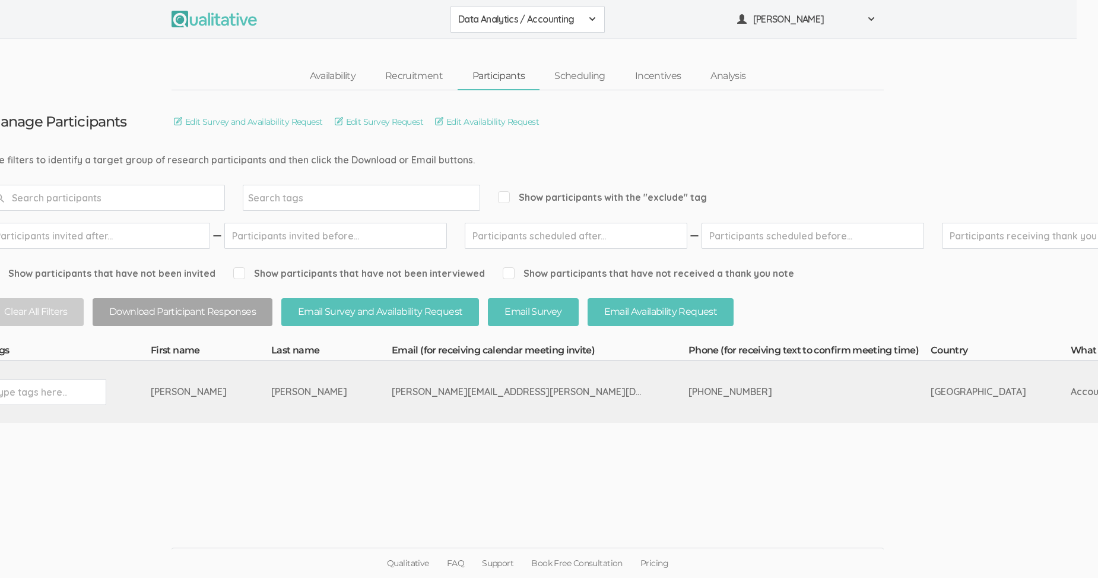
scroll to position [9, 0]
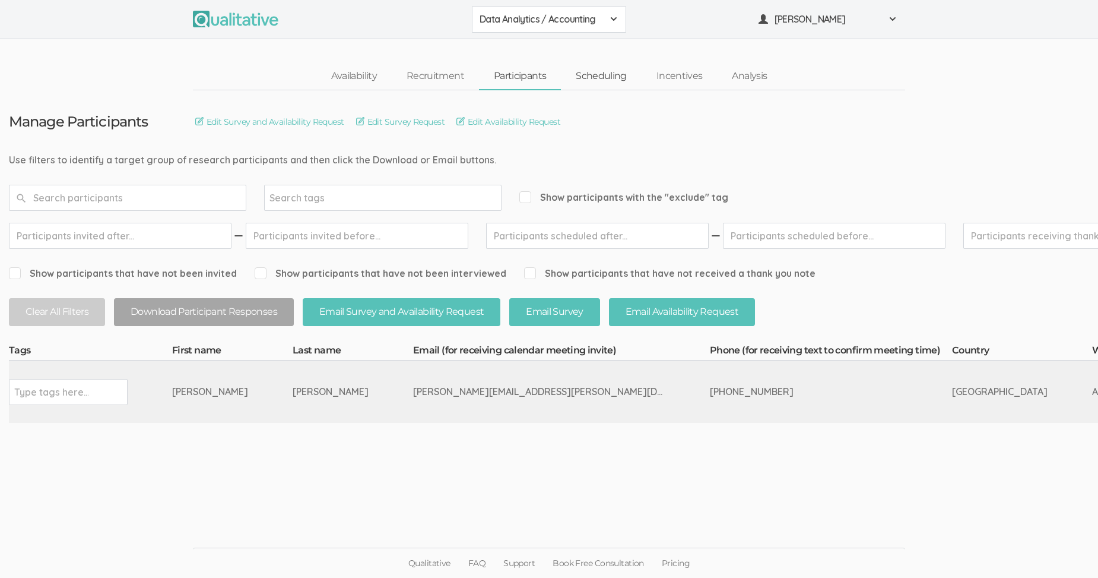
click at [592, 65] on link "Scheduling" at bounding box center [601, 77] width 81 height 26
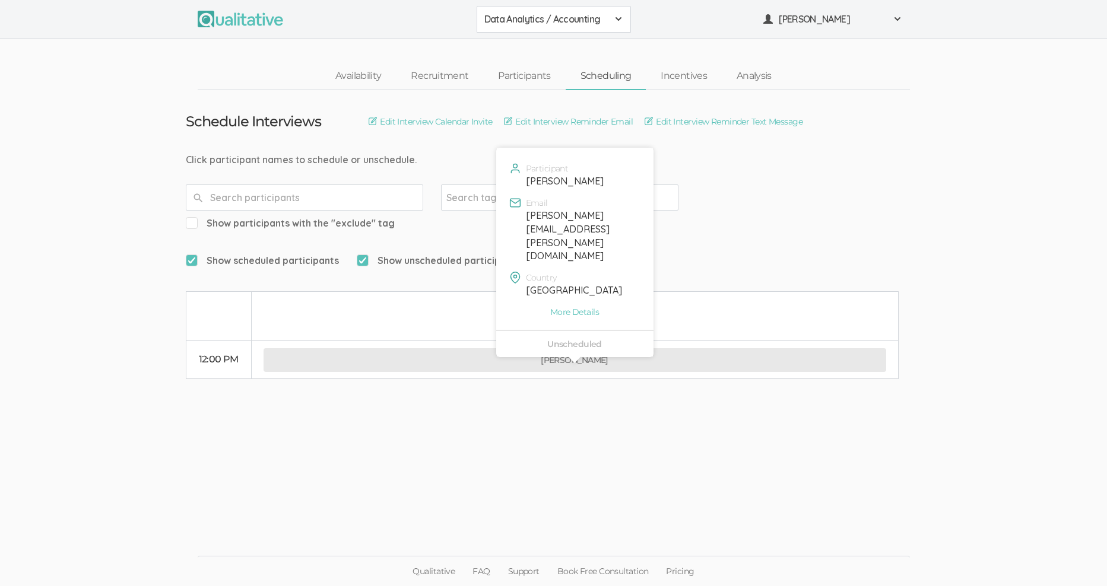
click at [518, 348] on button "David Pilarski" at bounding box center [575, 360] width 623 height 24
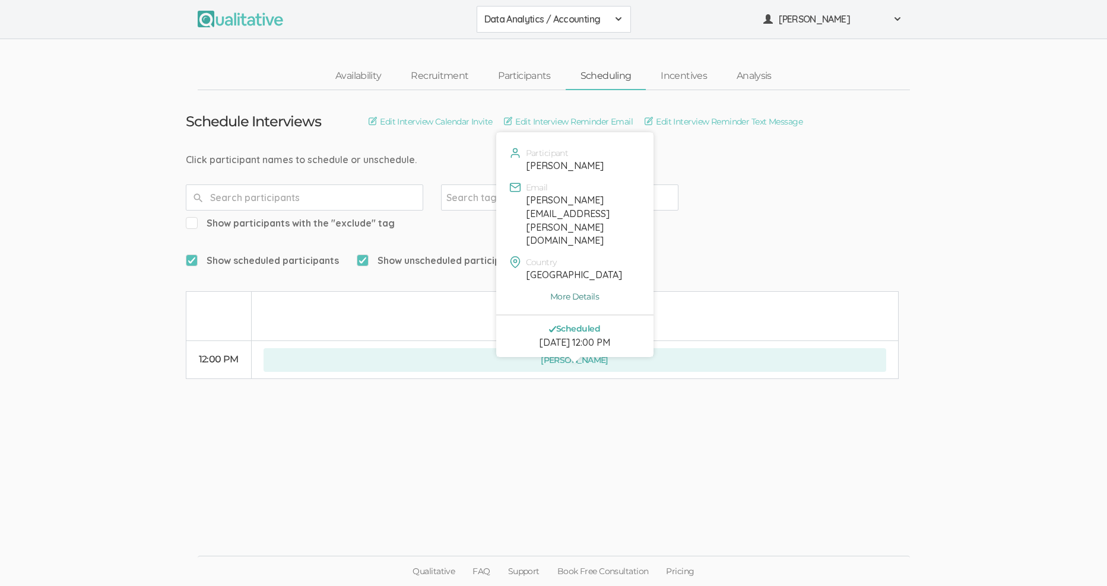
click at [577, 291] on link "More Details" at bounding box center [574, 297] width 139 height 12
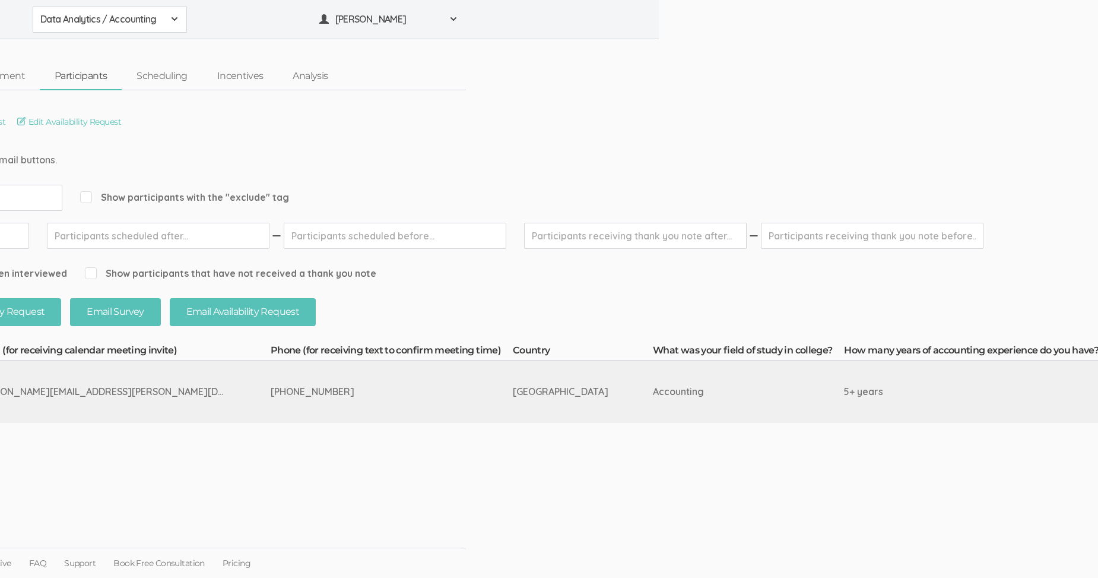
scroll to position [9, 0]
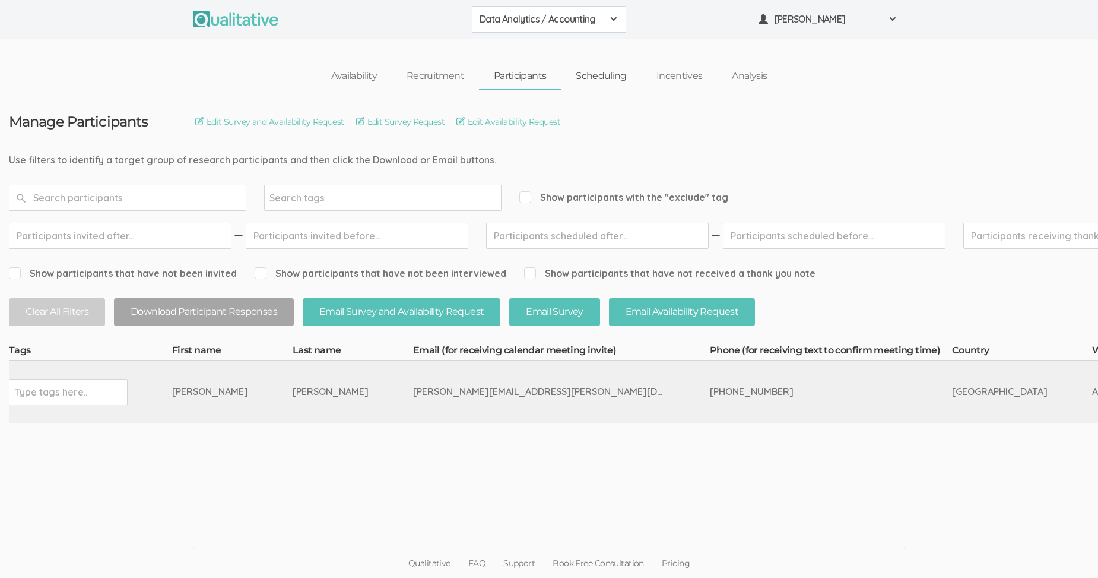
click at [607, 69] on link "Scheduling" at bounding box center [601, 77] width 81 height 26
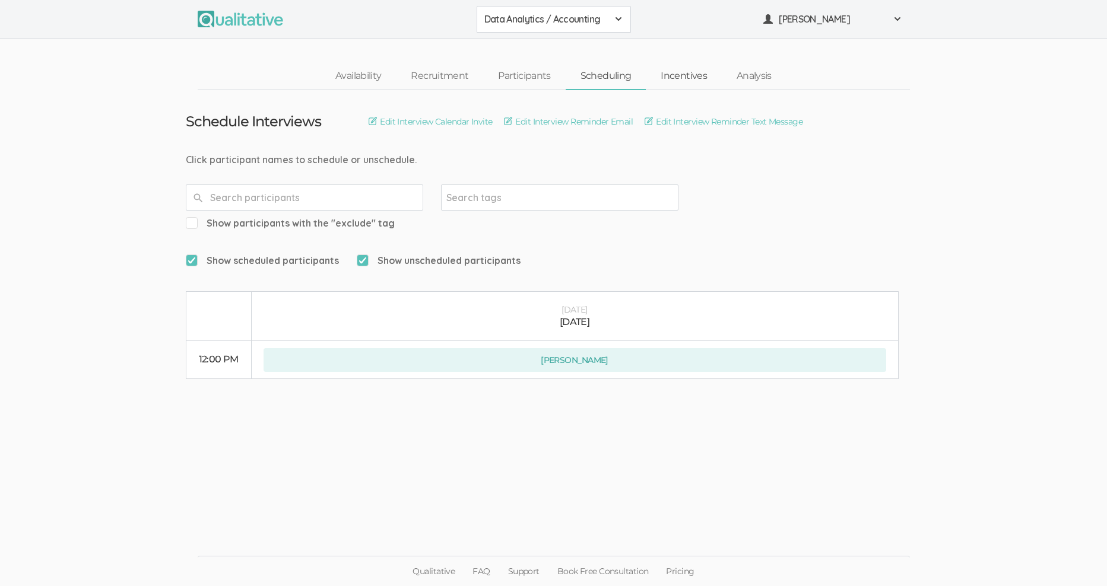
click at [678, 76] on link "Incentives" at bounding box center [684, 77] width 76 height 26
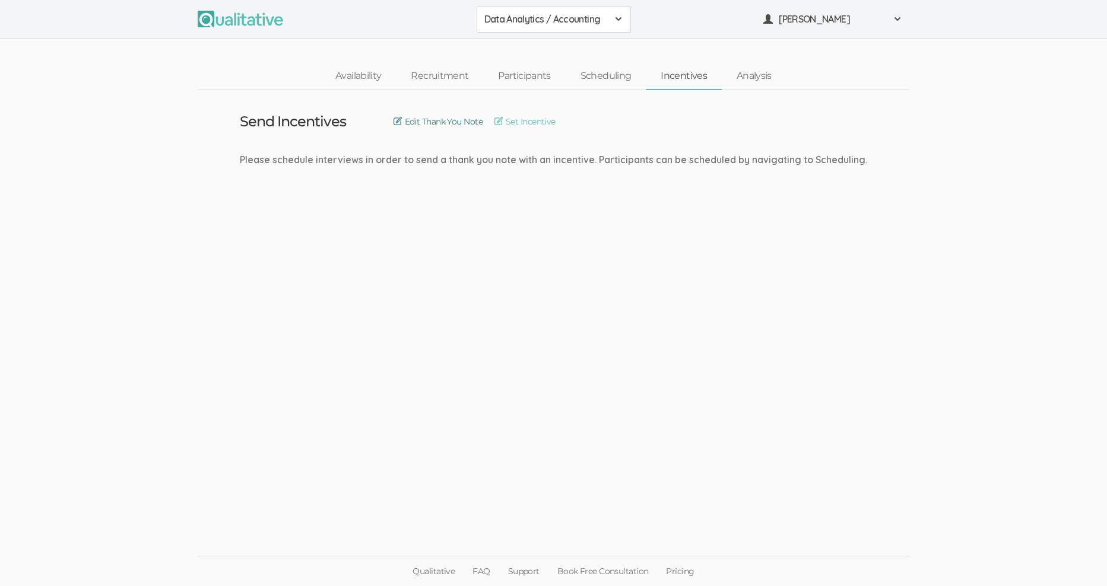
click at [437, 120] on link "Edit Thank You Note" at bounding box center [438, 121] width 89 height 13
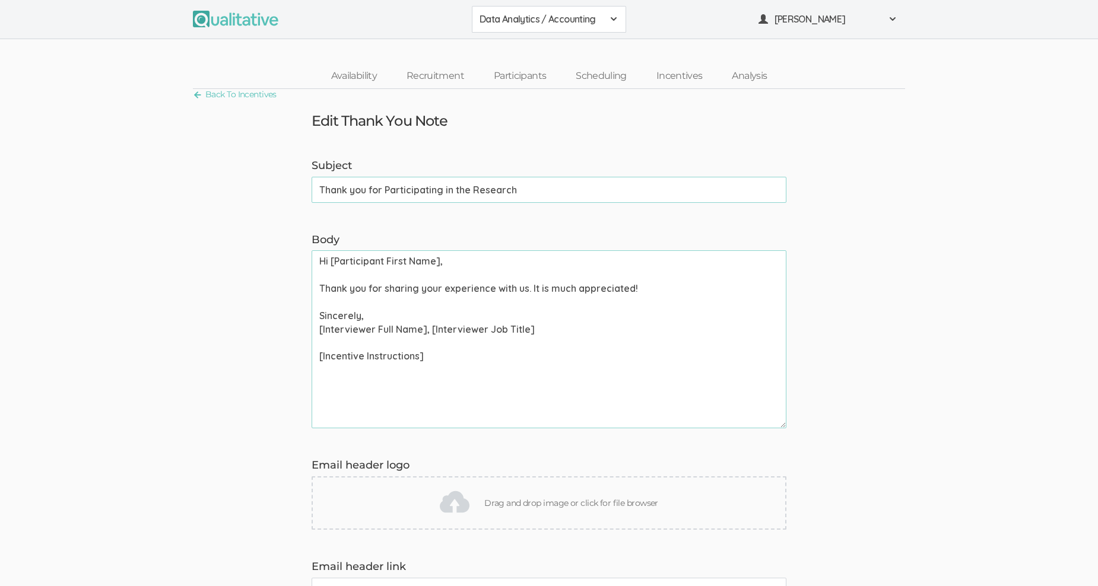
type input "Thank you for Participating in the Research"
click at [500, 288] on textarea "Hi [Participant First Name], Thank you for sharing your experience with us. It …" at bounding box center [549, 339] width 475 height 178
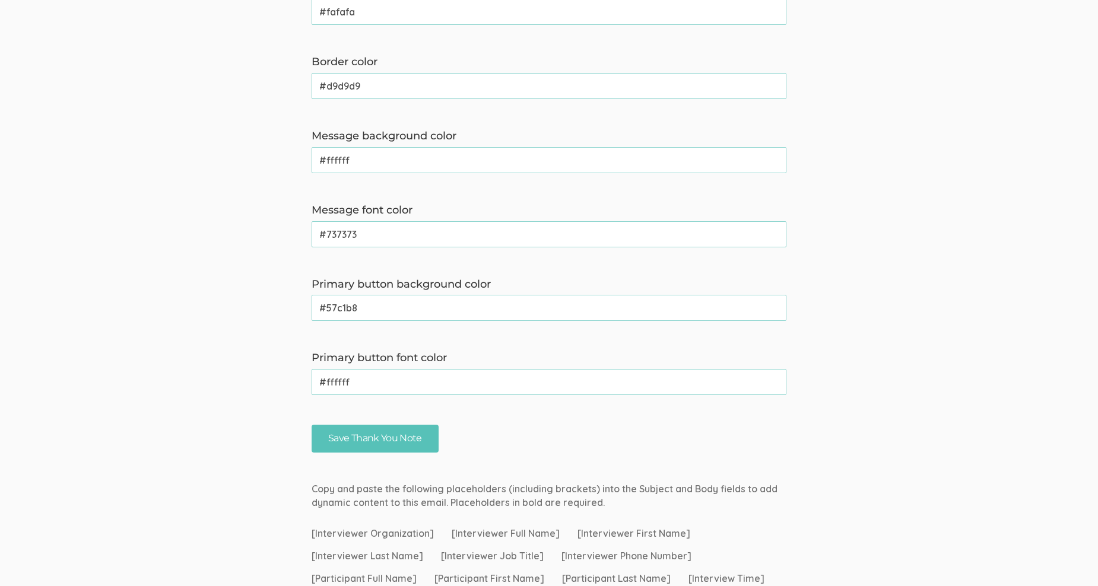
scroll to position [796, 0]
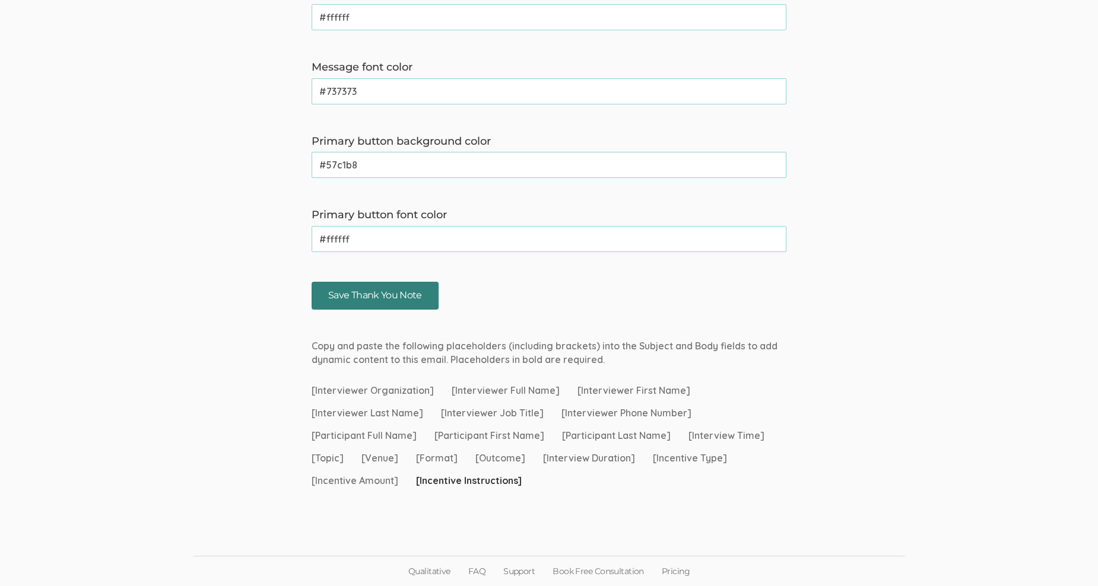
type textarea "Hi [Participant First Name], Thank you for sharing your experience and insights…"
click at [364, 298] on input "Save Thank You Note" at bounding box center [375, 296] width 127 height 28
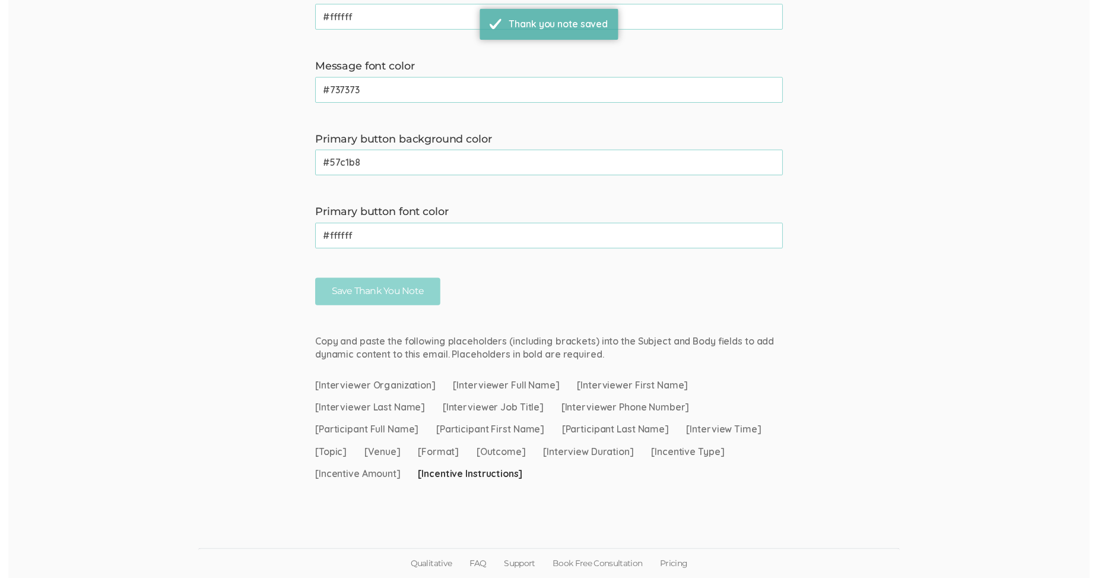
scroll to position [0, 0]
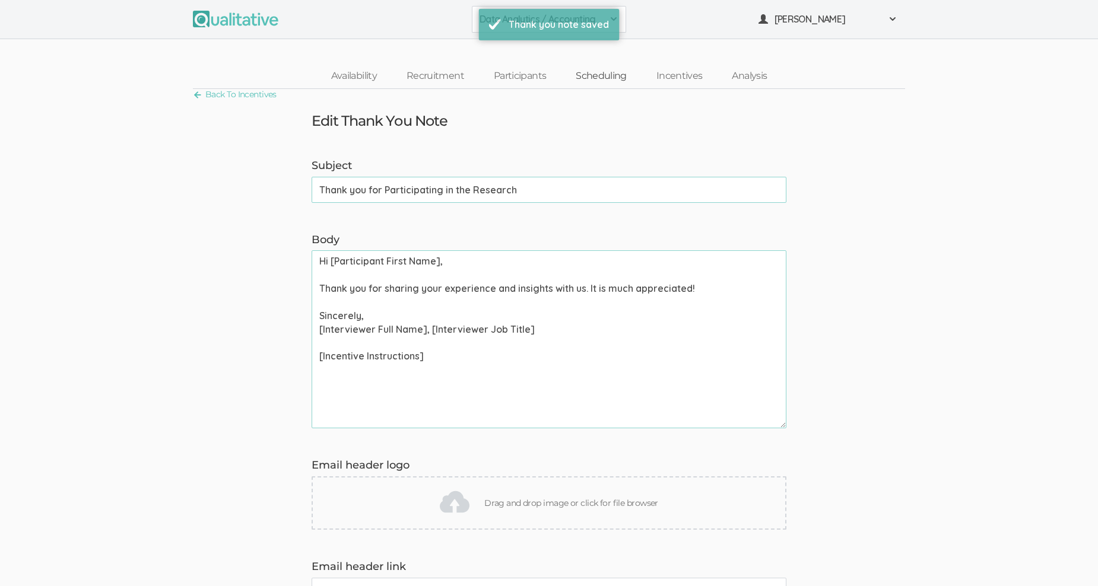
click at [601, 71] on link "Scheduling" at bounding box center [601, 77] width 81 height 26
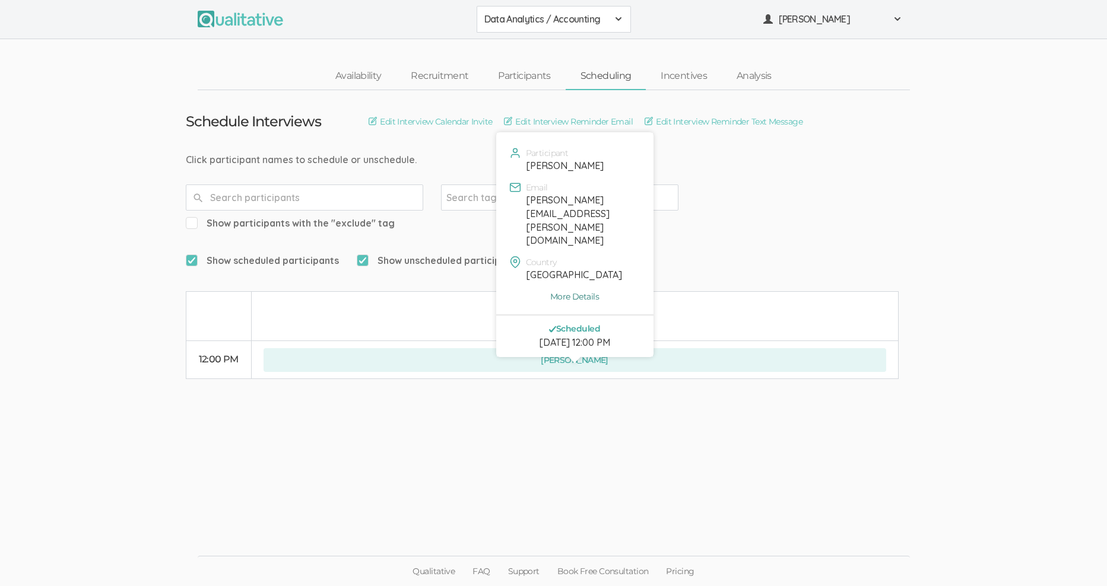
click at [570, 291] on link "More Details" at bounding box center [574, 297] width 139 height 12
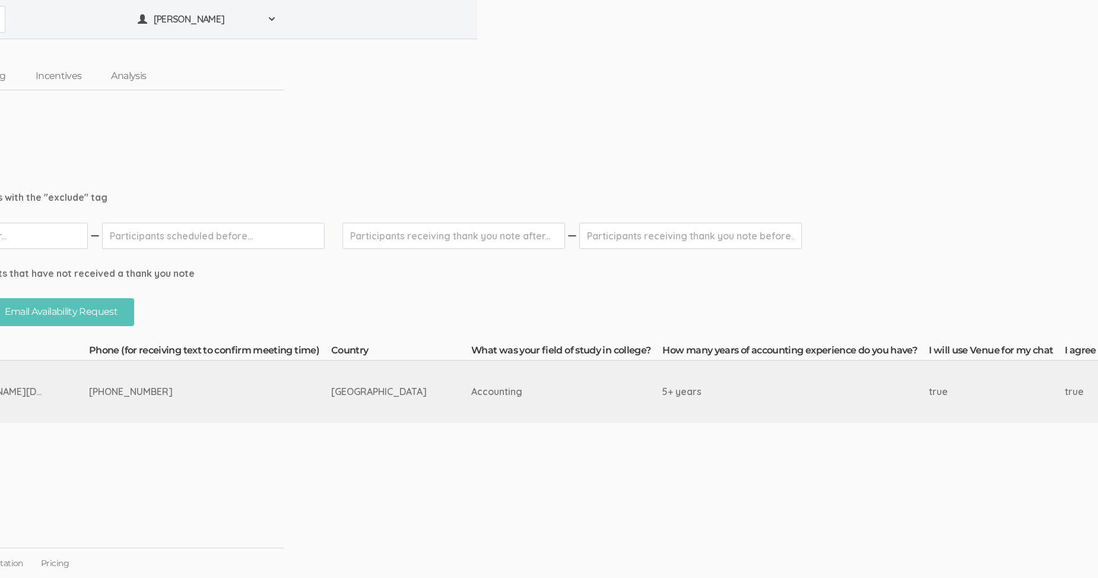
scroll to position [9, 0]
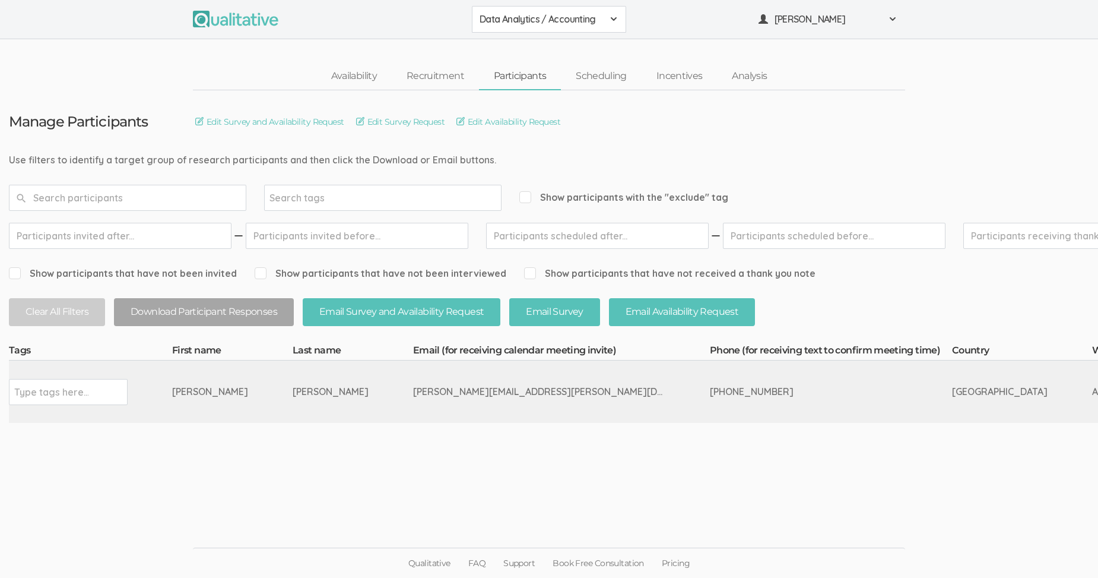
click at [618, 14] on span at bounding box center [613, 18] width 9 height 9
click at [582, 66] on span "Data Analytics / Sr Management" at bounding box center [549, 73] width 139 height 14
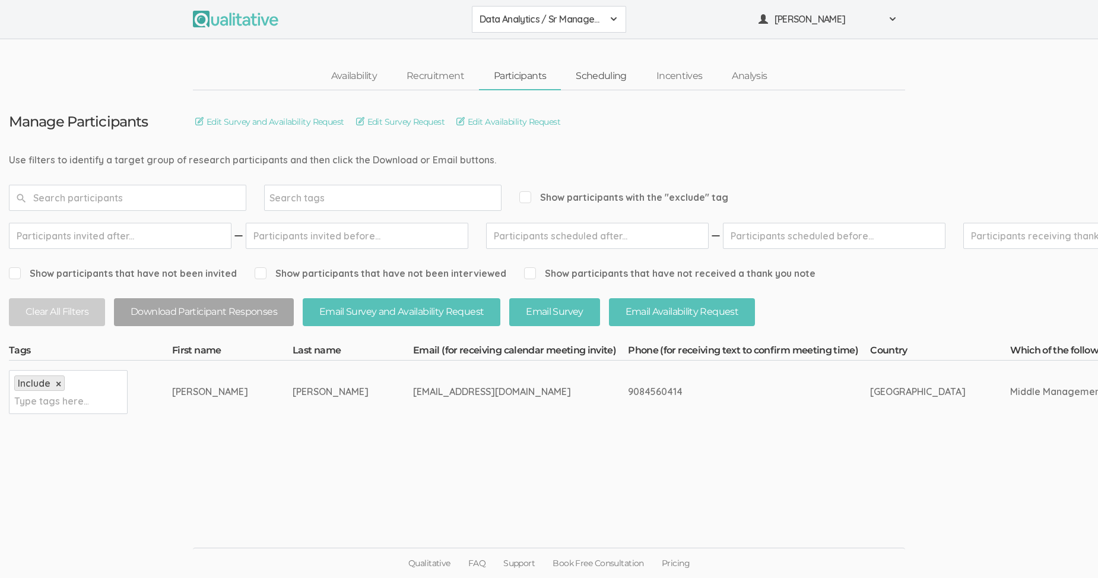
click at [603, 75] on link "Scheduling" at bounding box center [601, 77] width 81 height 26
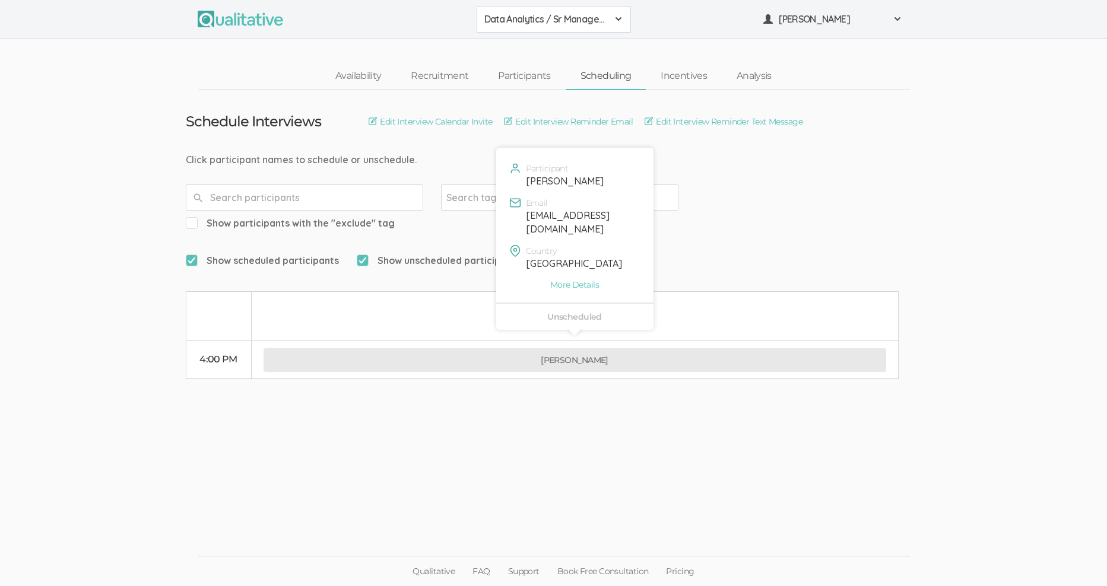
click at [578, 348] on button "Brian Yee" at bounding box center [575, 360] width 623 height 24
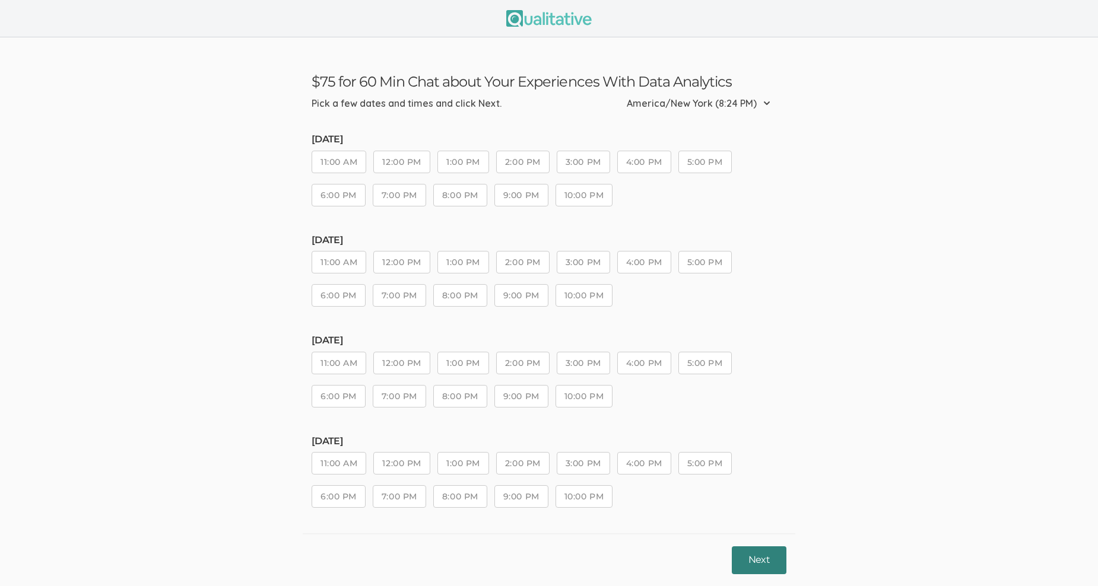
click at [759, 560] on button "Next" at bounding box center [759, 561] width 55 height 28
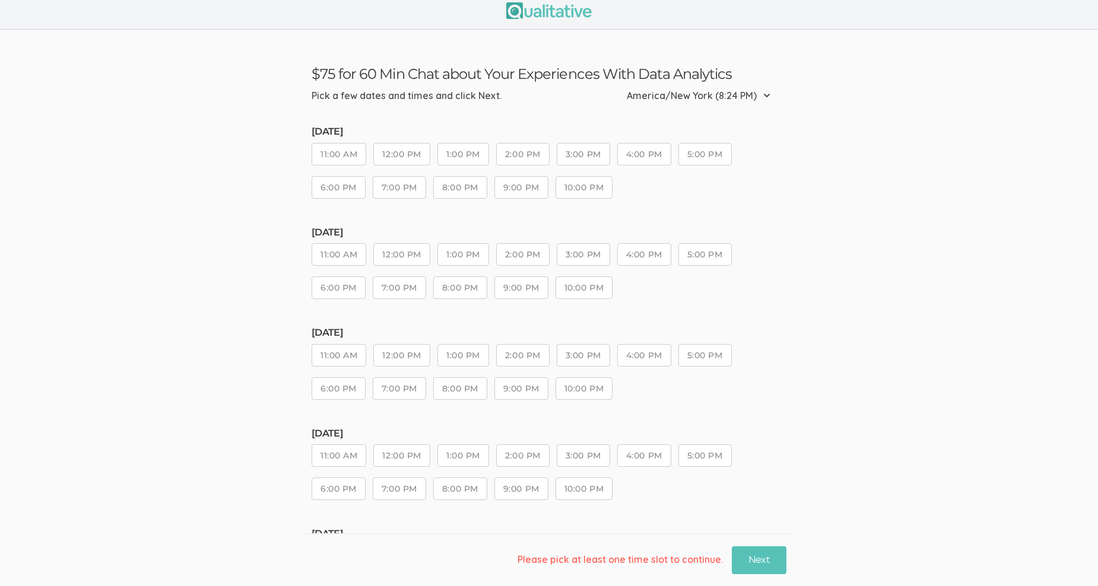
scroll to position [104, 0]
